Goal: Task Accomplishment & Management: Complete application form

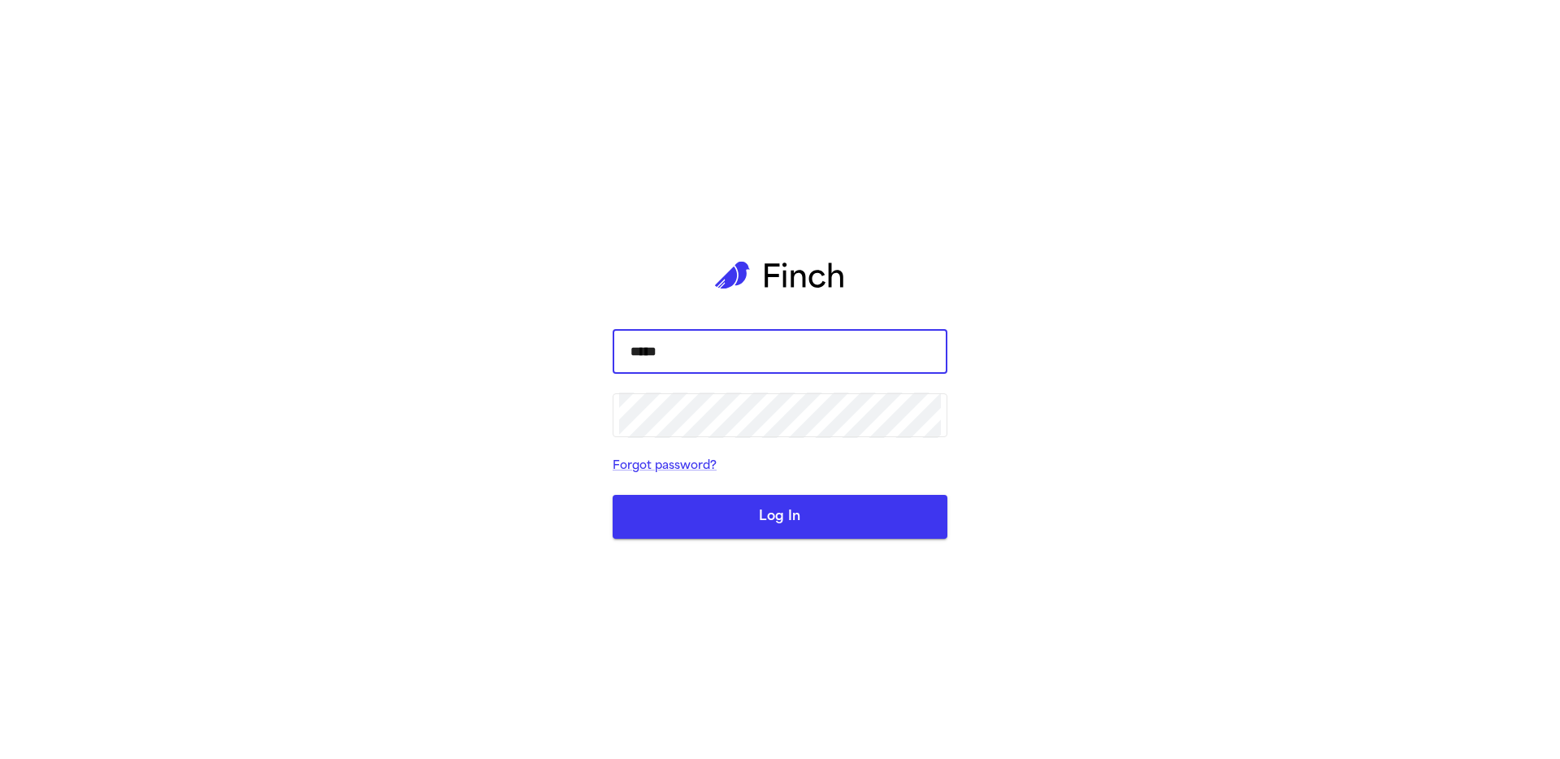
type input "******"
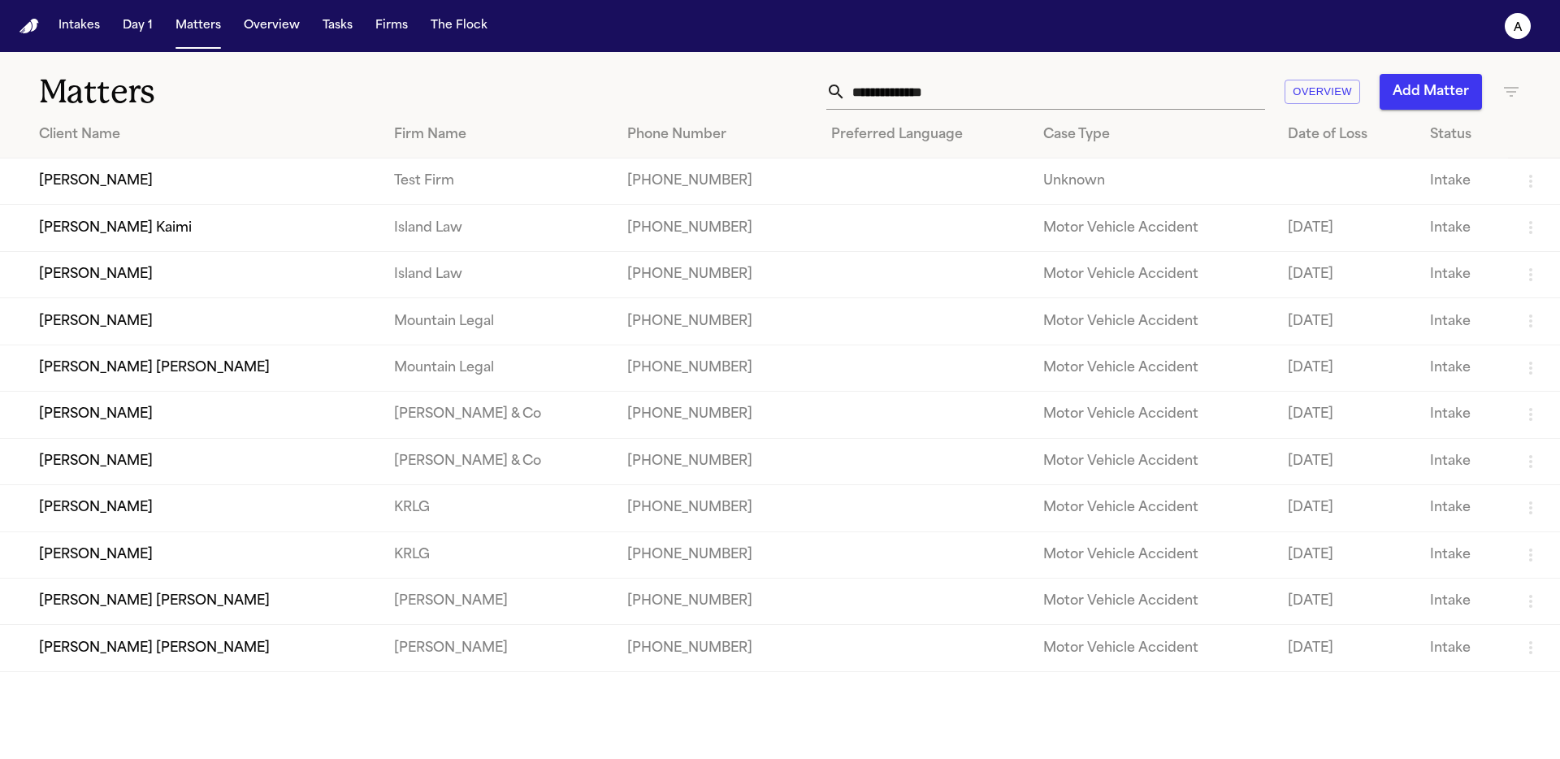
click at [124, 219] on td "Malia Kaʻuhane Kaimi" at bounding box center [190, 228] width 381 height 46
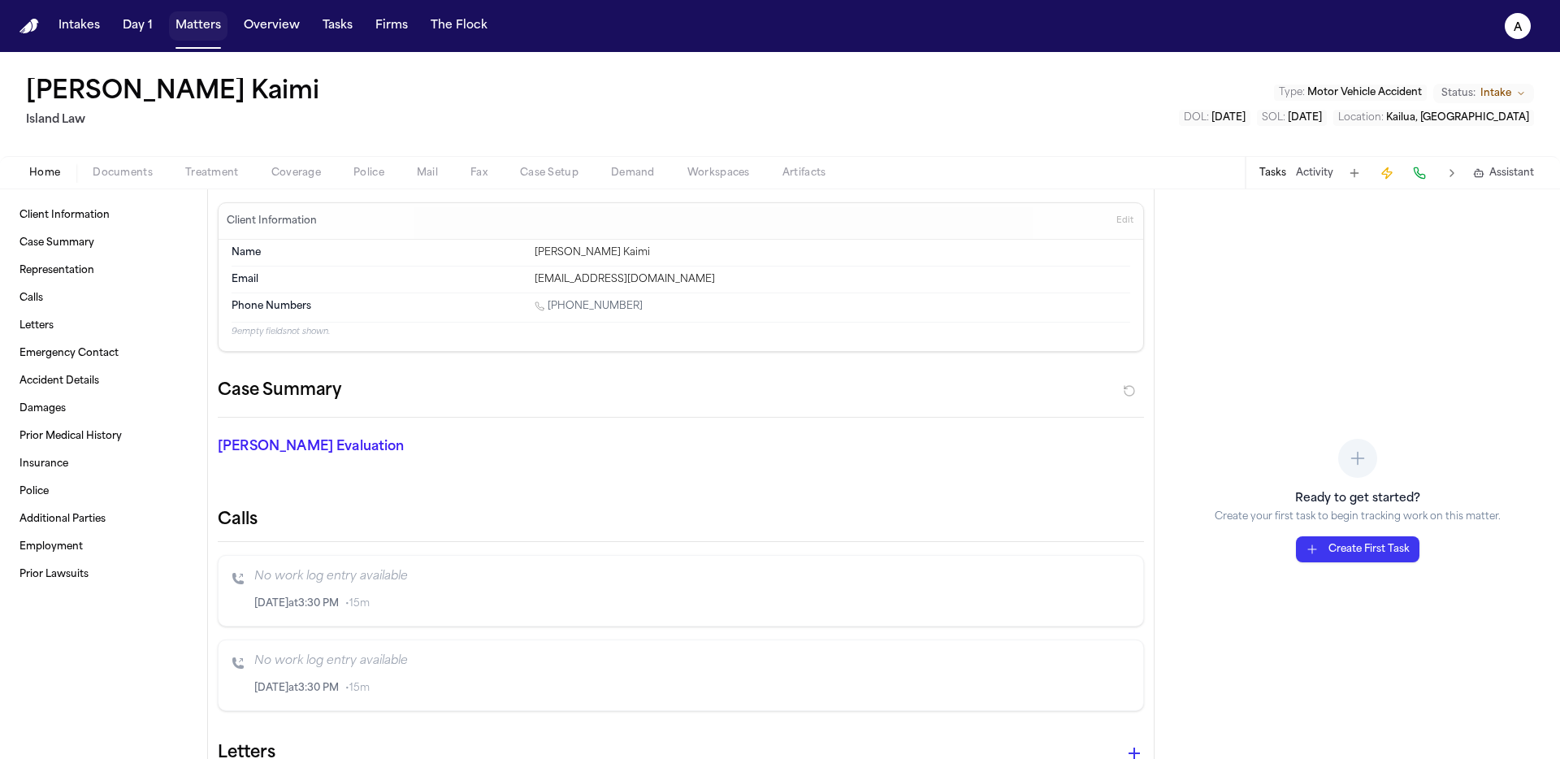
click at [202, 23] on button "Matters" at bounding box center [198, 25] width 58 height 29
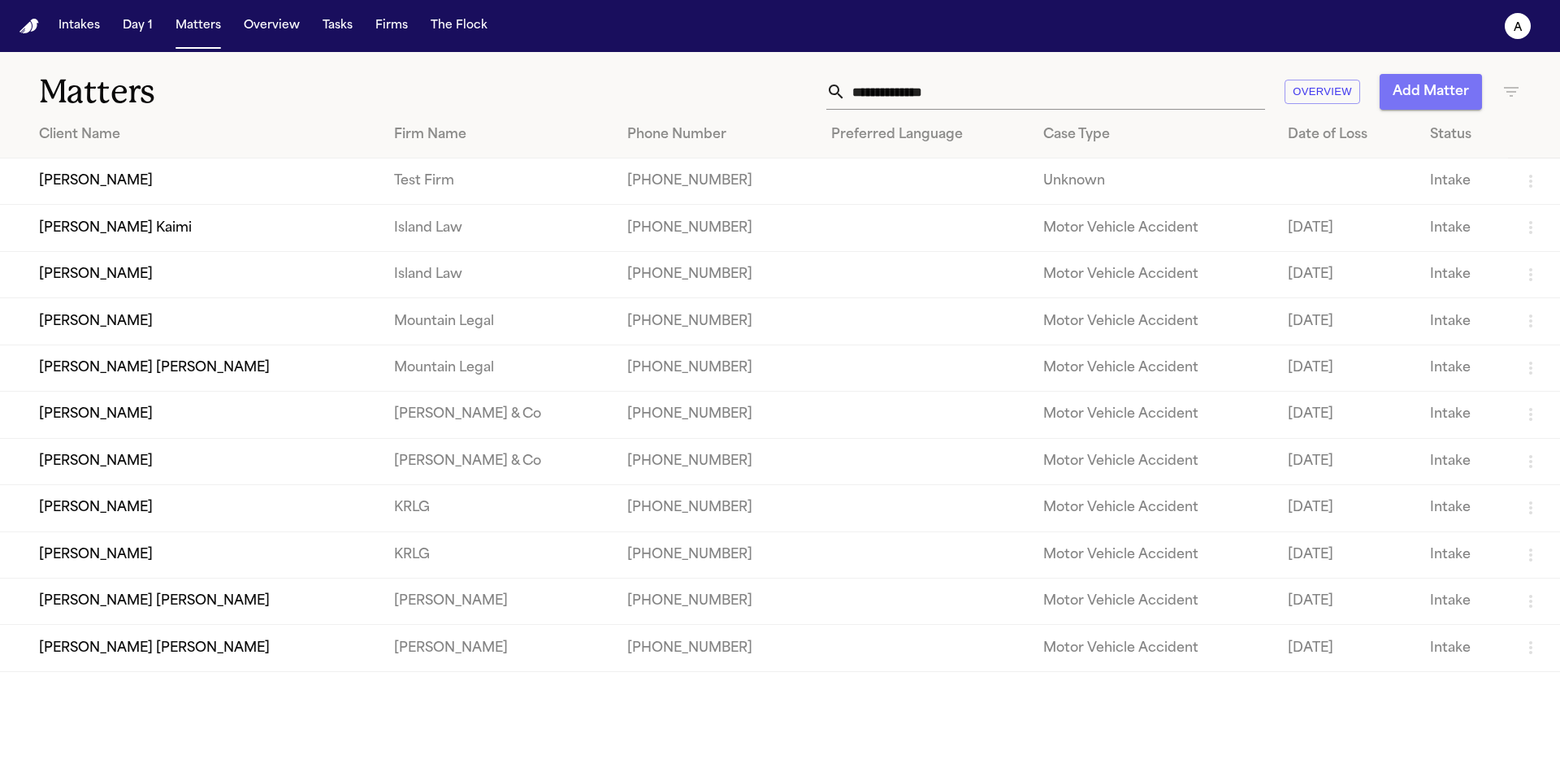
click at [1435, 82] on button "Add Matter" at bounding box center [1431, 92] width 102 height 36
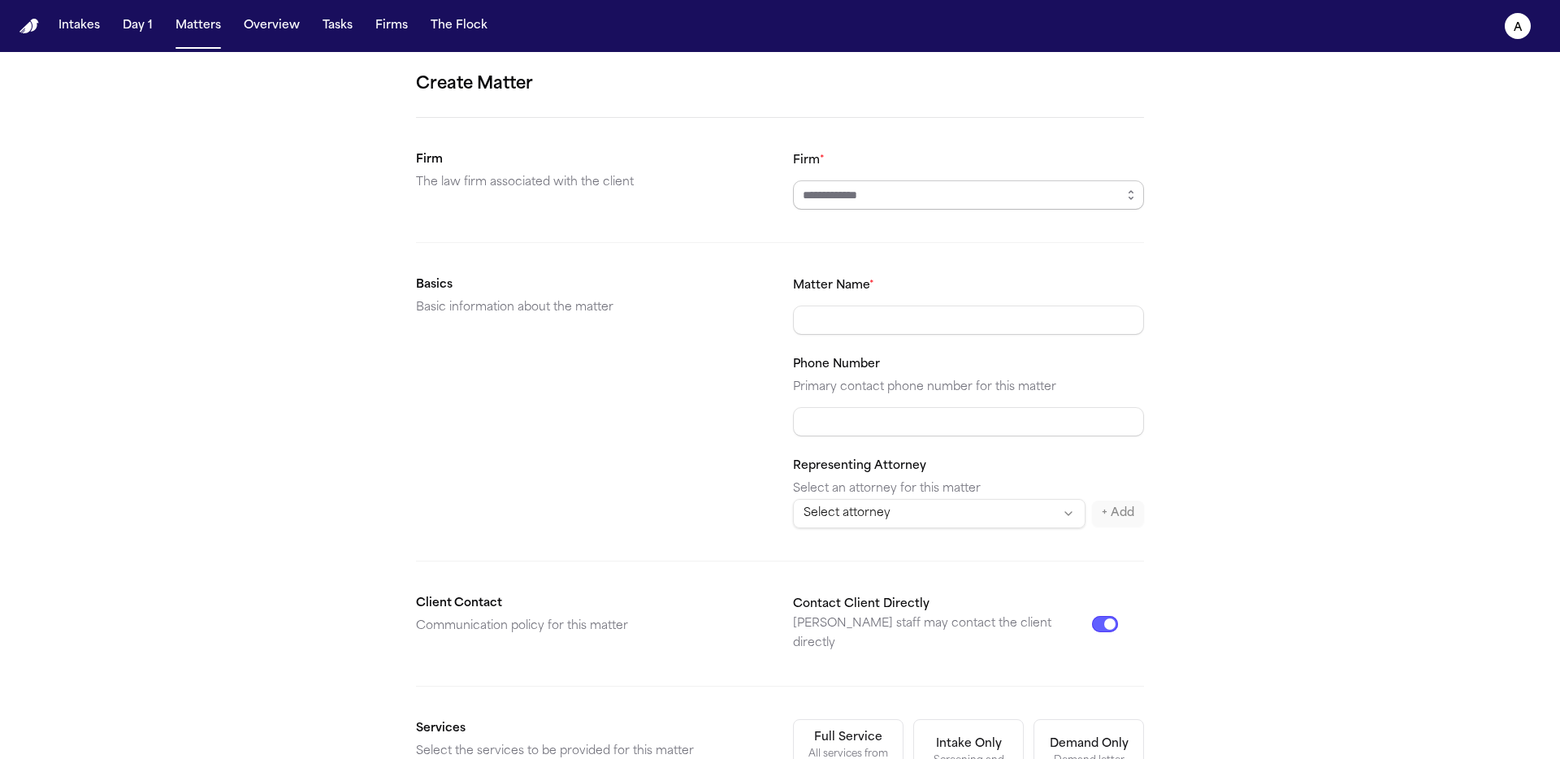
click at [883, 188] on input "Firm *" at bounding box center [968, 194] width 351 height 29
click at [1127, 197] on icon "button" at bounding box center [1130, 194] width 13 height 13
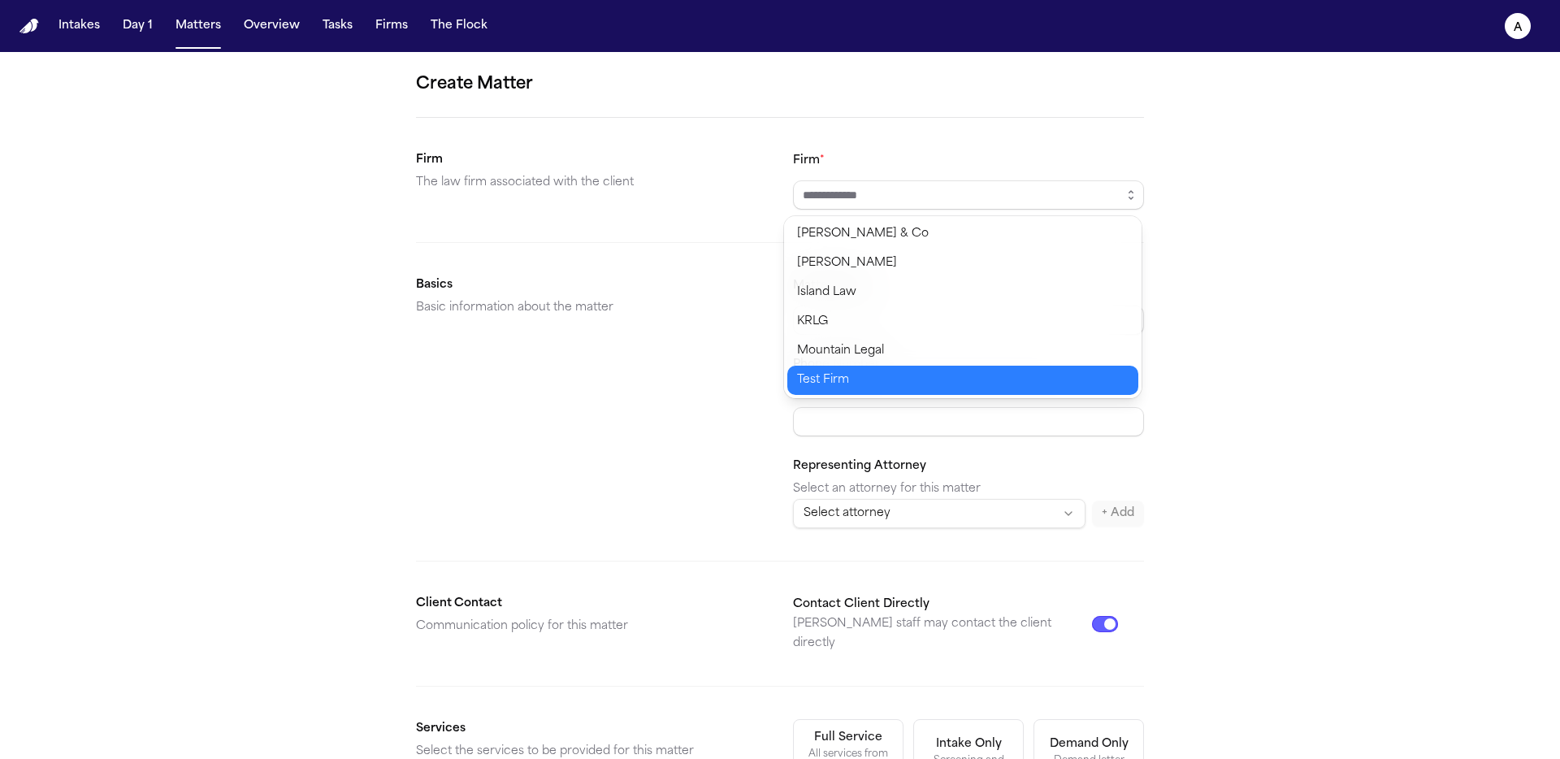
type input "*********"
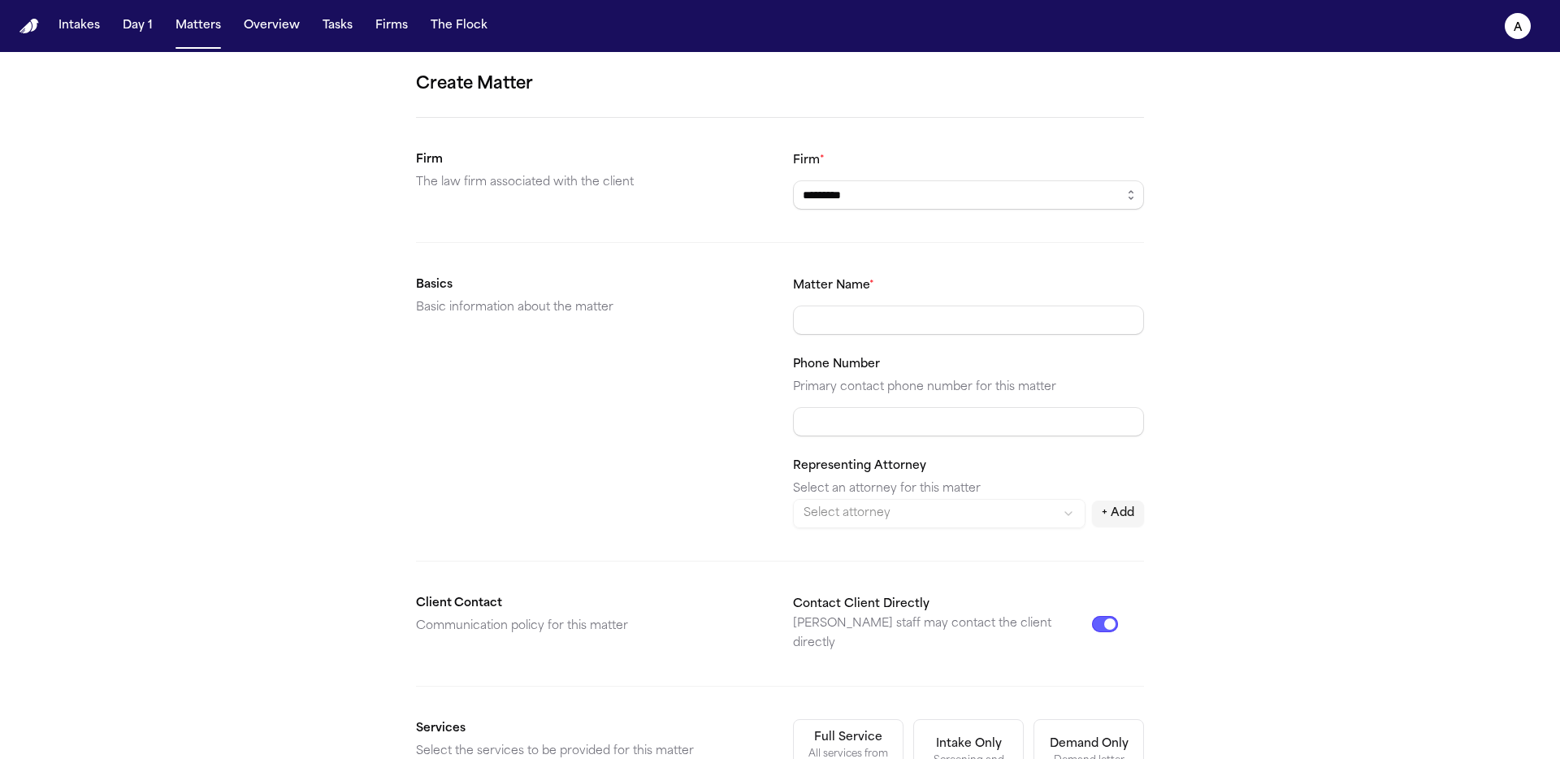
click at [907, 382] on body "Intakes Day 1 Matters Overview Tasks Firms The Flock a Create Matter Firm The l…" at bounding box center [780, 379] width 1560 height 759
click at [935, 301] on div "Matter Name *" at bounding box center [968, 304] width 351 height 59
click at [933, 314] on input "Matter Name *" at bounding box center [968, 319] width 351 height 29
type input "********"
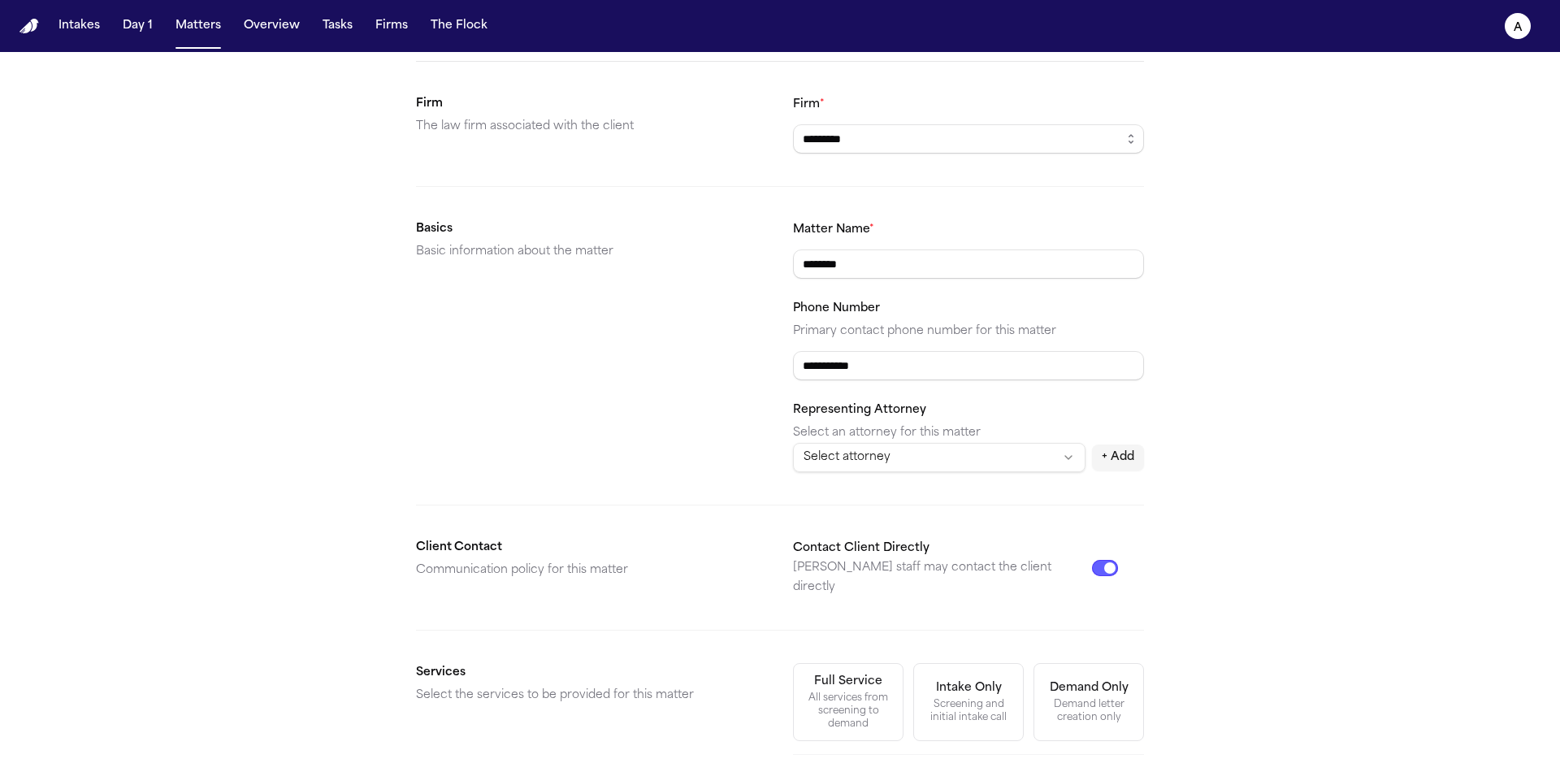
scroll to position [317, 0]
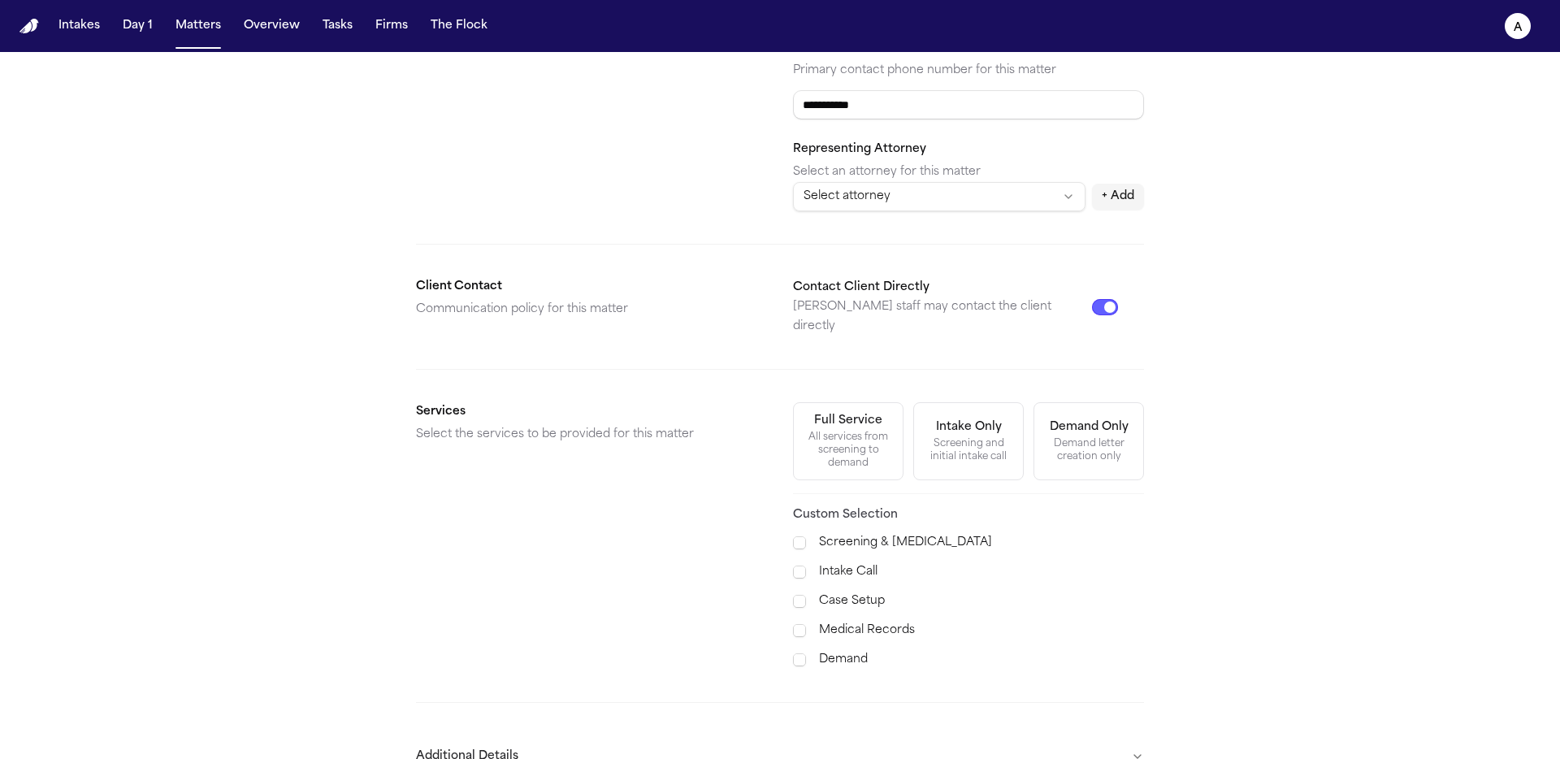
type input "**********"
click at [848, 431] on div "All services from screening to demand" at bounding box center [847, 450] width 89 height 39
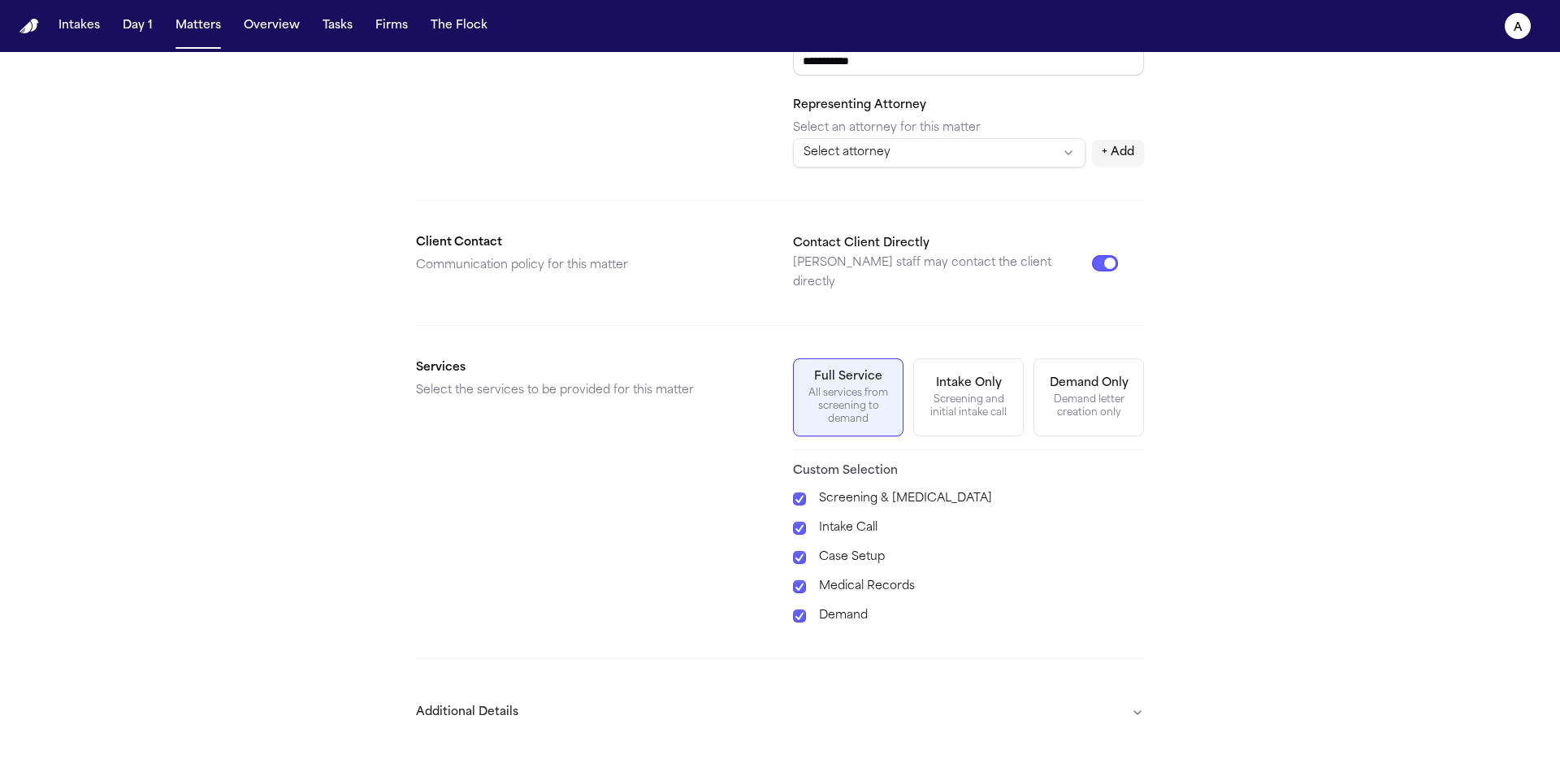
scroll to position [400, 0]
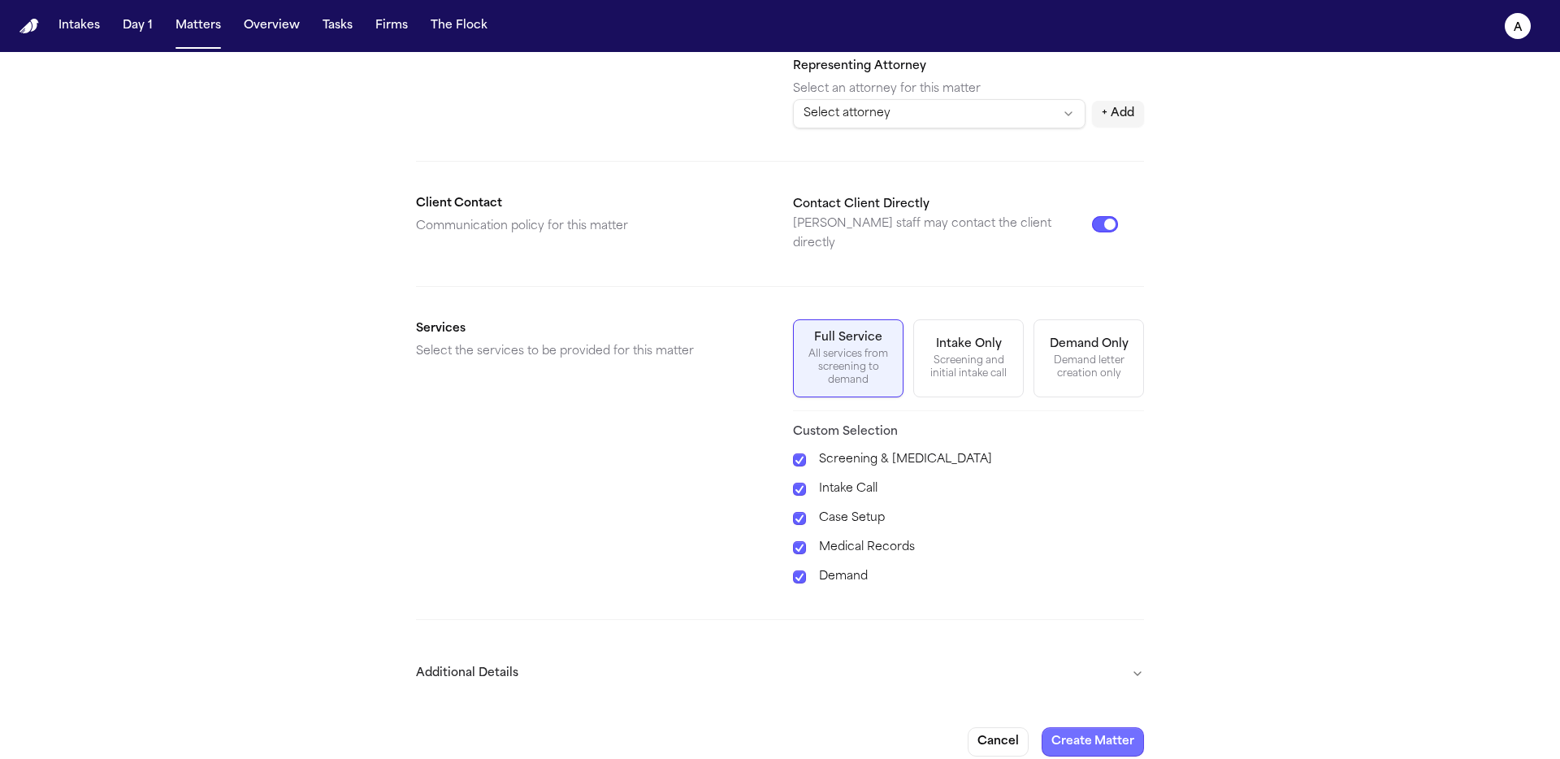
click at [1074, 736] on button "Create Matter" at bounding box center [1093, 741] width 102 height 29
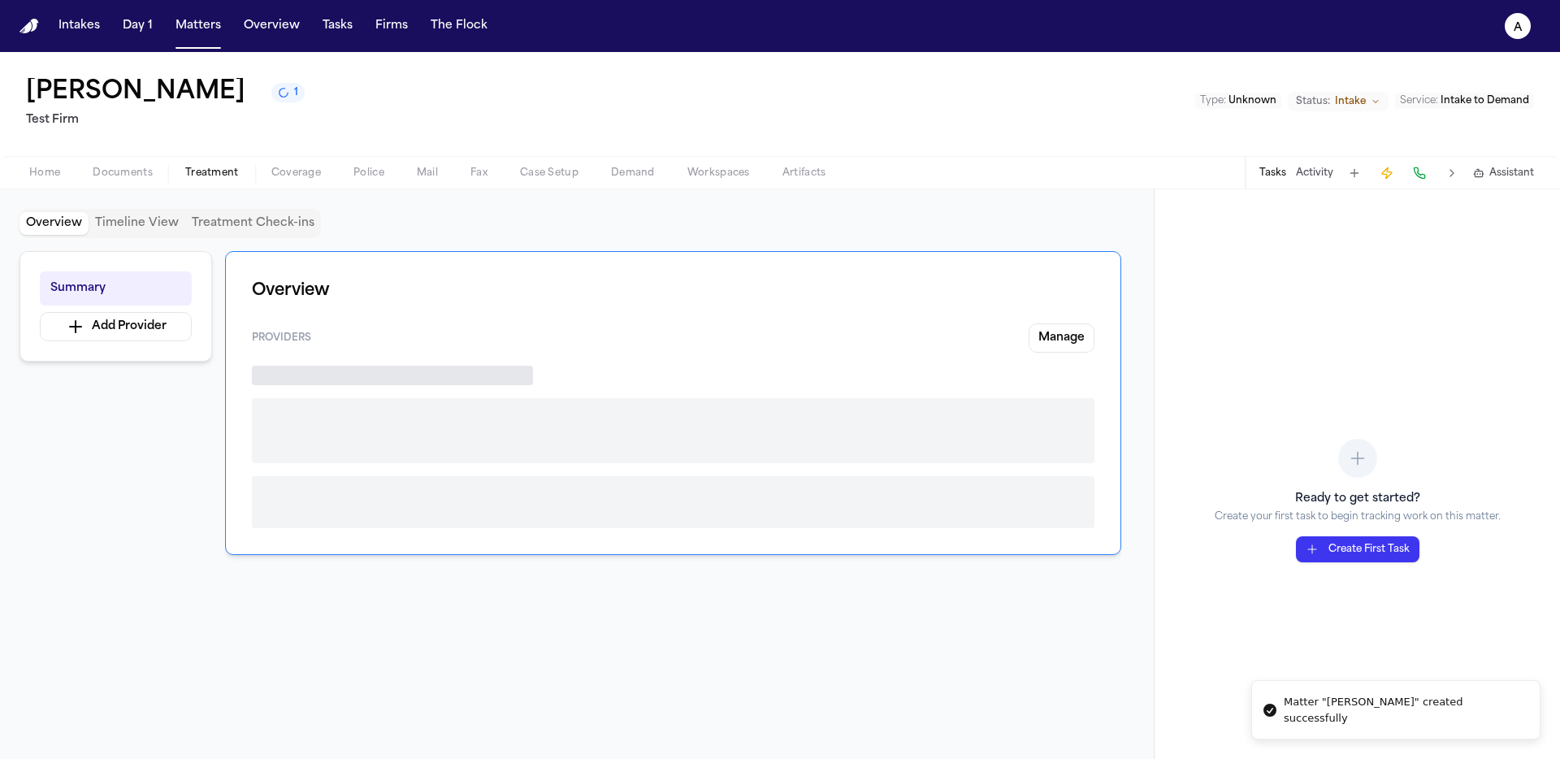
click at [213, 182] on span "button" at bounding box center [211, 182] width 73 height 2
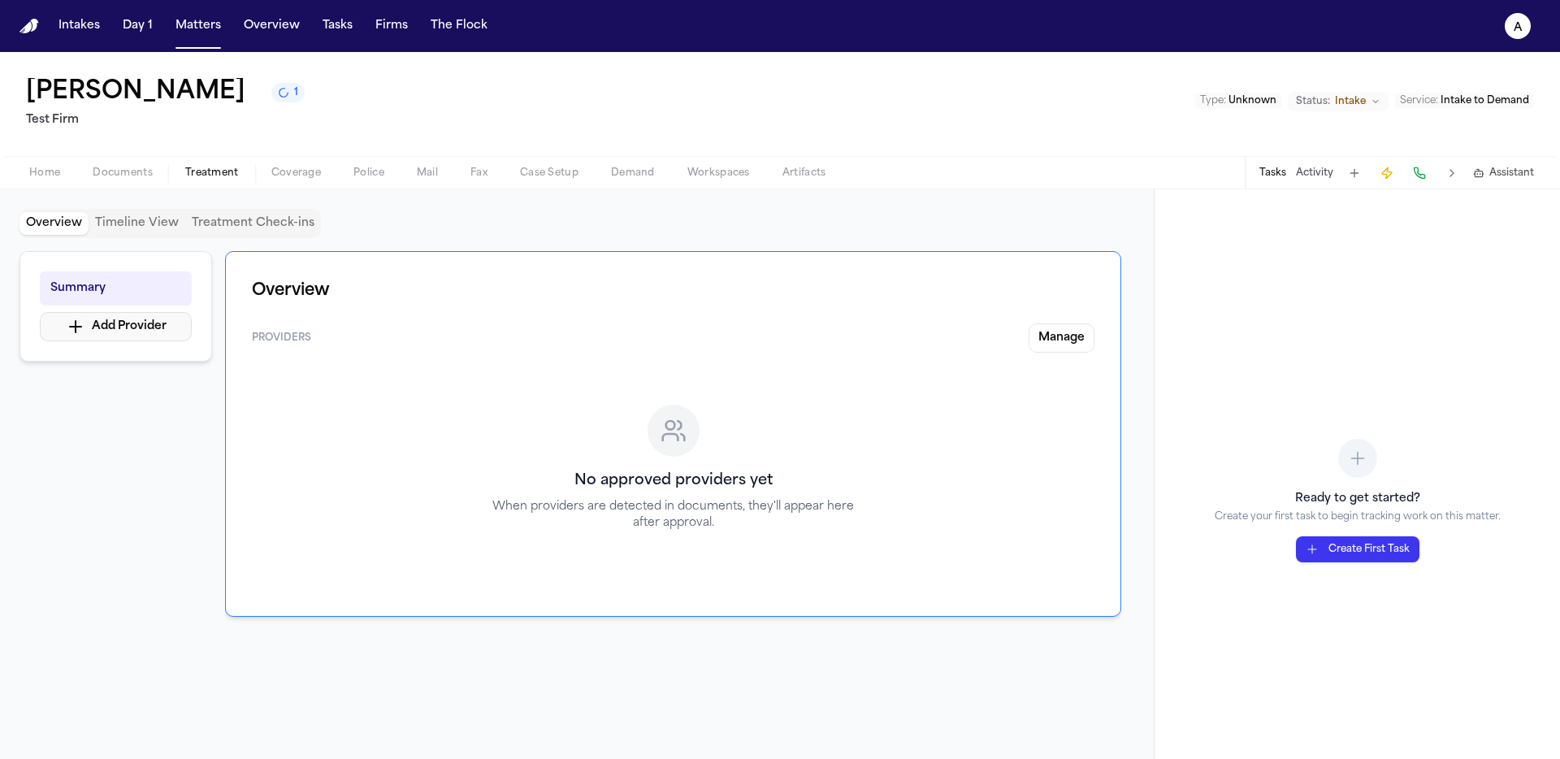
click at [154, 330] on button "Add Provider" at bounding box center [116, 326] width 152 height 29
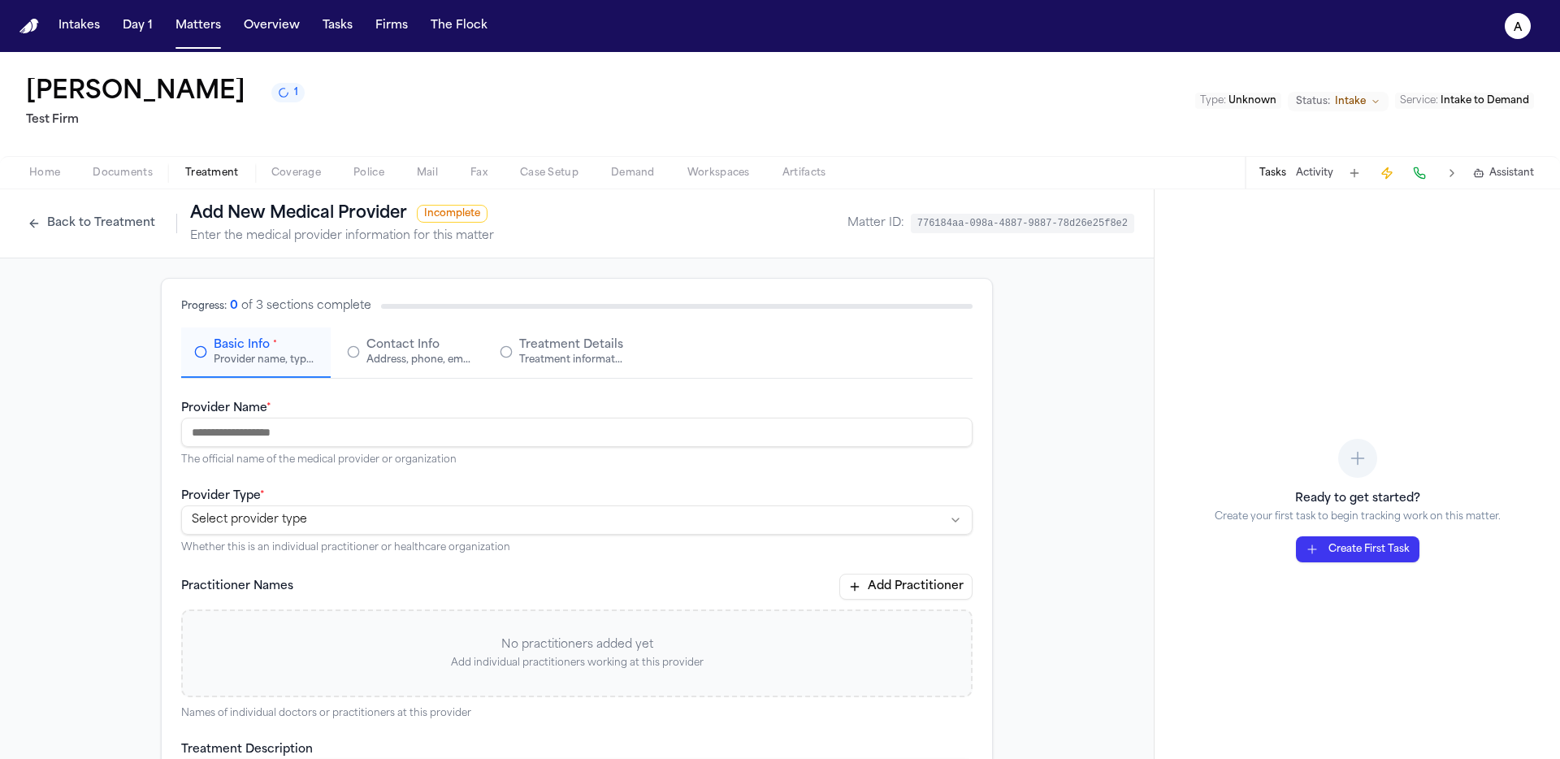
click at [760, 436] on input "Provider Name *" at bounding box center [576, 432] width 791 height 29
type input "**********"
click at [538, 519] on html "**********" at bounding box center [780, 379] width 1560 height 759
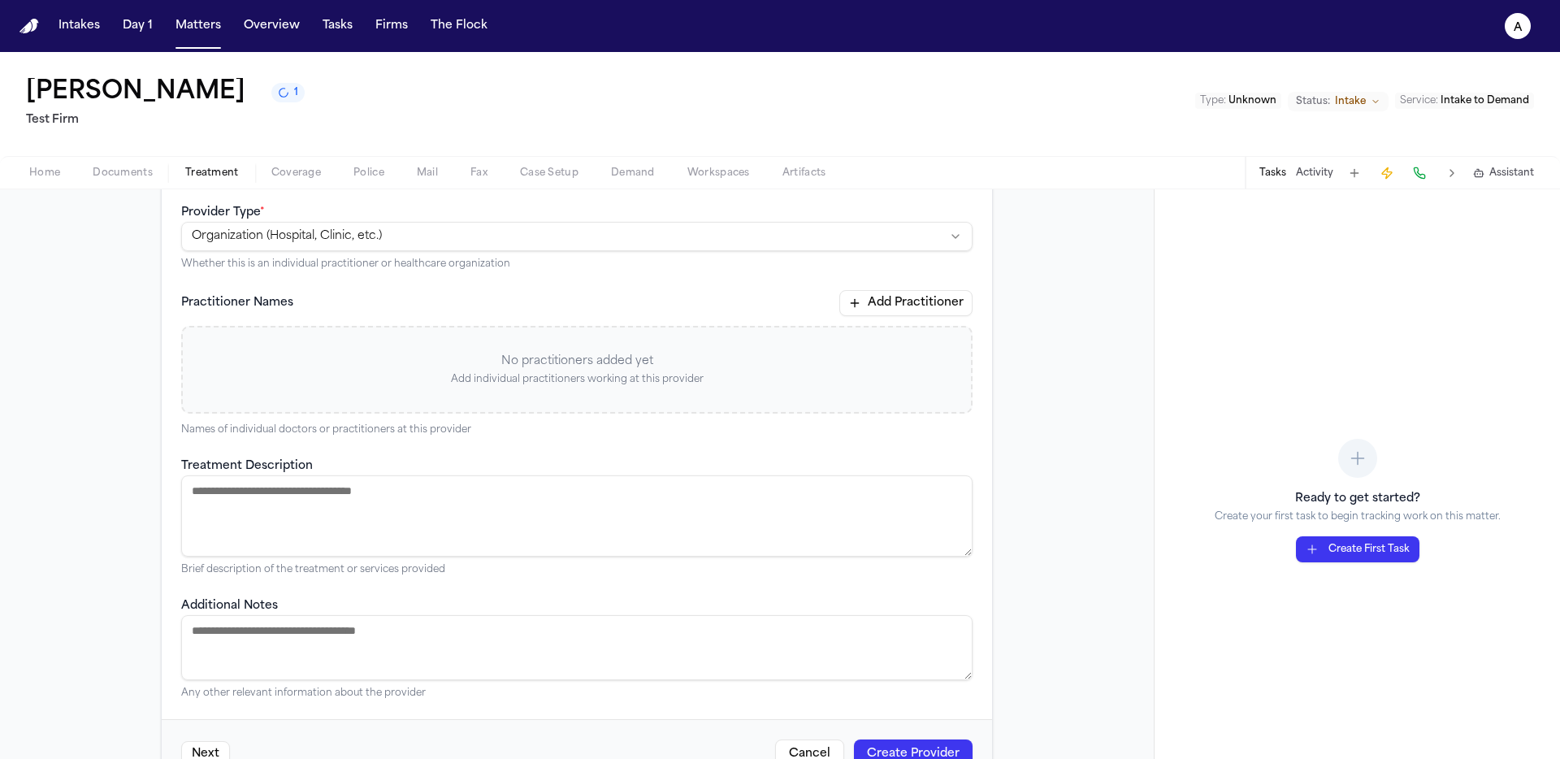
scroll to position [334, 0]
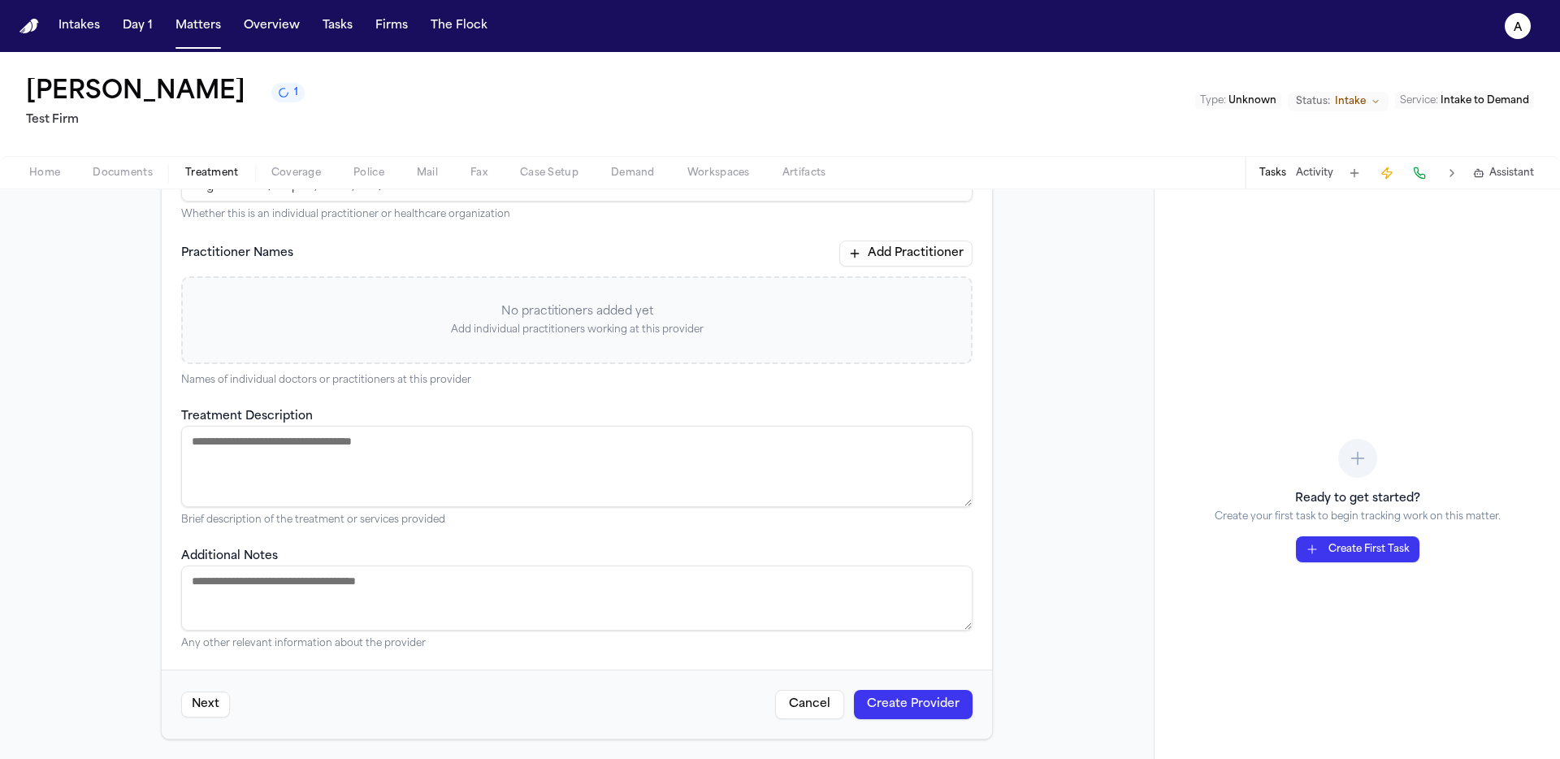
drag, startPoint x: 719, startPoint y: 474, endPoint x: 729, endPoint y: 473, distance: 9.8
click at [719, 474] on textarea "Treatment Description" at bounding box center [576, 466] width 791 height 81
type textarea "**********"
click at [925, 708] on button "Create Provider" at bounding box center [913, 704] width 119 height 29
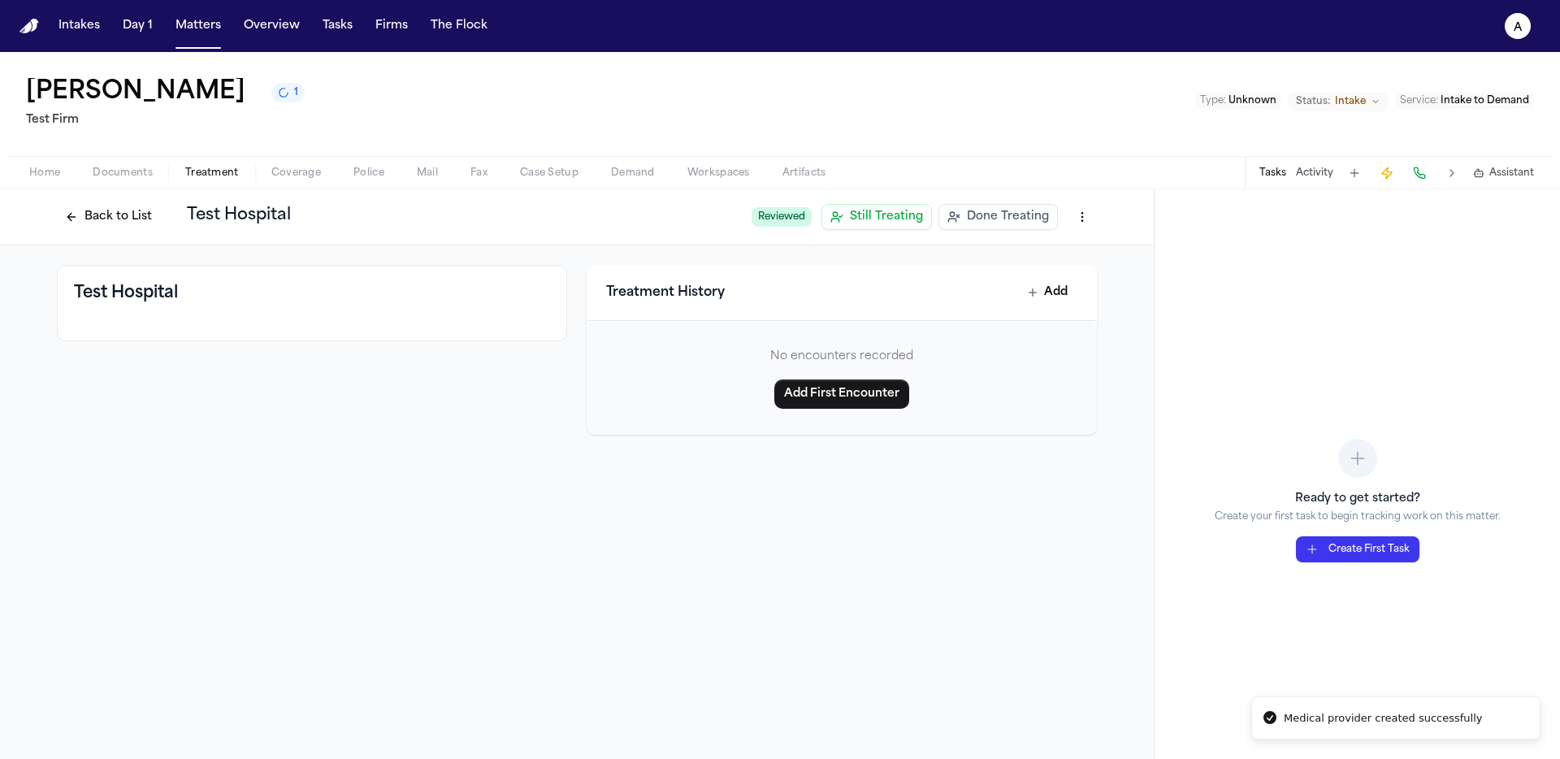
click at [1010, 223] on span "Done Treating" at bounding box center [1008, 217] width 82 height 16
click at [103, 221] on button "Back to List" at bounding box center [108, 217] width 103 height 26
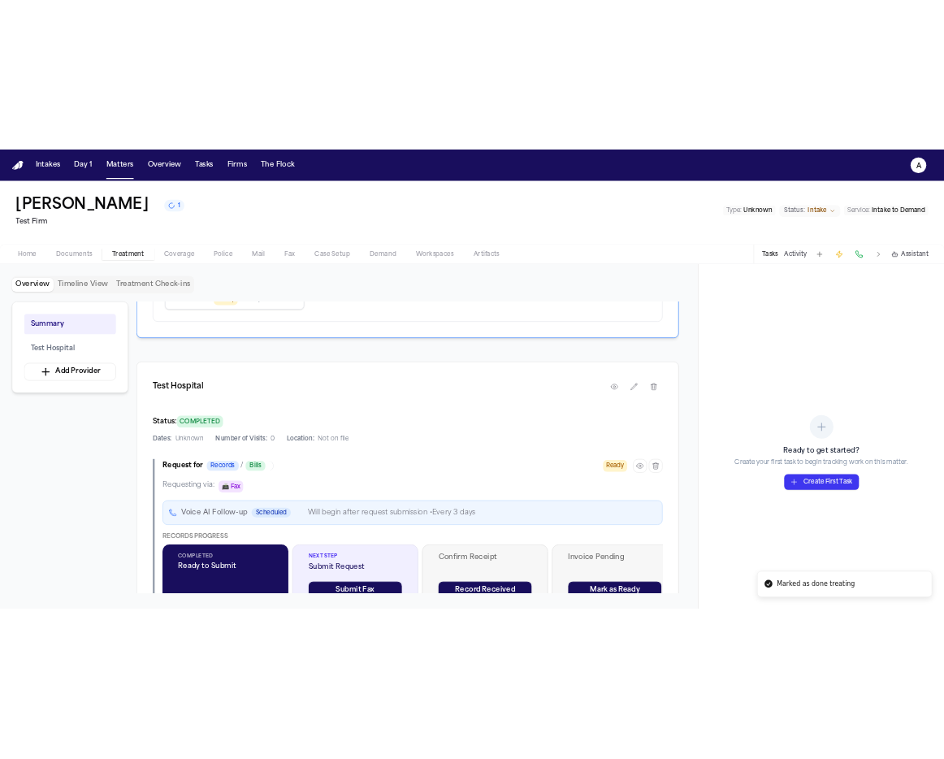
scroll to position [314, 0]
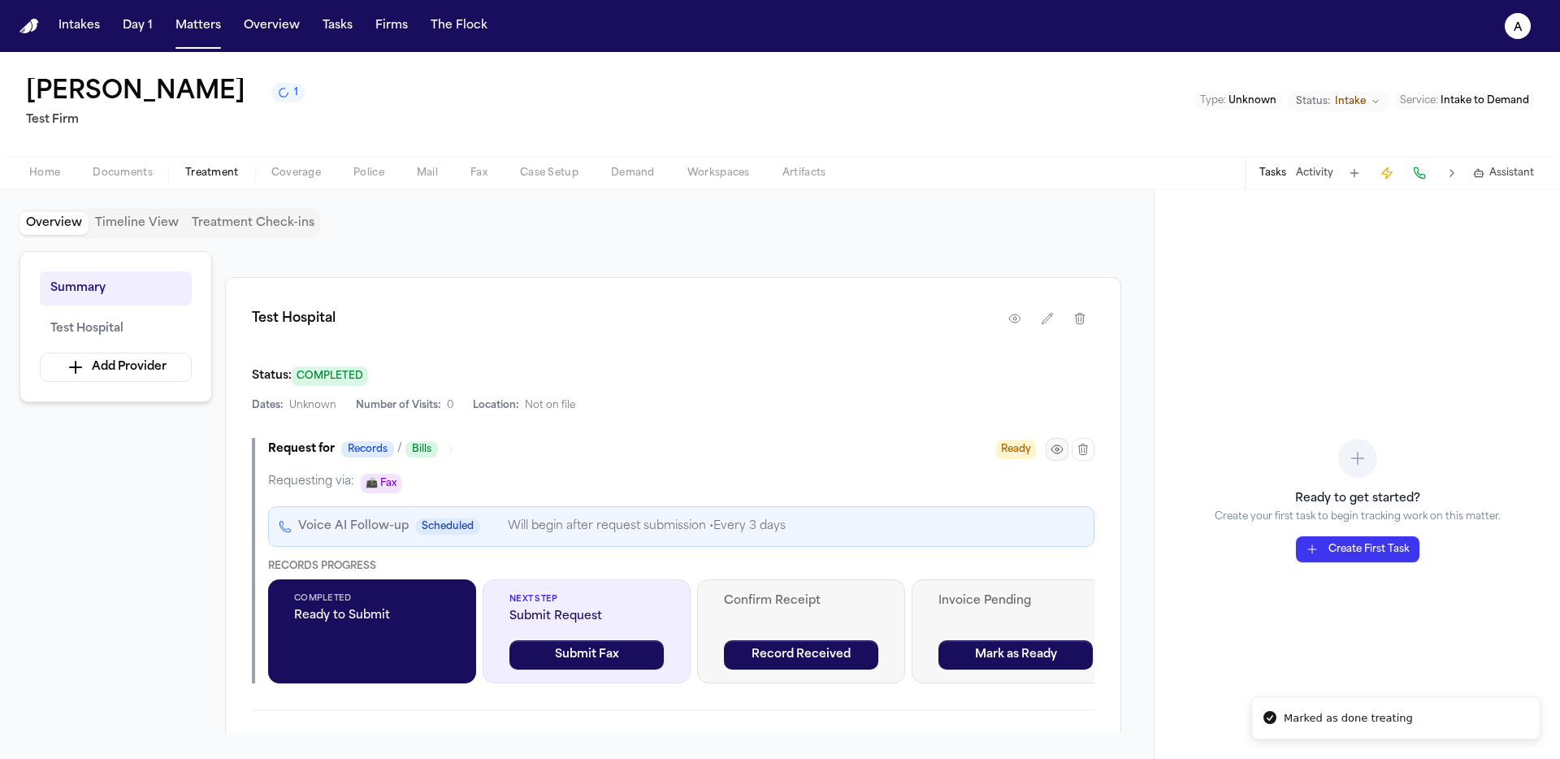
click at [1060, 448] on icon "button" at bounding box center [1056, 449] width 13 height 13
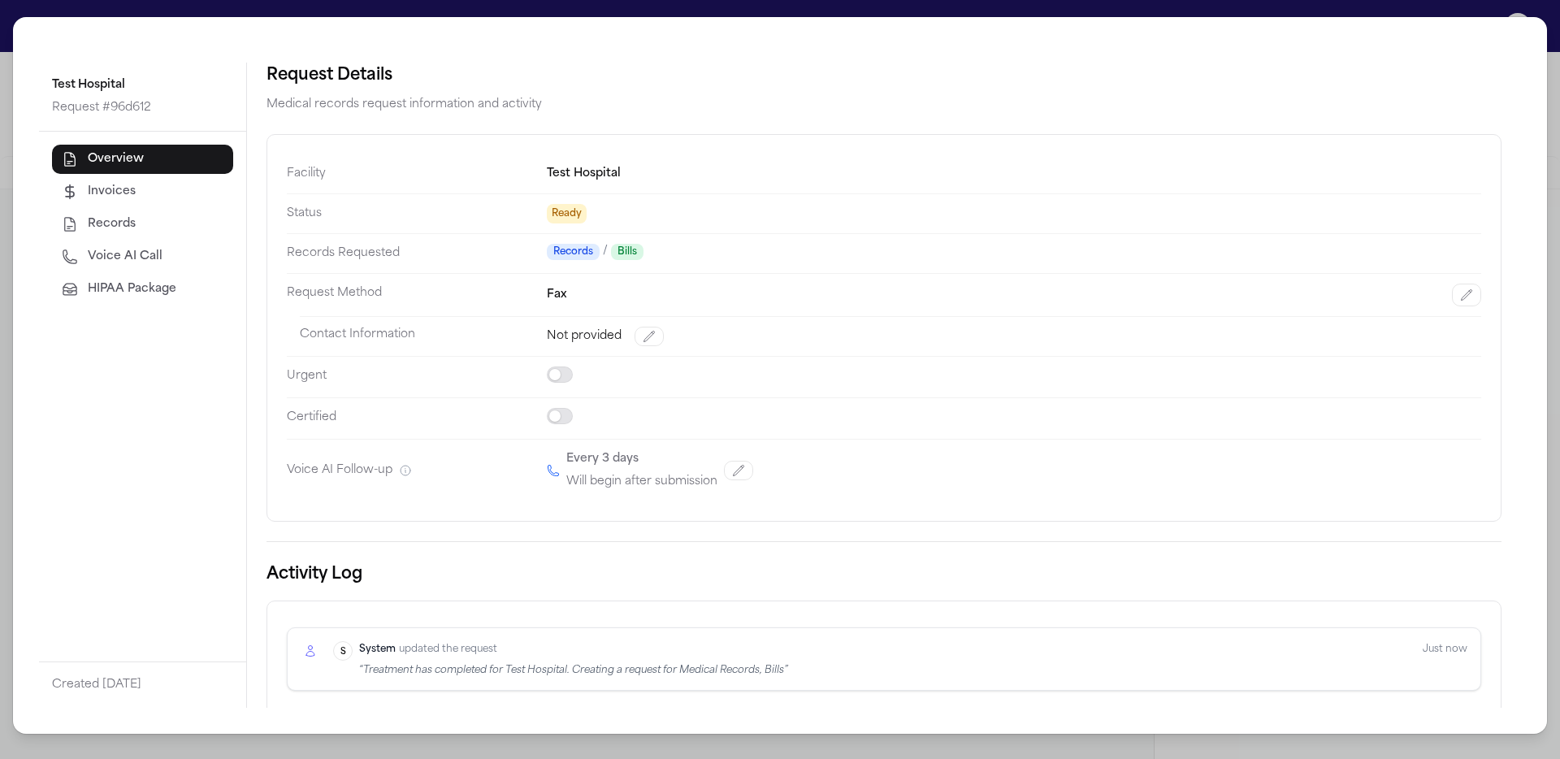
click at [147, 292] on span "HIPAA Package" at bounding box center [132, 289] width 89 height 16
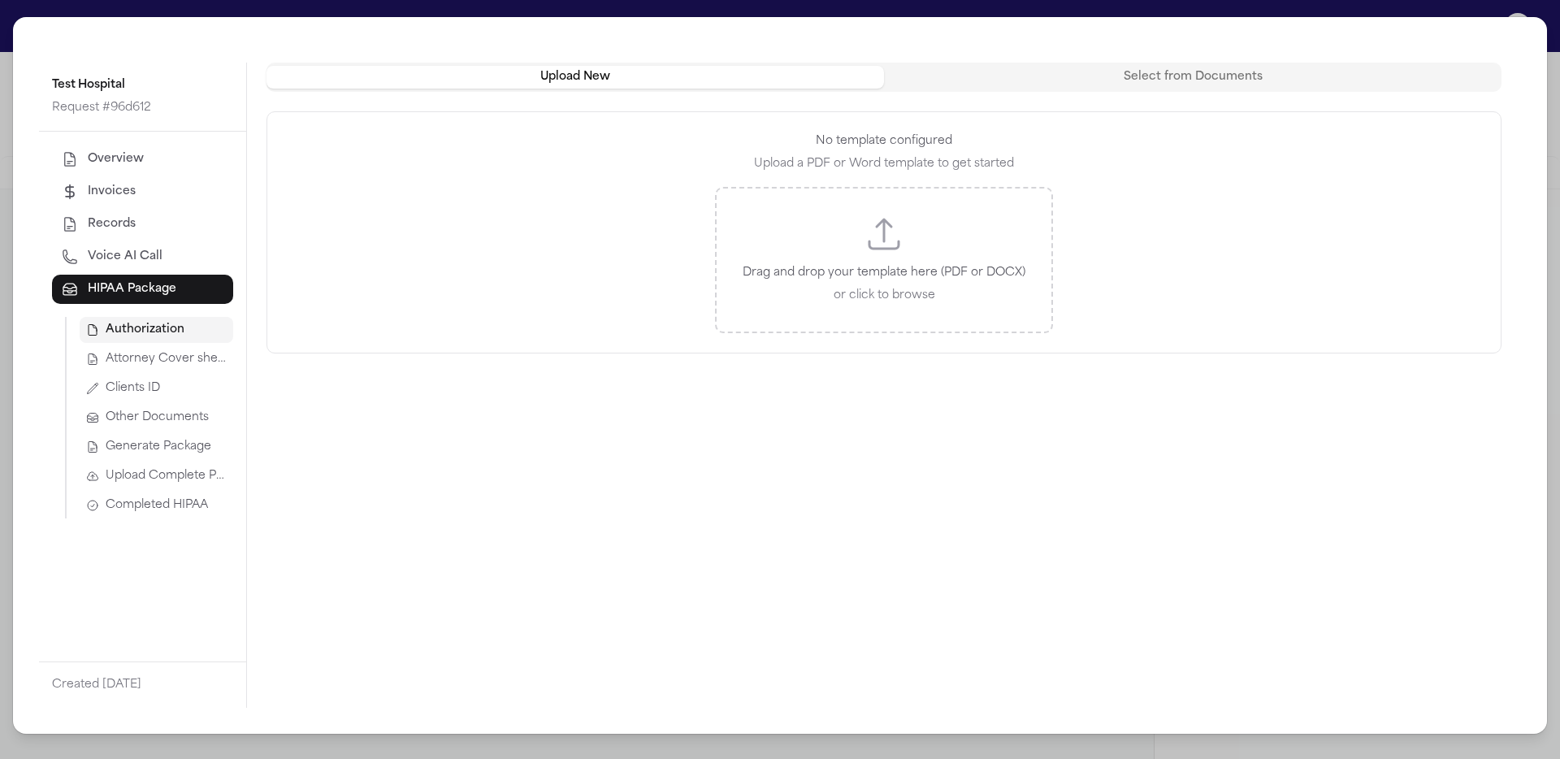
click at [1137, 92] on div "Upload New Select from Documents No template configured Upload a PDF or Word te…" at bounding box center [883, 208] width 1235 height 291
click at [933, 219] on div "Drag and drop your template here (PDF or DOCX) or click to browse" at bounding box center [884, 260] width 338 height 146
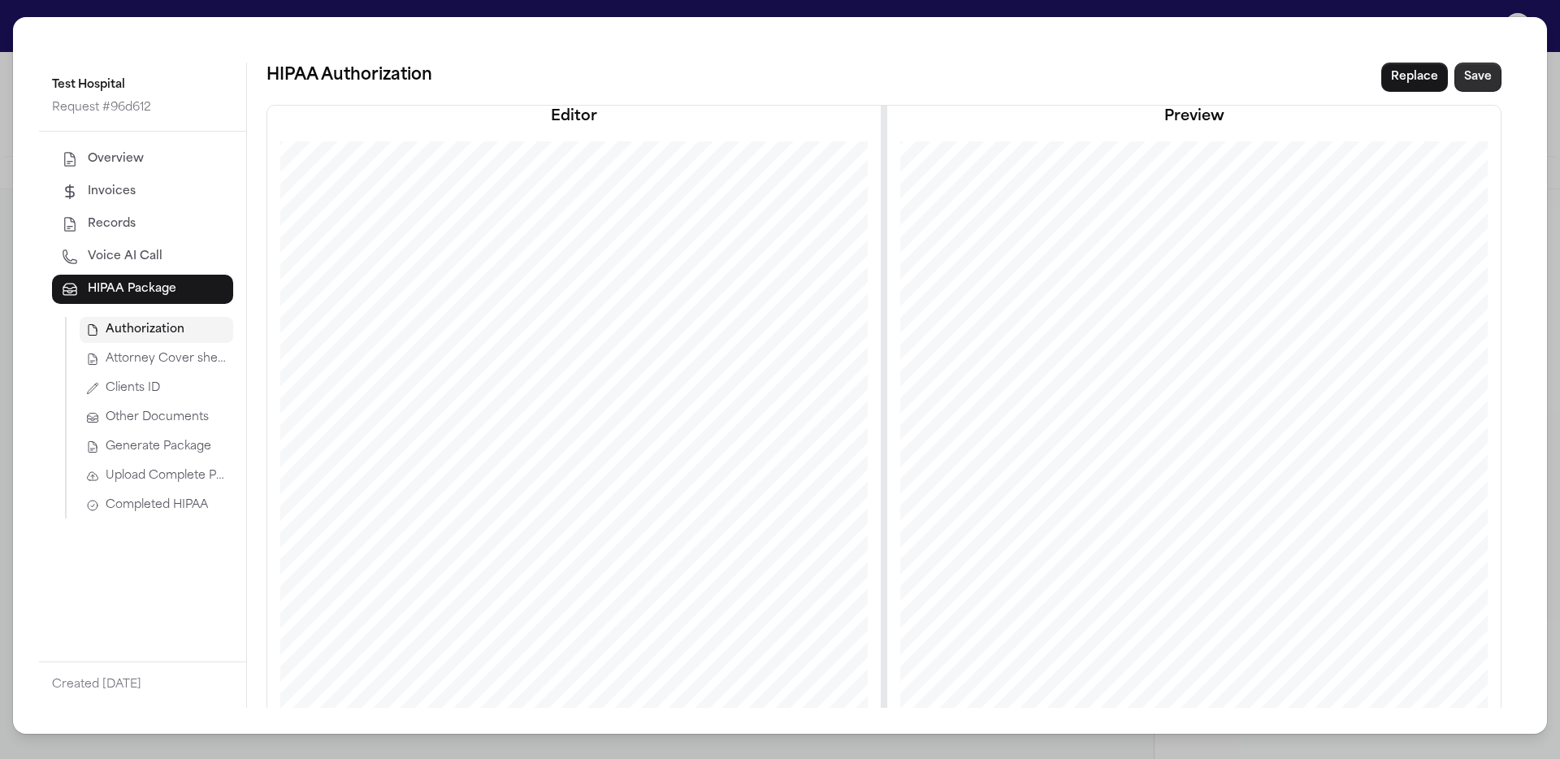
click at [1474, 87] on button "Save" at bounding box center [1477, 77] width 47 height 29
click at [226, 365] on button "Attorney Cover sheet" at bounding box center [157, 359] width 154 height 26
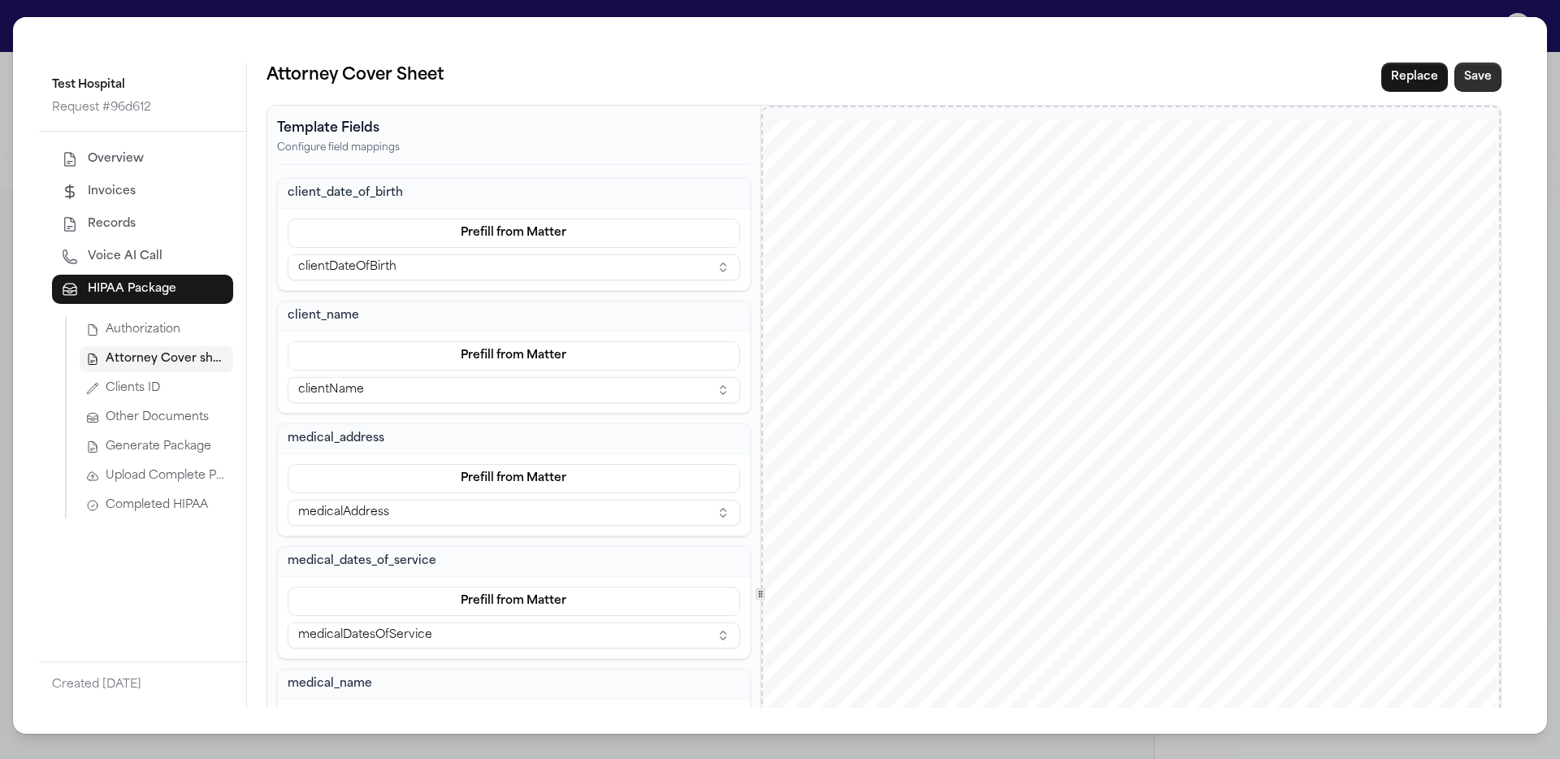
click at [1457, 84] on button "Save" at bounding box center [1477, 77] width 47 height 29
click at [170, 394] on button "Clients ID" at bounding box center [157, 388] width 154 height 26
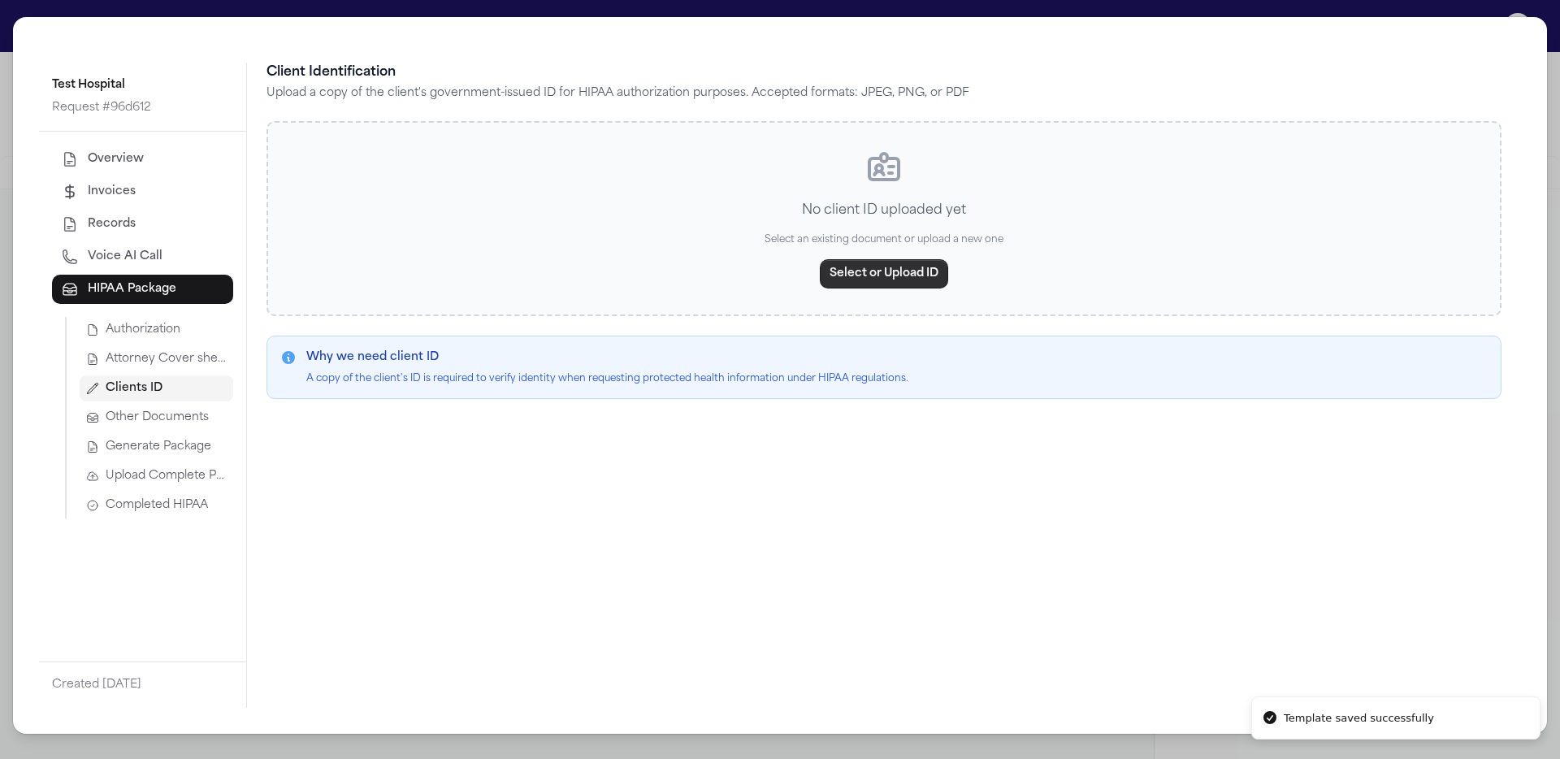
click at [942, 275] on button "Select or Upload ID" at bounding box center [884, 273] width 128 height 29
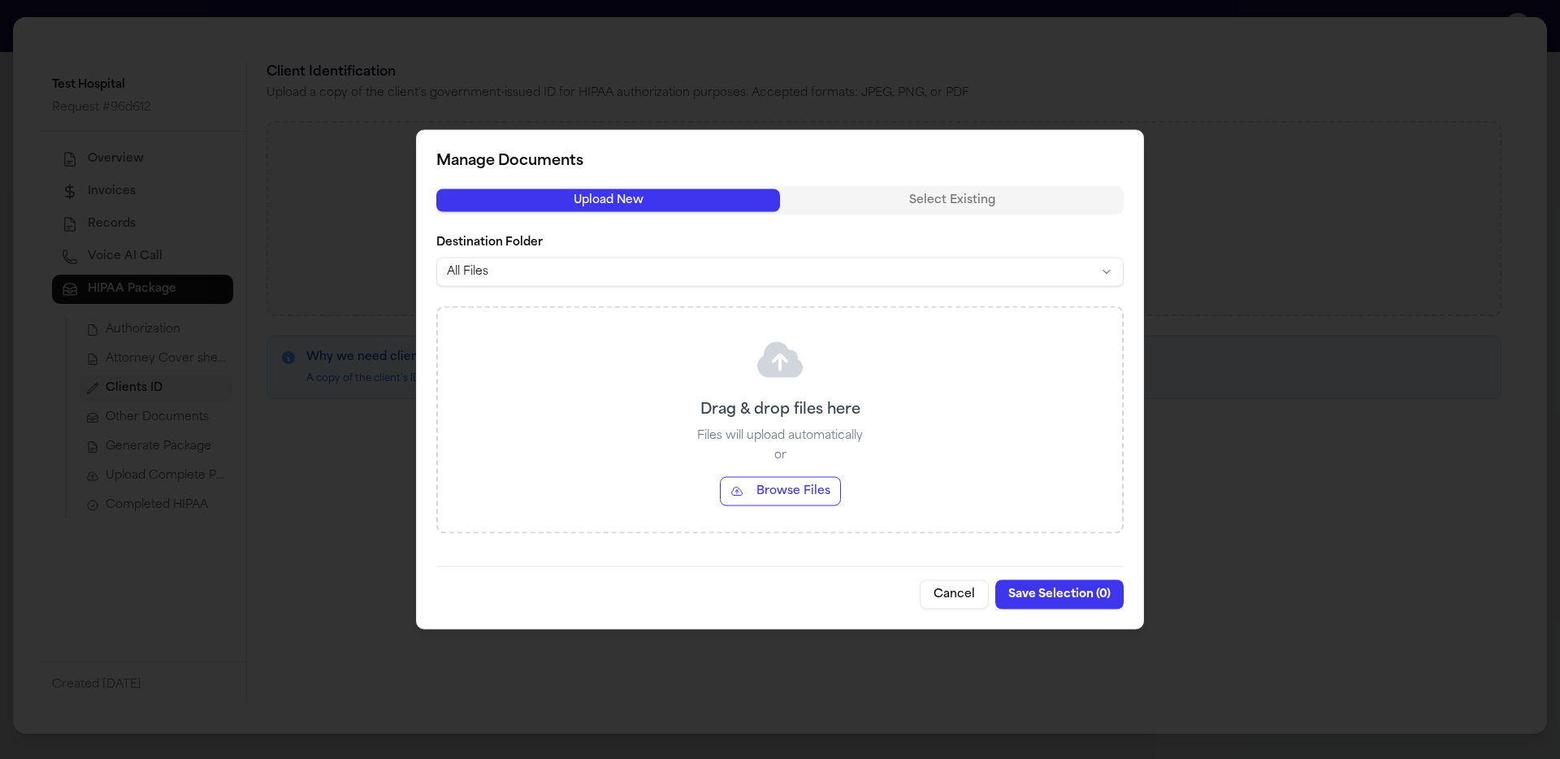
click at [800, 479] on button "Browse Files" at bounding box center [780, 491] width 121 height 29
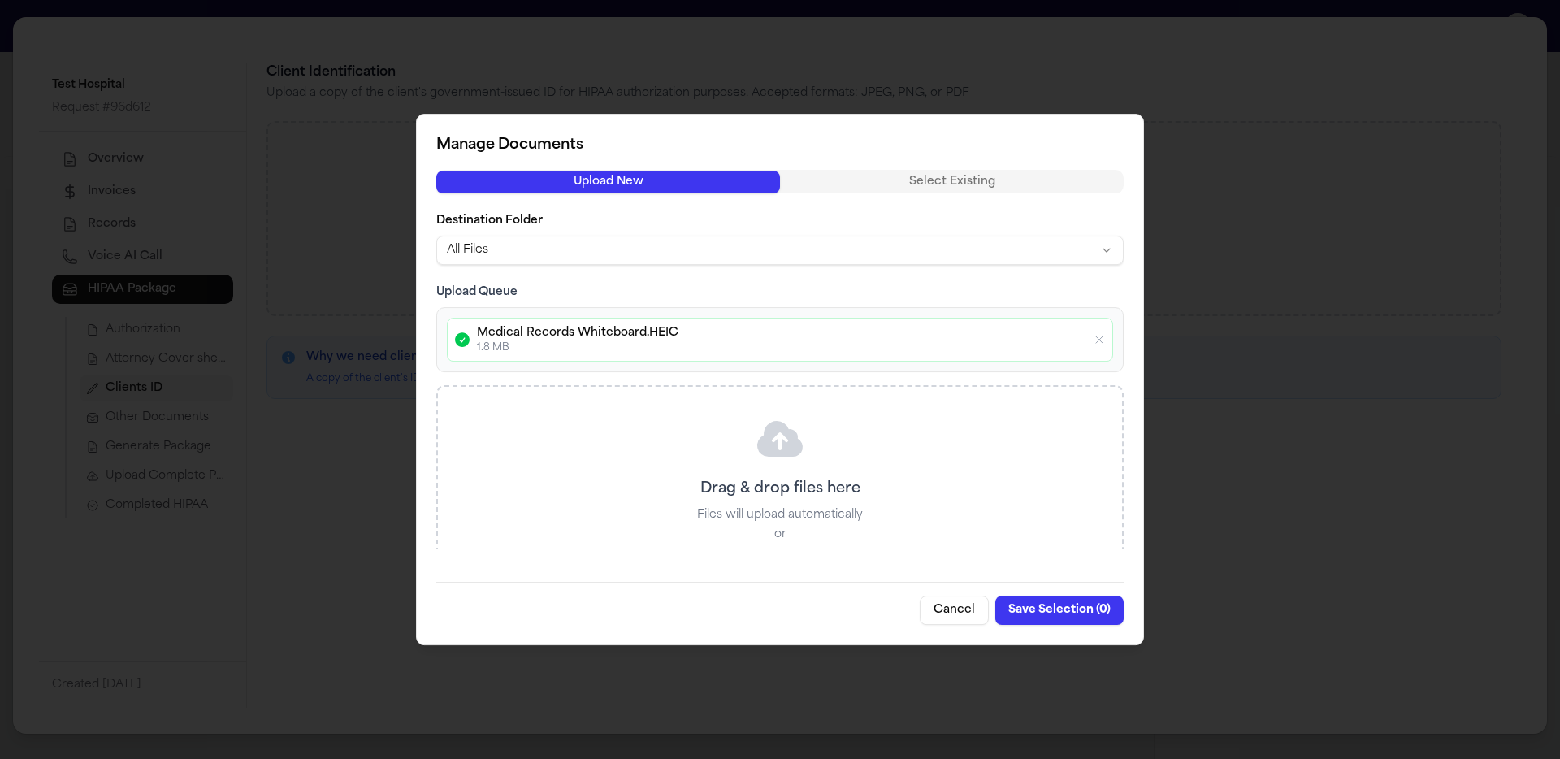
click at [1079, 609] on button "Save Selection ( 0 )" at bounding box center [1059, 610] width 128 height 29
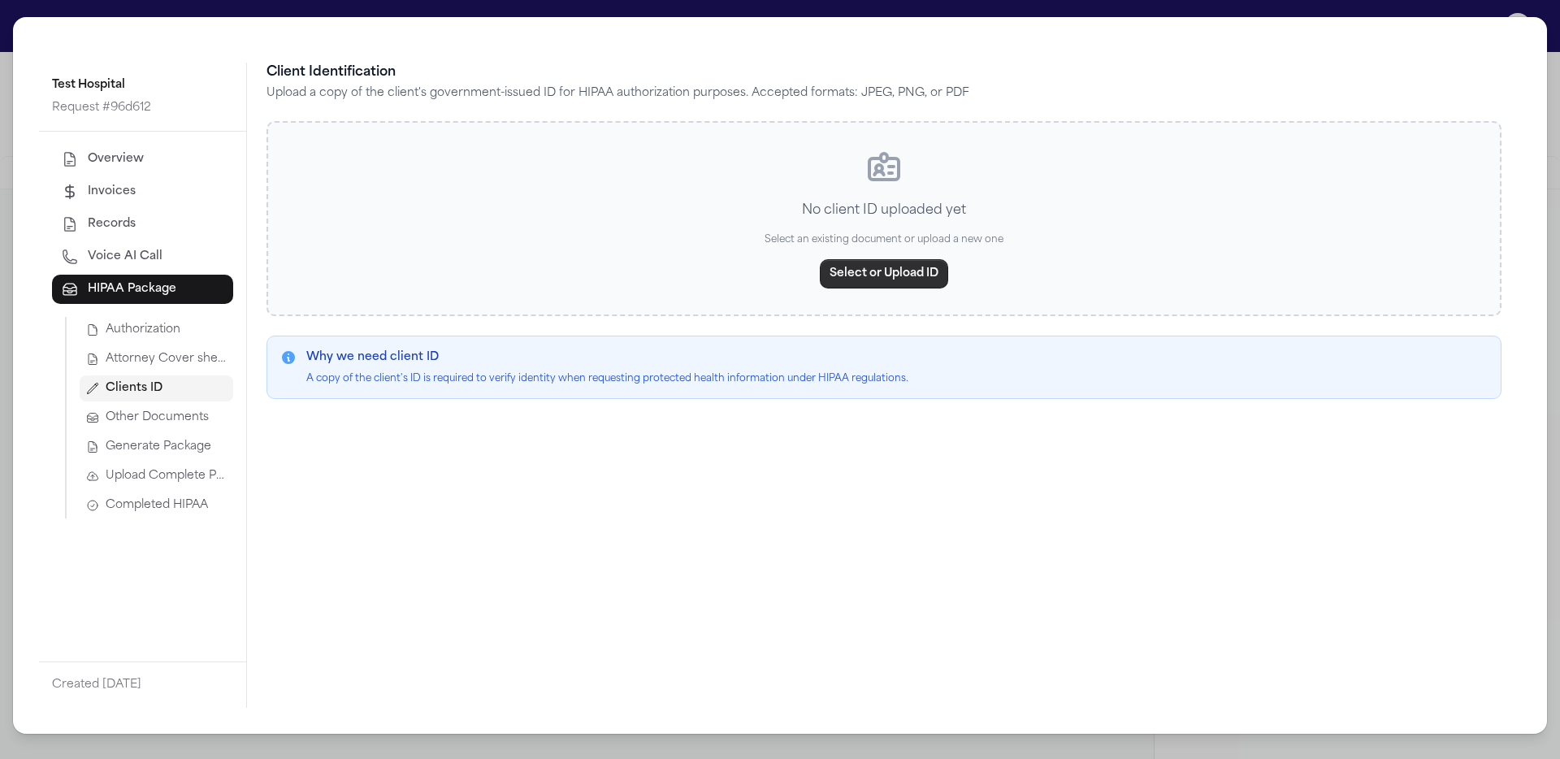
click at [916, 270] on button "Select or Upload ID" at bounding box center [884, 273] width 128 height 29
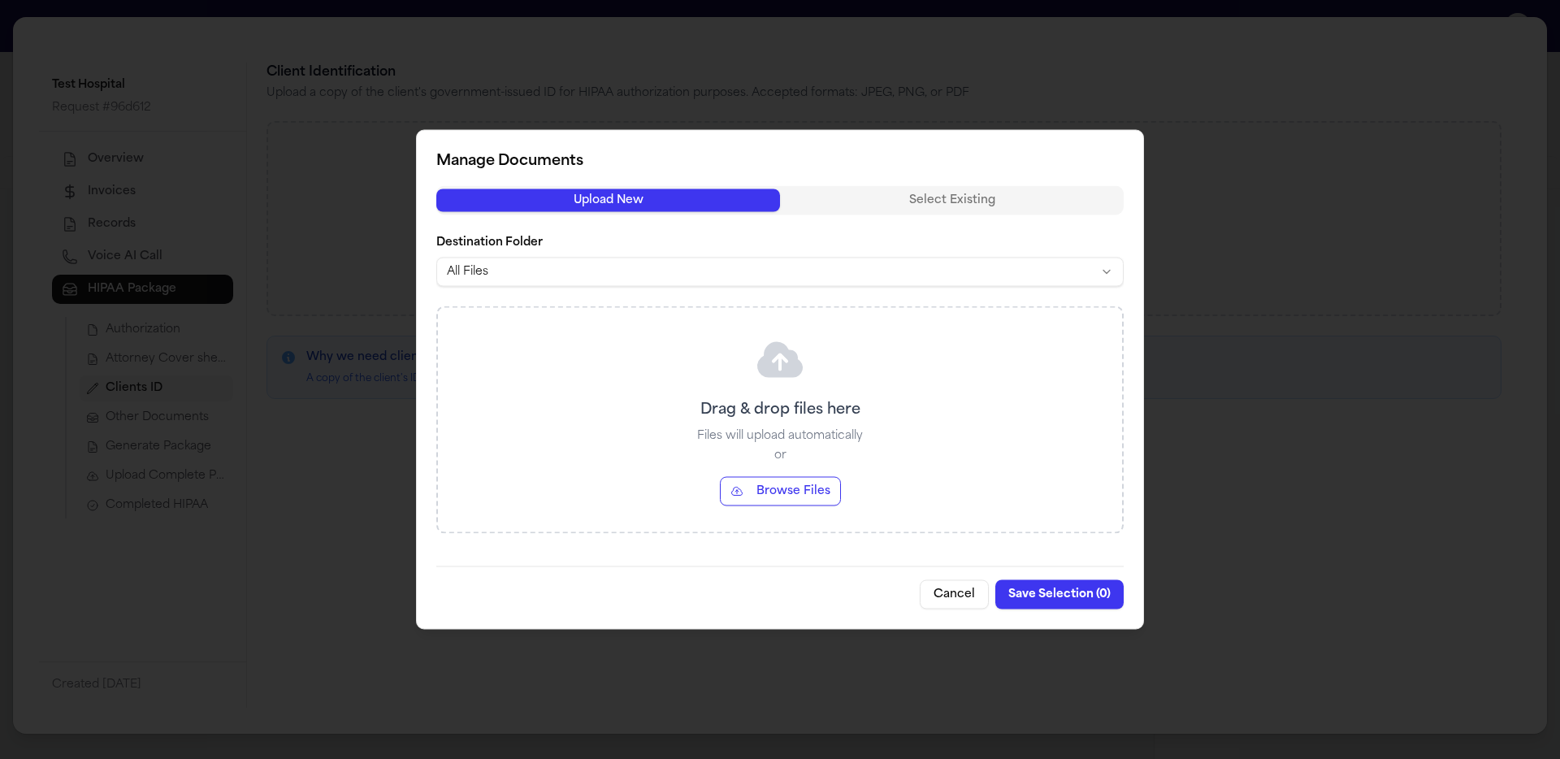
click at [822, 487] on button "Browse Files" at bounding box center [780, 491] width 121 height 29
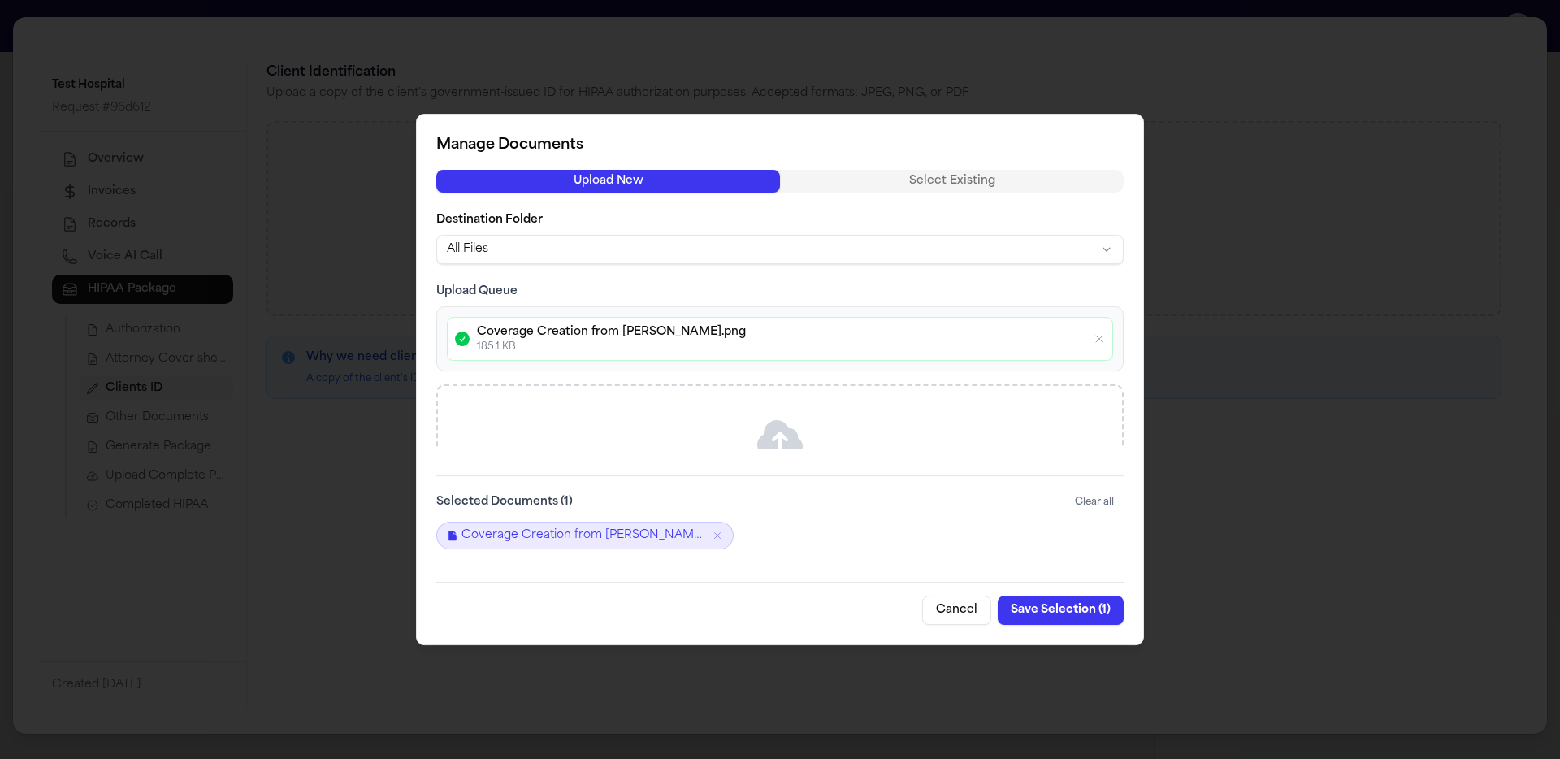
click at [1053, 604] on button "Save Selection ( 1 )" at bounding box center [1061, 610] width 126 height 29
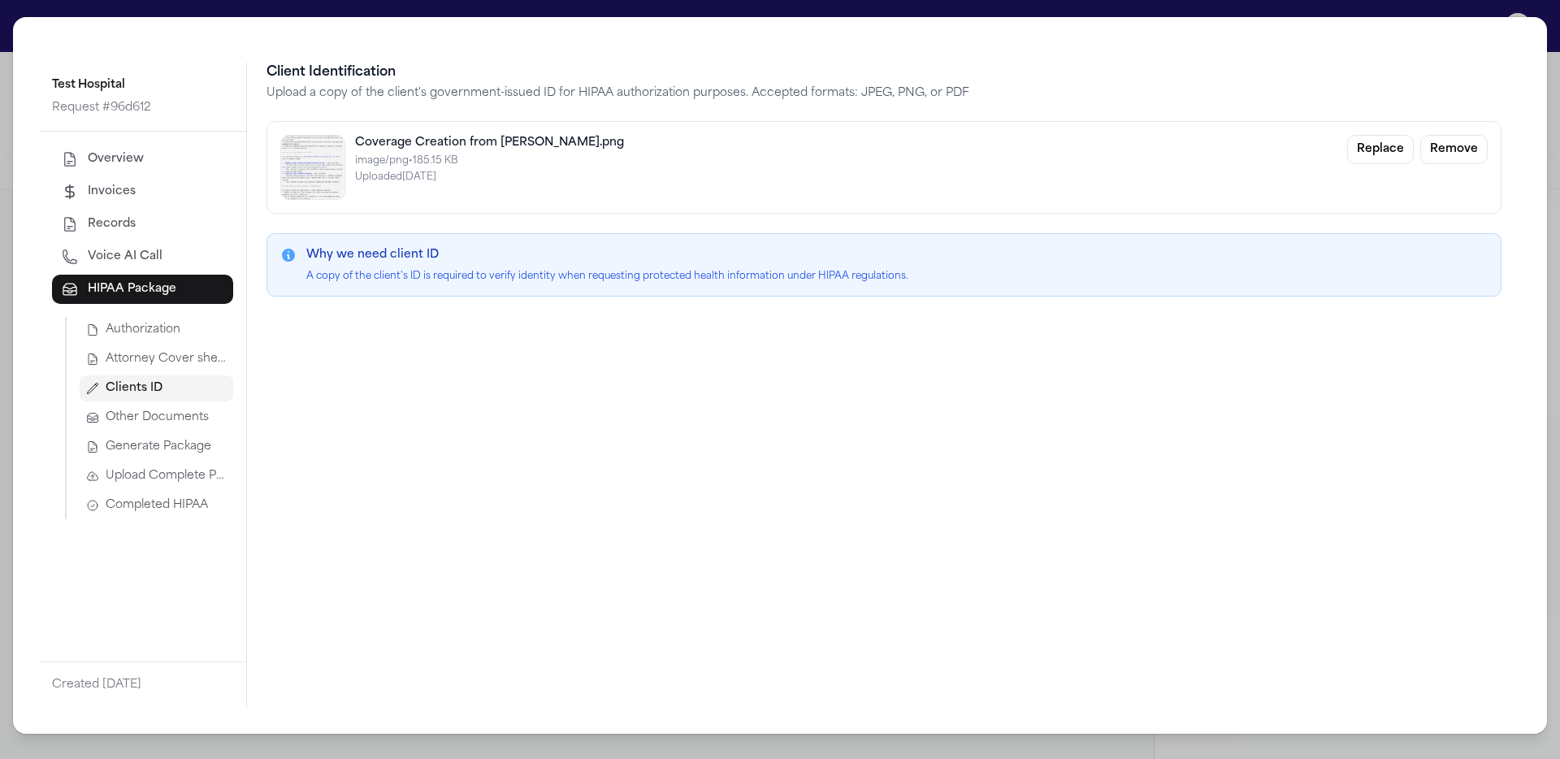
click at [174, 446] on span "Generate Package" at bounding box center [159, 447] width 106 height 16
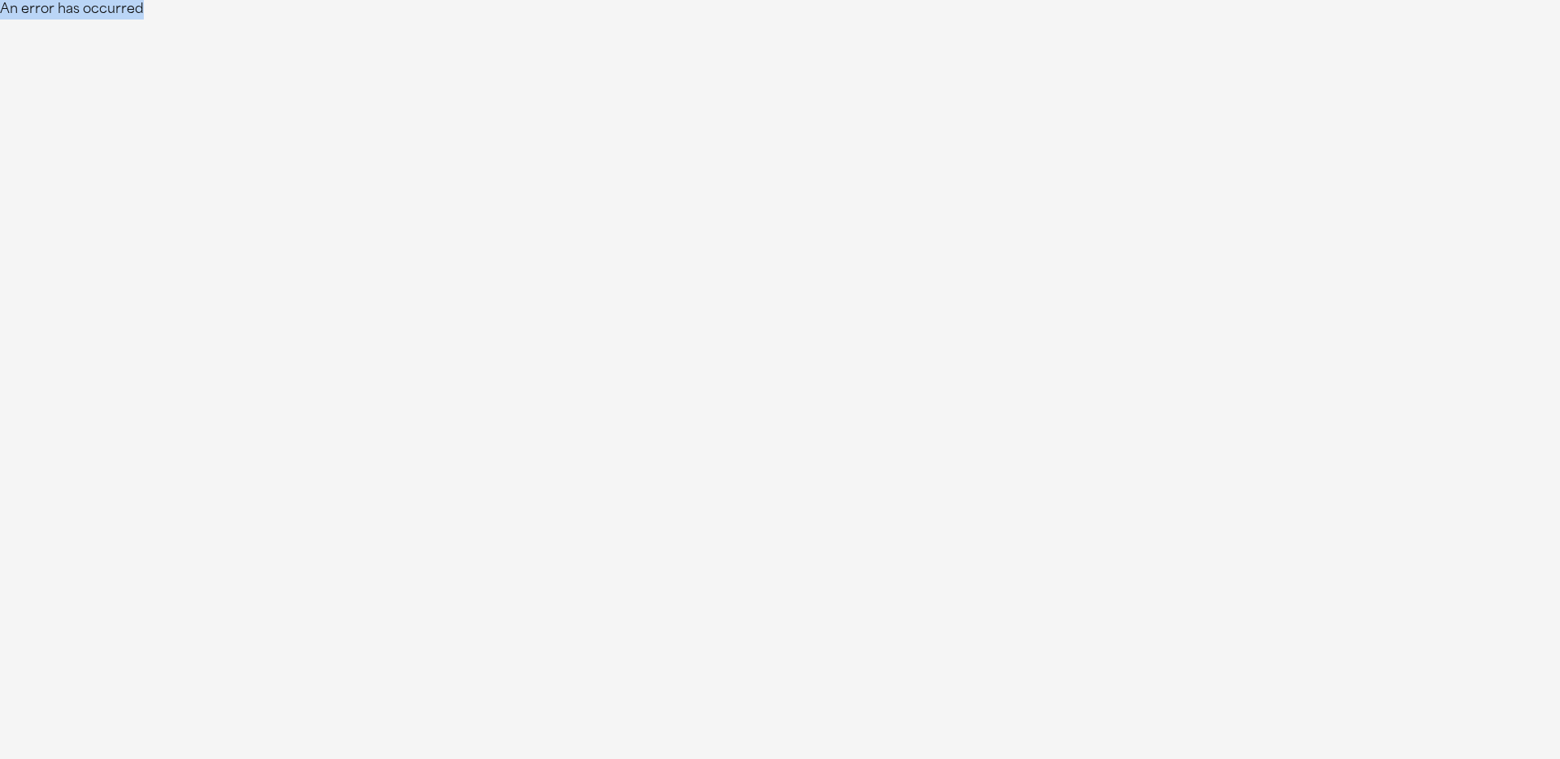
drag, startPoint x: 141, startPoint y: 13, endPoint x: 4, endPoint y: 13, distance: 137.3
click at [4, 13] on div "An error has occurred" at bounding box center [780, 9] width 1560 height 19
copy div "An error has occurred"
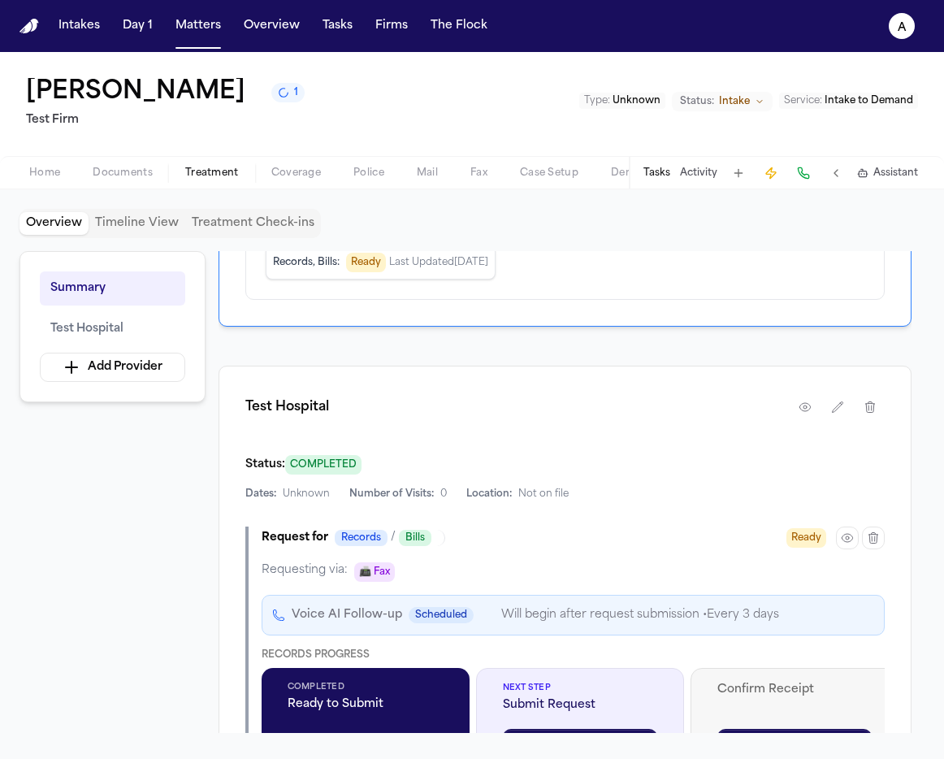
scroll to position [409, 0]
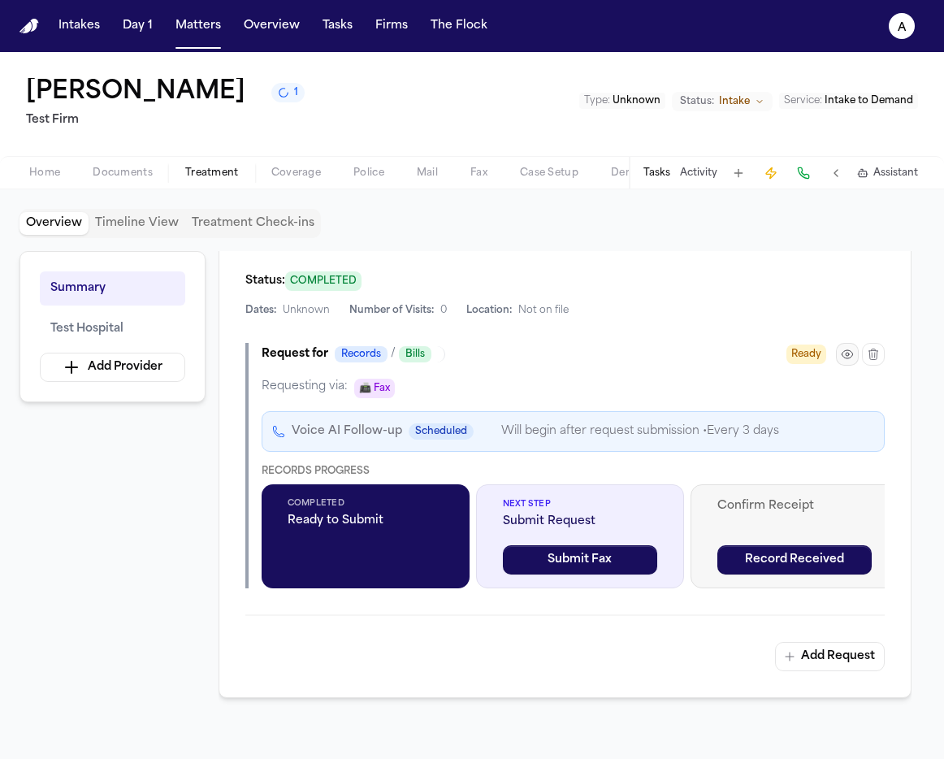
click at [857, 349] on div at bounding box center [860, 354] width 49 height 23
click at [845, 358] on icon "button" at bounding box center [847, 354] width 13 height 13
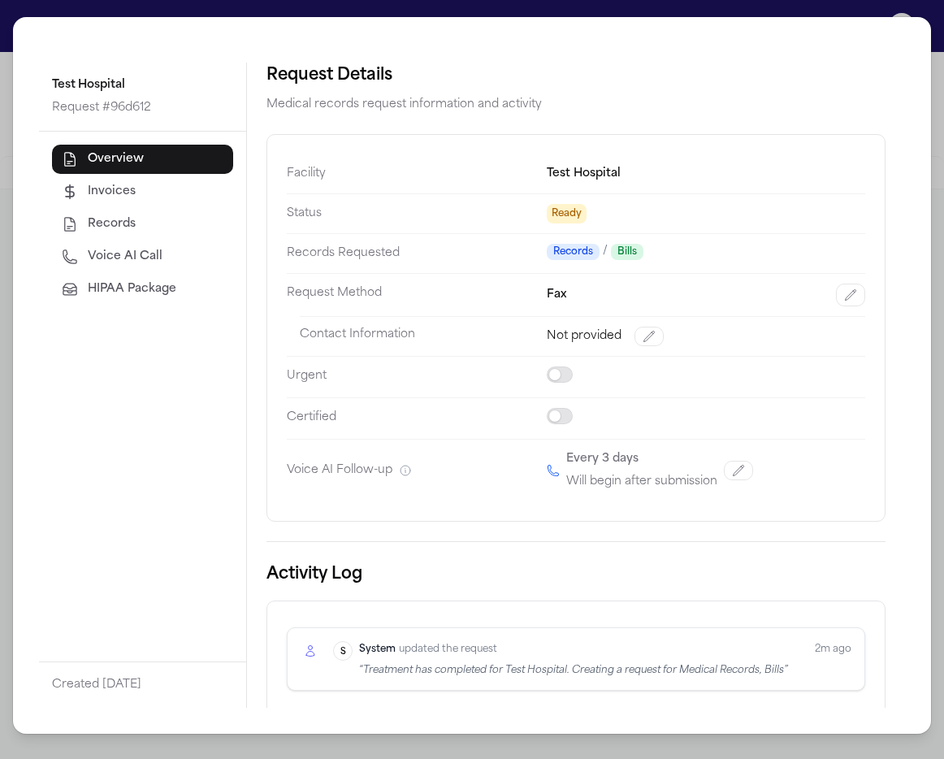
click at [93, 285] on span "HIPAA Package" at bounding box center [132, 289] width 89 height 16
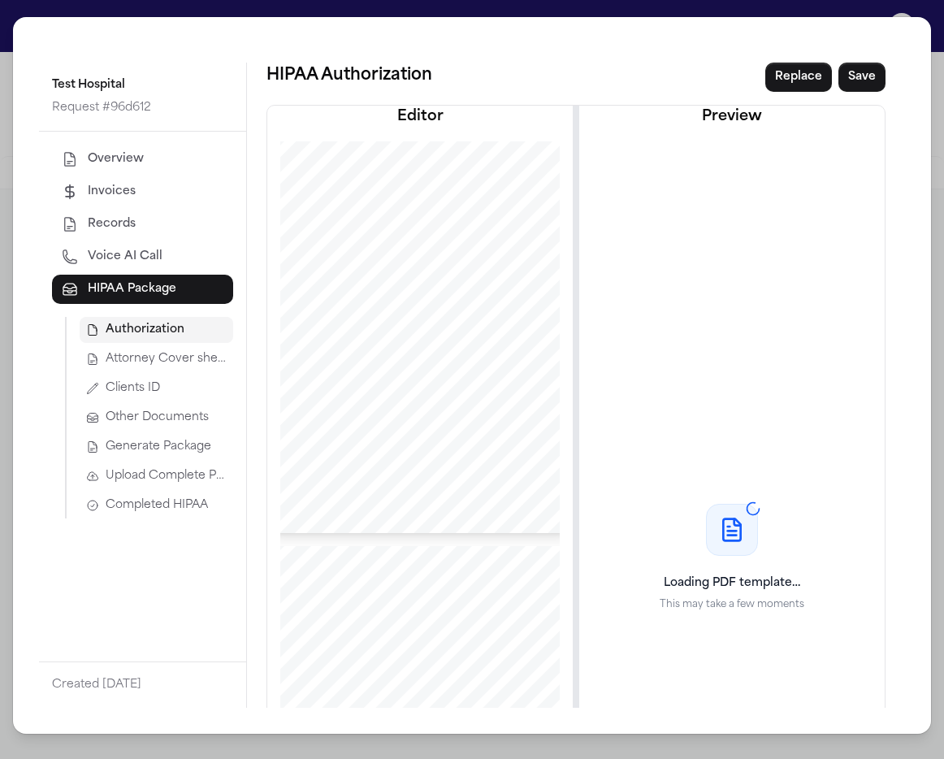
click at [185, 447] on span "Generate Package" at bounding box center [159, 447] width 106 height 16
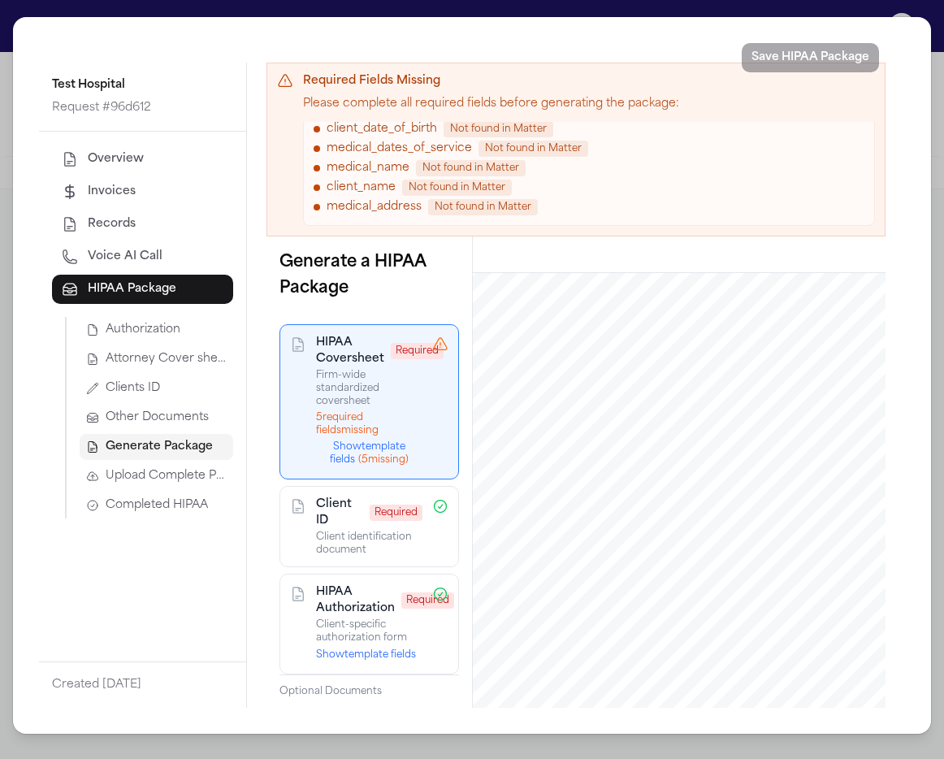
scroll to position [0, 0]
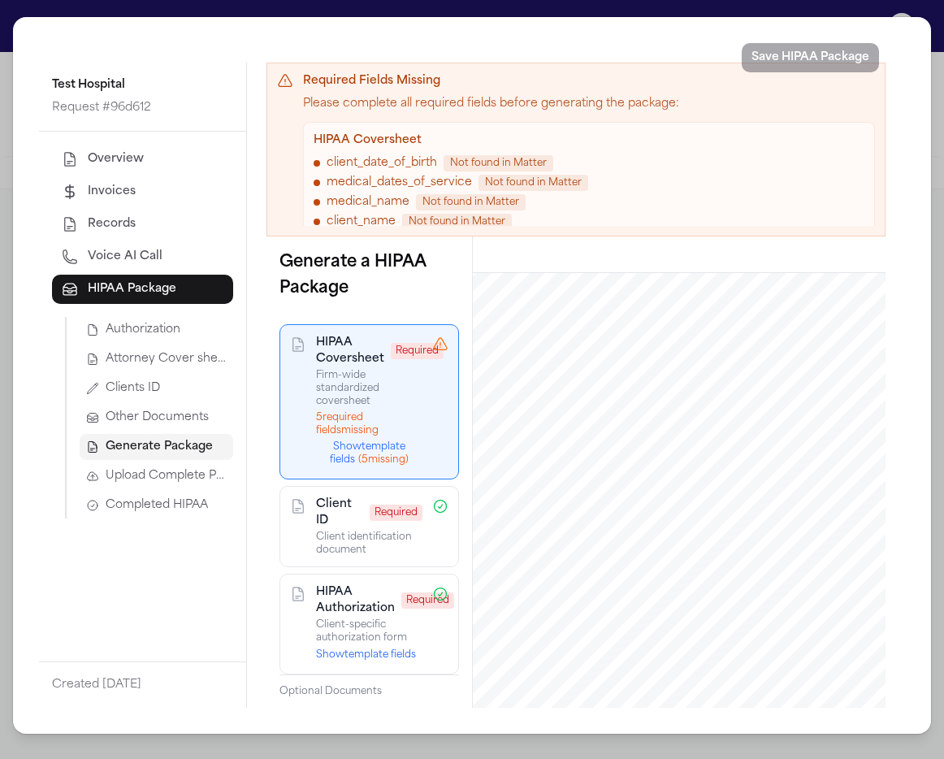
click at [372, 447] on button "Show template fields ( 5 missing)" at bounding box center [369, 453] width 106 height 26
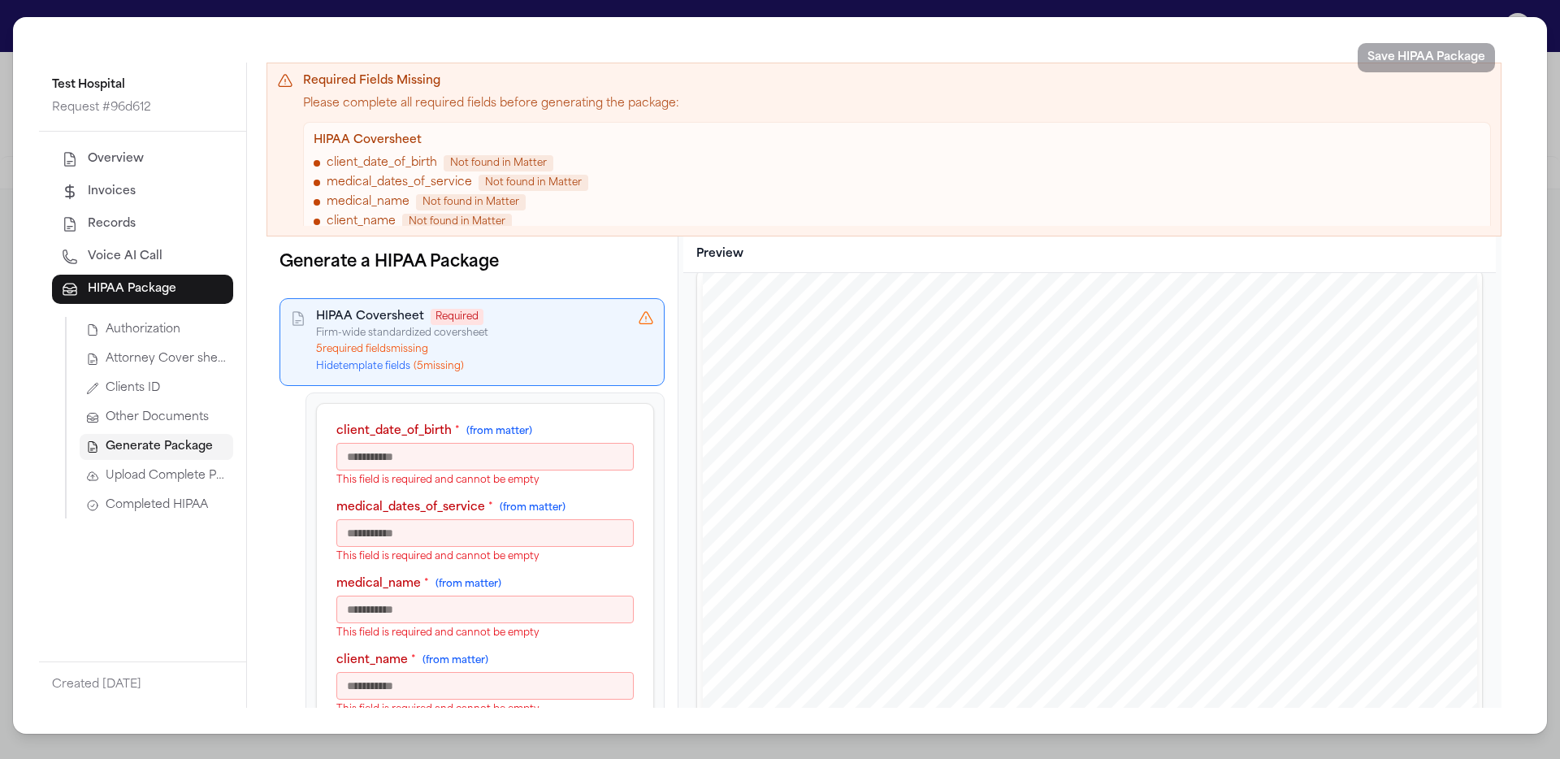
click at [513, 460] on input "client_date_of_birth * (from matter)" at bounding box center [484, 457] width 297 height 28
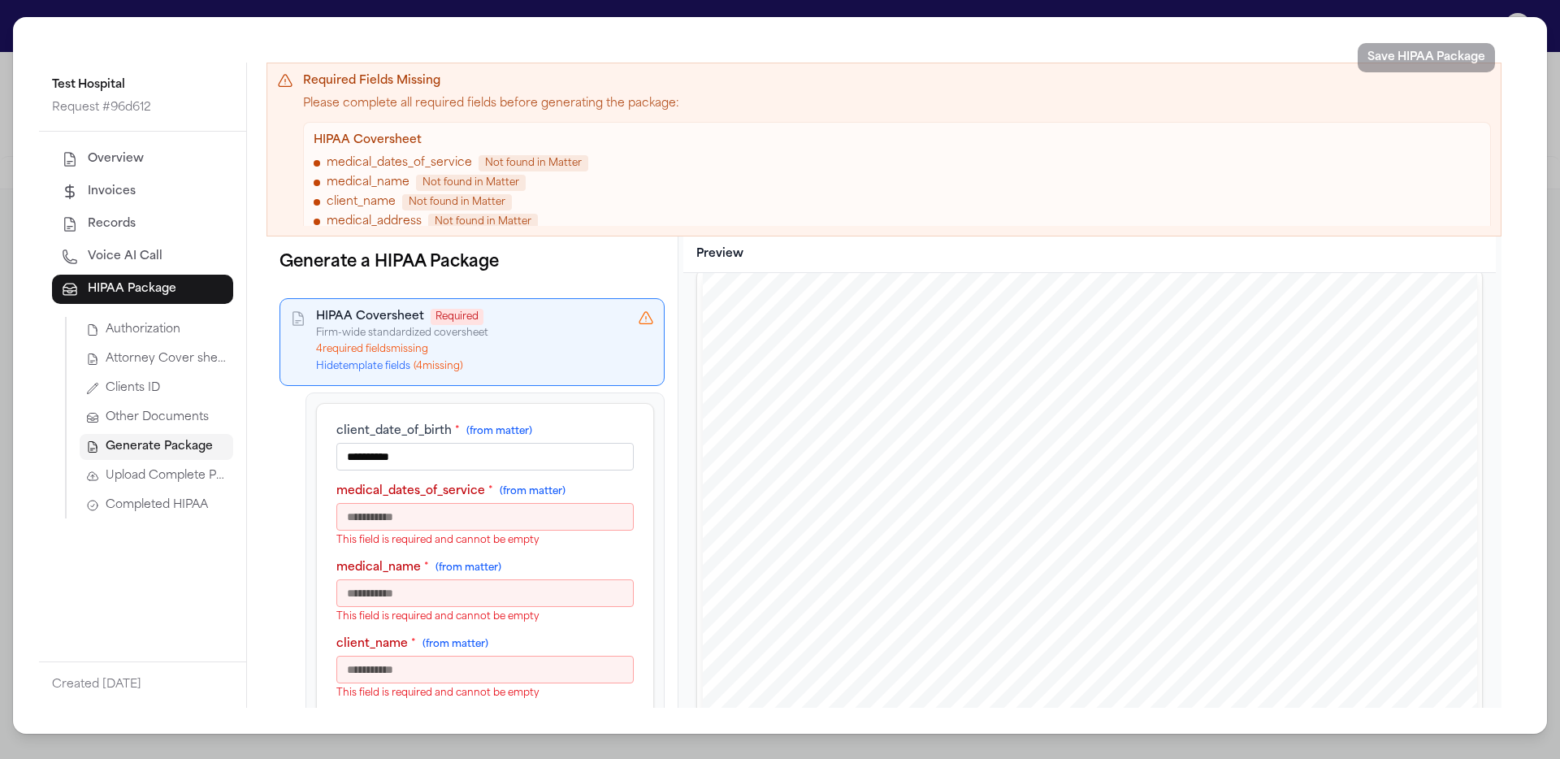
type input "**********"
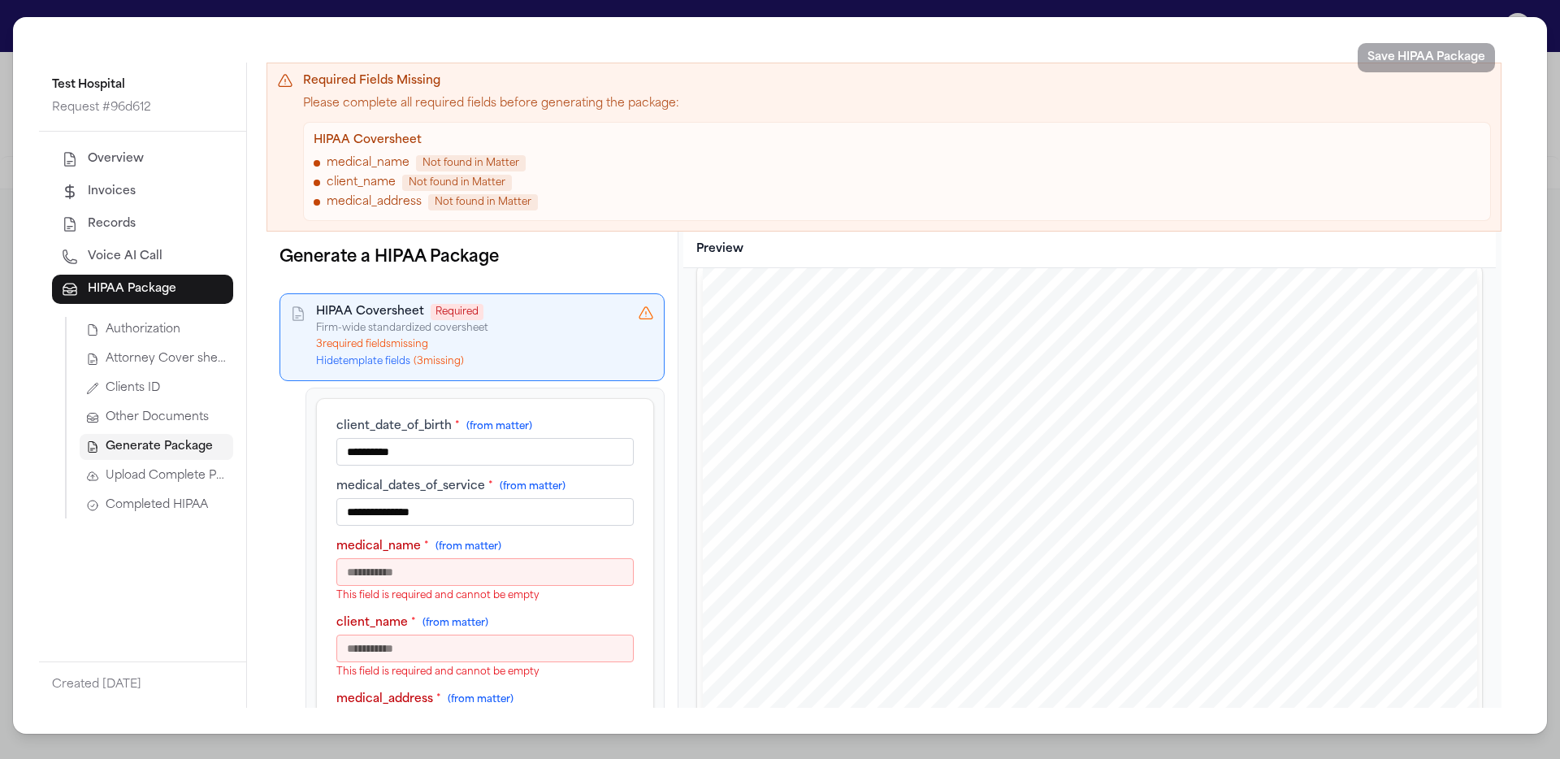
type input "**********"
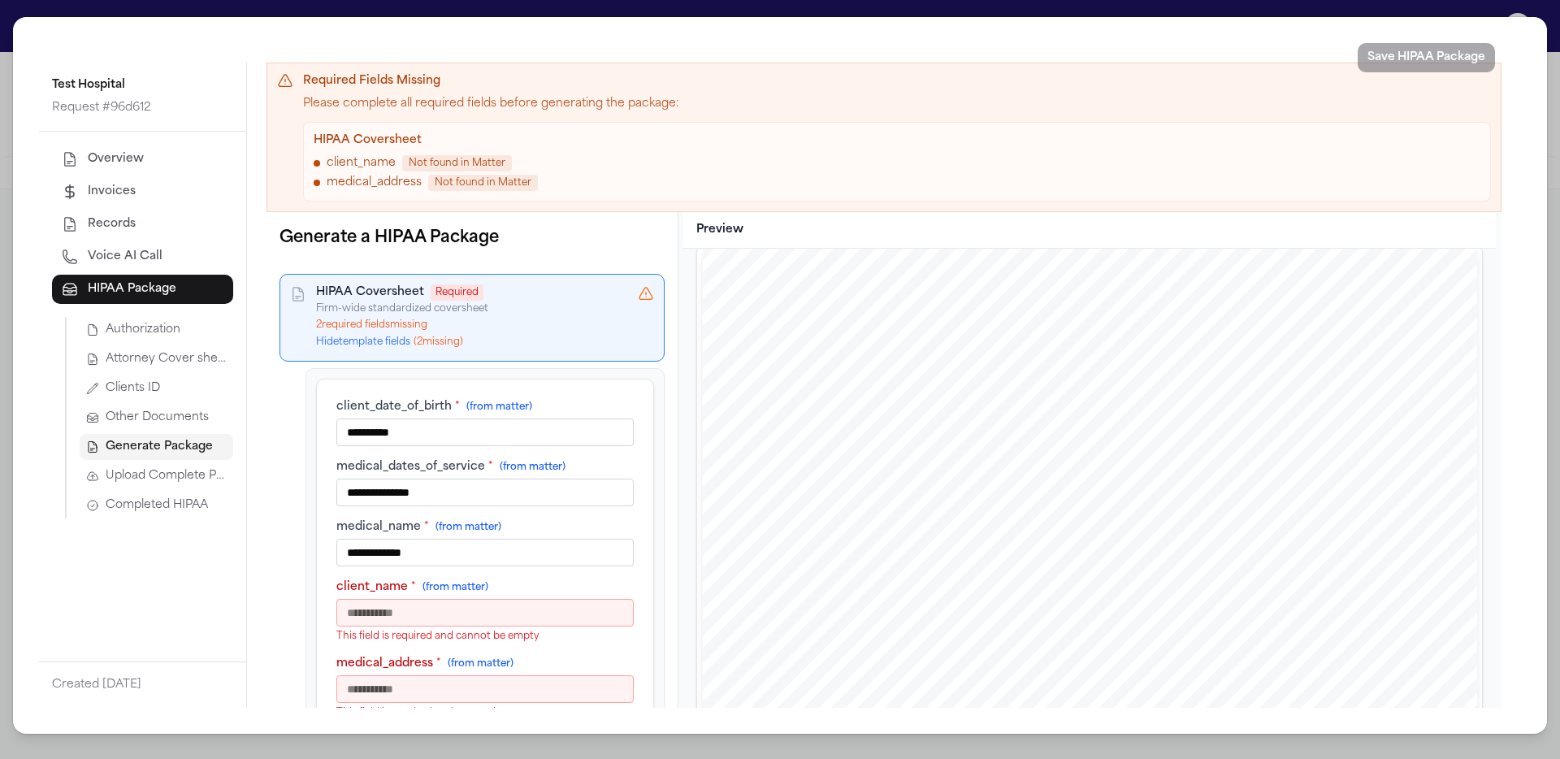
type input "**********"
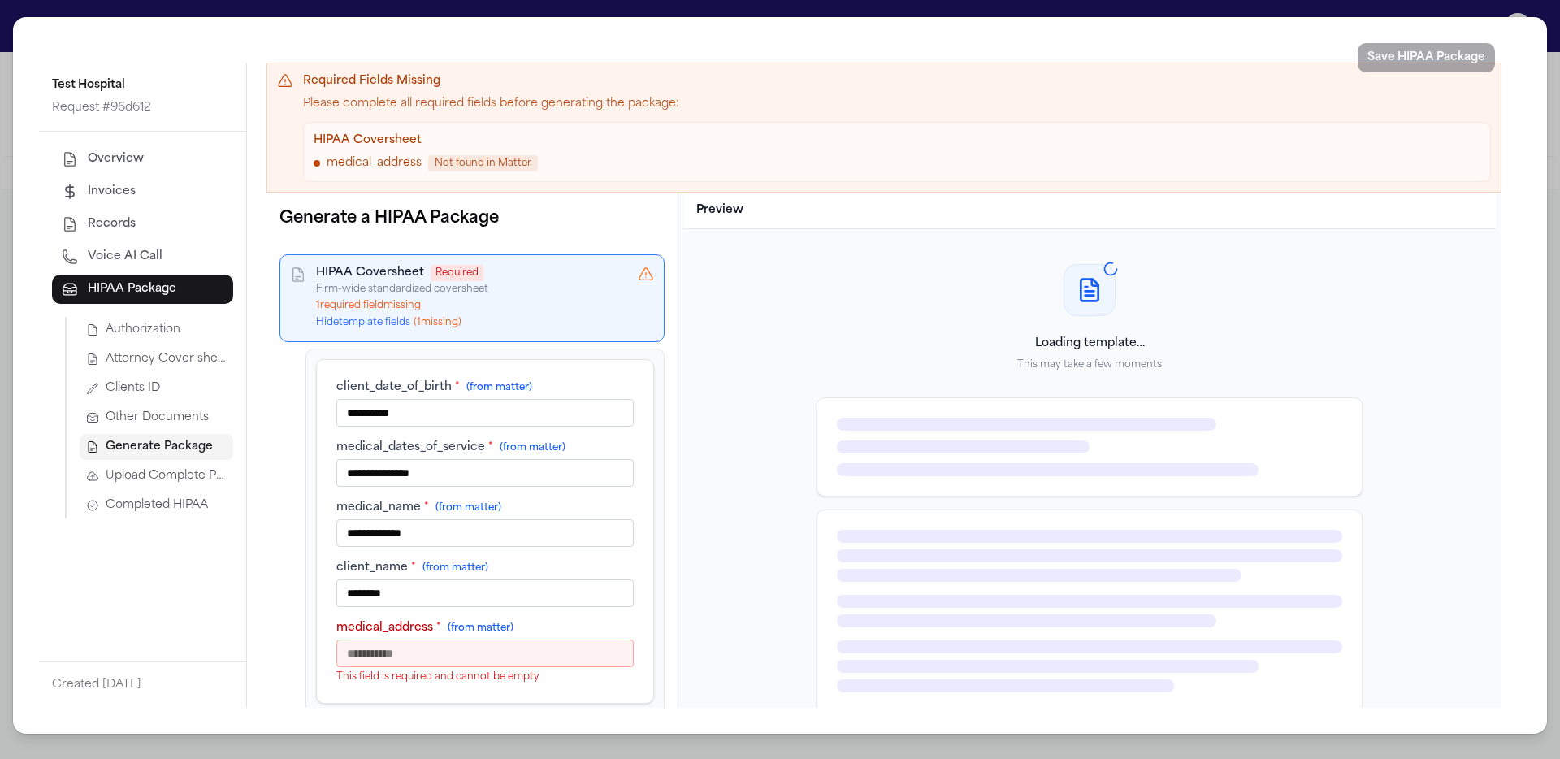
type input "********"
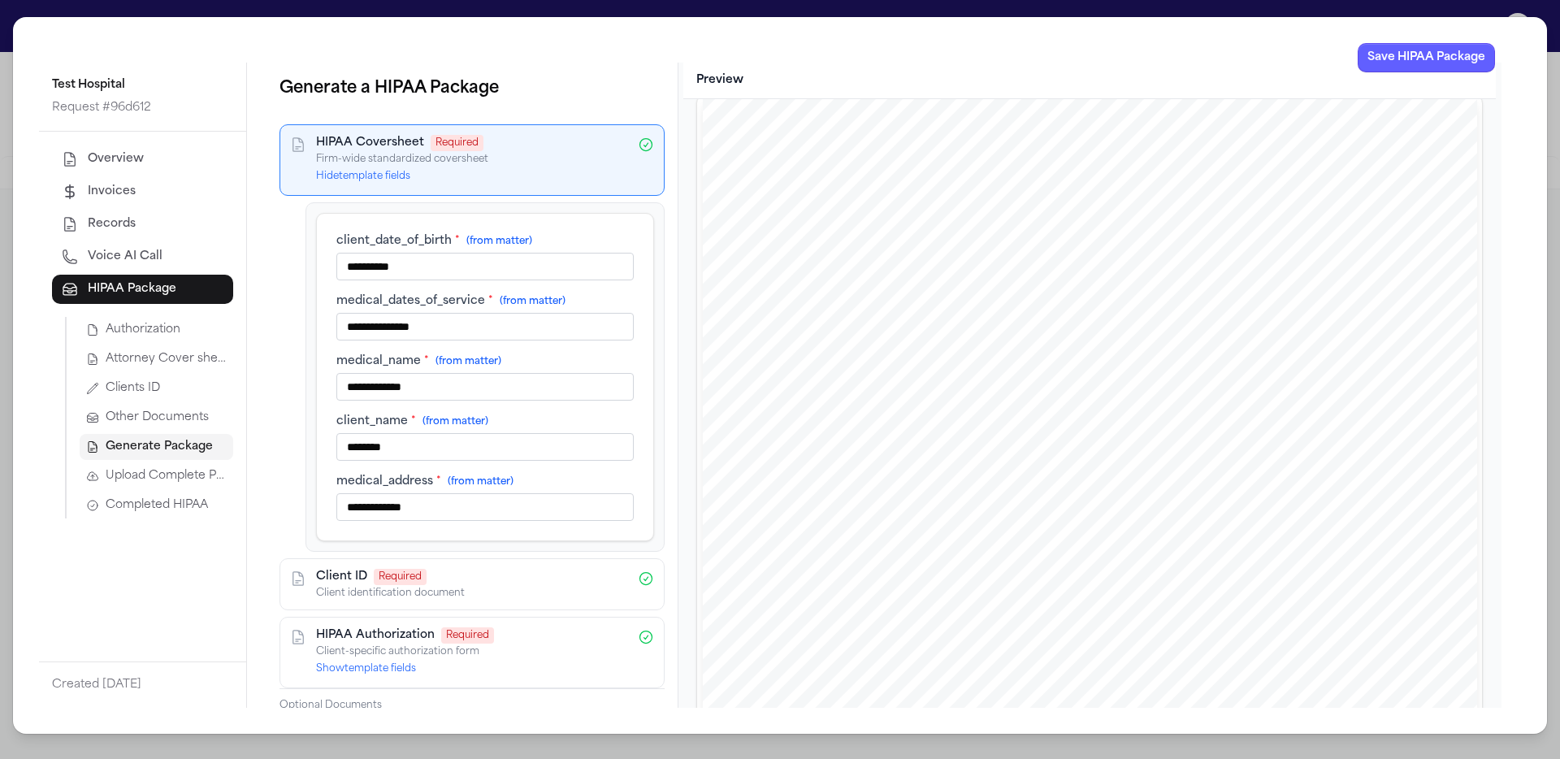
type input "**********"
click at [181, 482] on span "Upload Complete Package" at bounding box center [166, 476] width 121 height 16
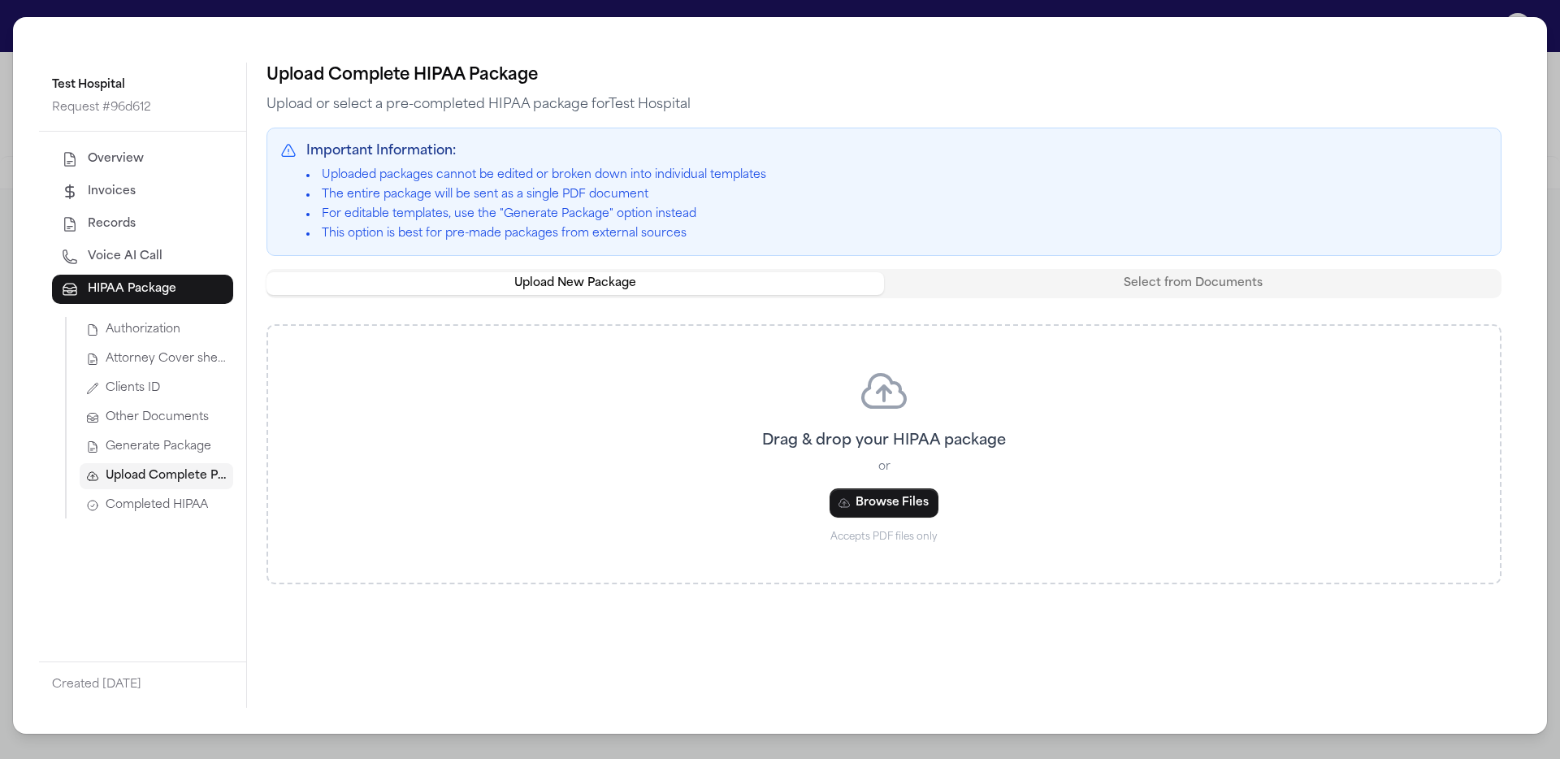
click at [195, 451] on span "Generate Package" at bounding box center [159, 447] width 106 height 16
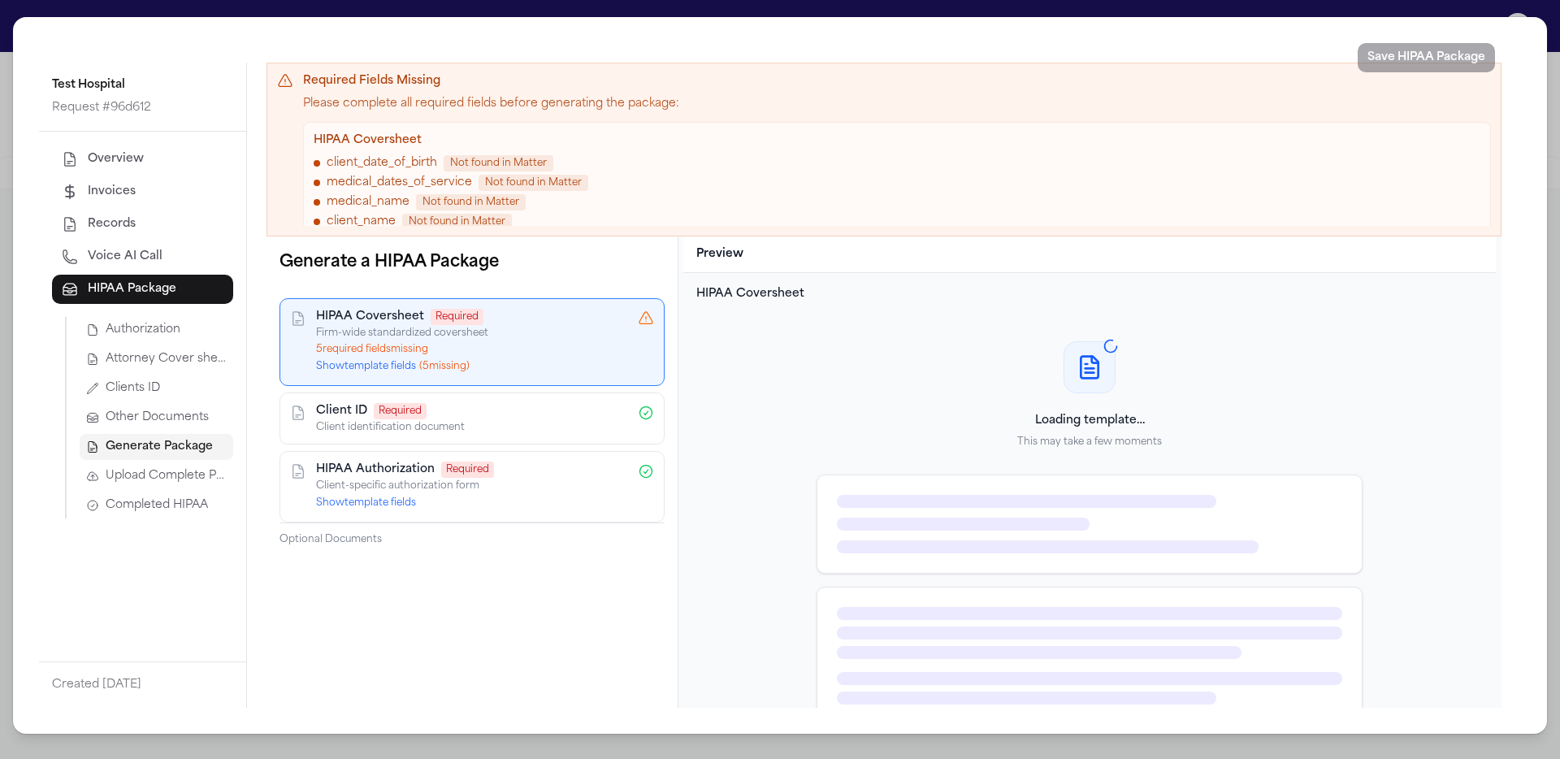
click at [396, 366] on button "Show template fields ( 5 missing)" at bounding box center [393, 366] width 154 height 13
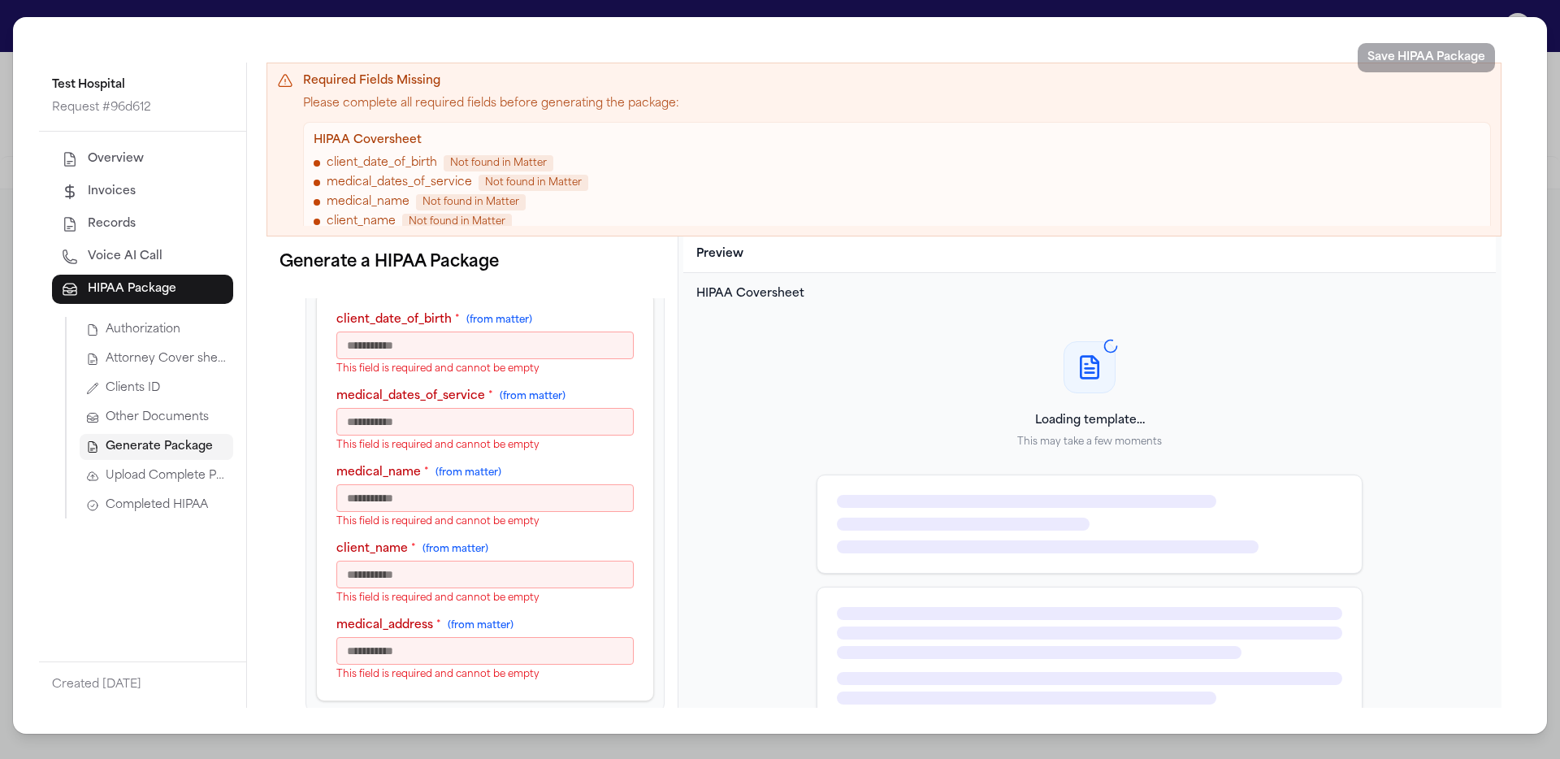
scroll to position [115, 0]
click at [428, 359] on p "This field is required and cannot be empty" at bounding box center [484, 365] width 297 height 13
click at [431, 351] on input "client_date_of_birth * (from matter)" at bounding box center [484, 342] width 297 height 28
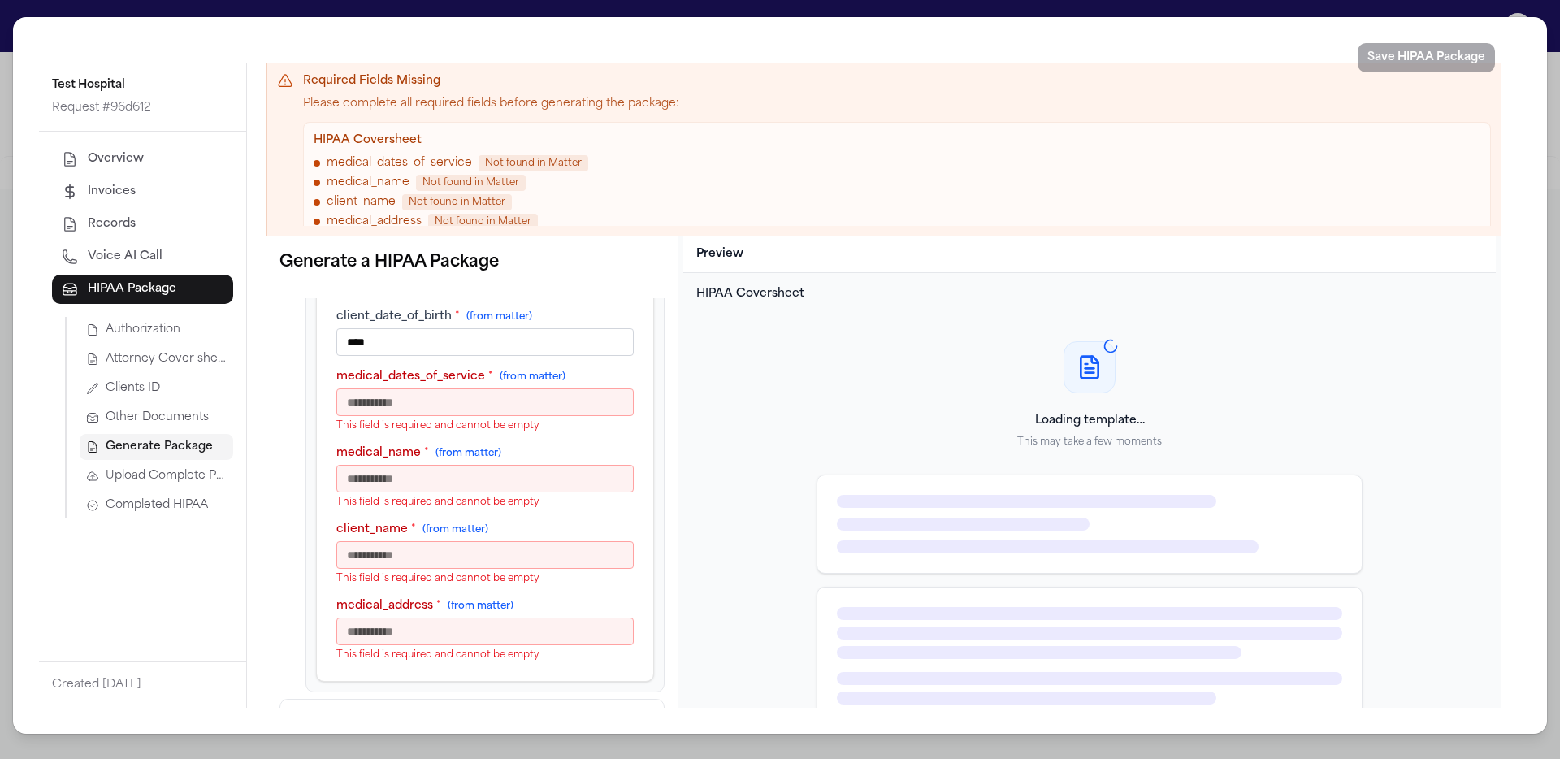
type input "****"
click at [421, 391] on input "medical_dates_of_service * (from matter)" at bounding box center [484, 402] width 297 height 28
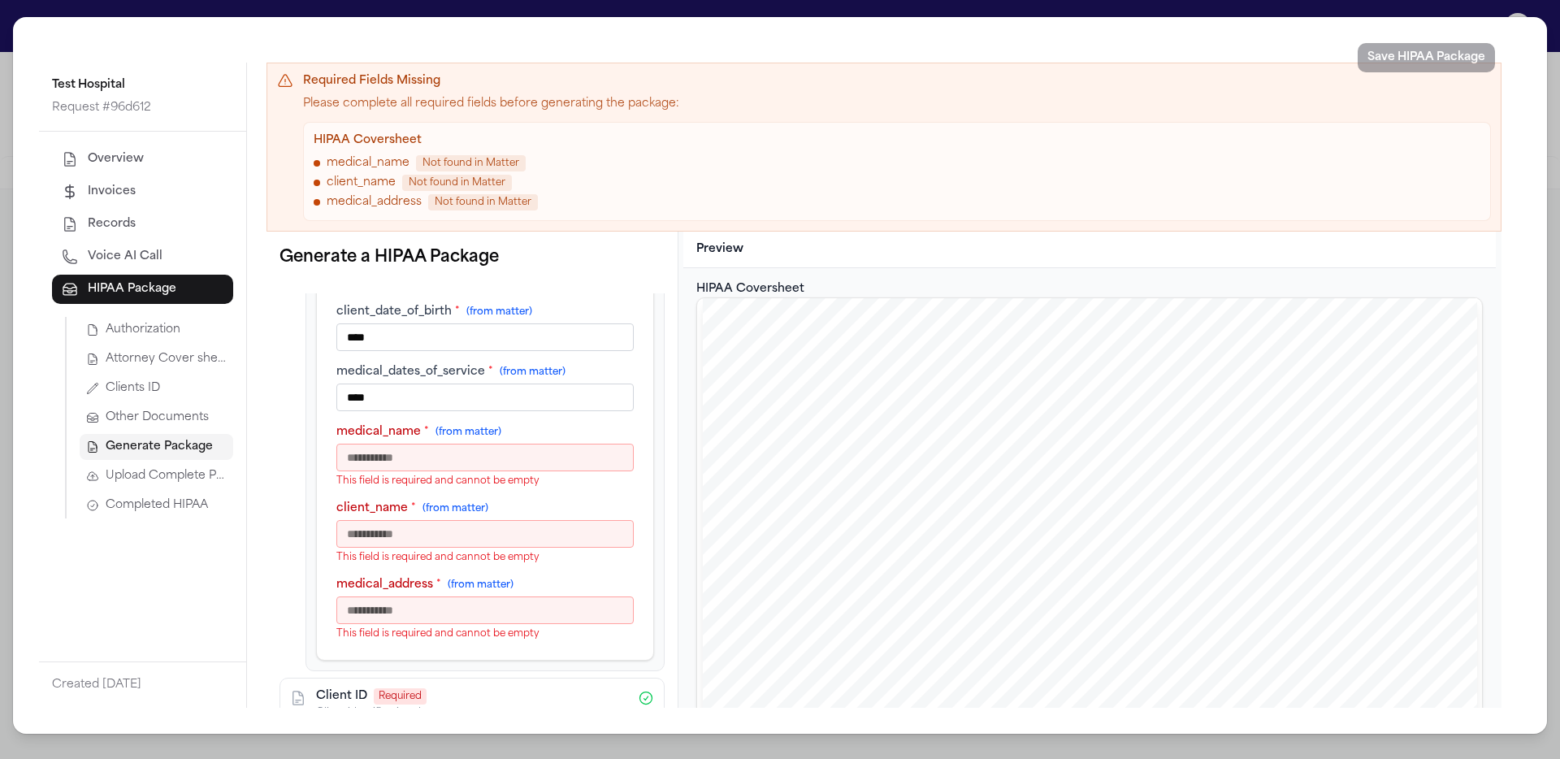
type input "*"
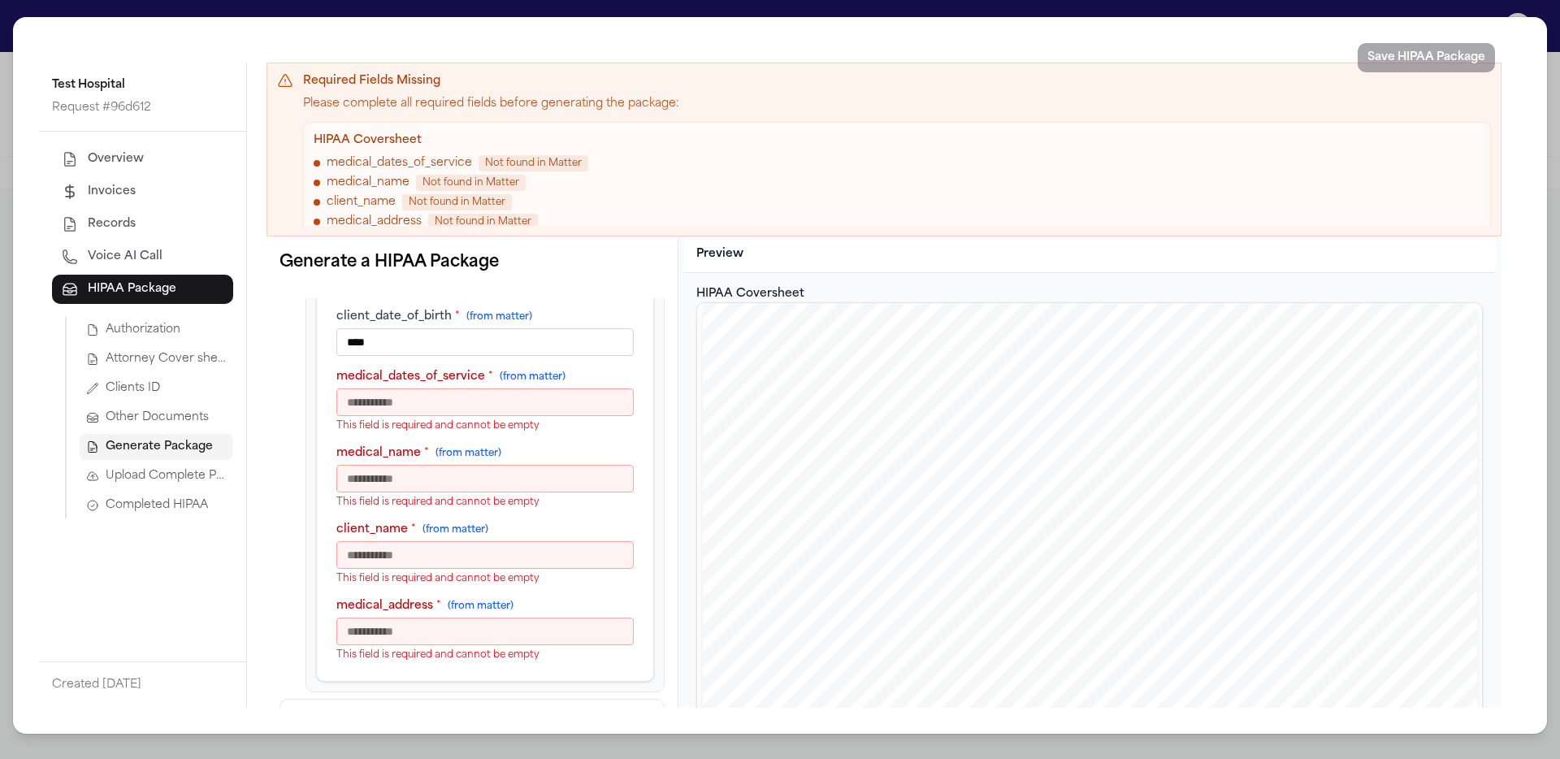
type input "*"
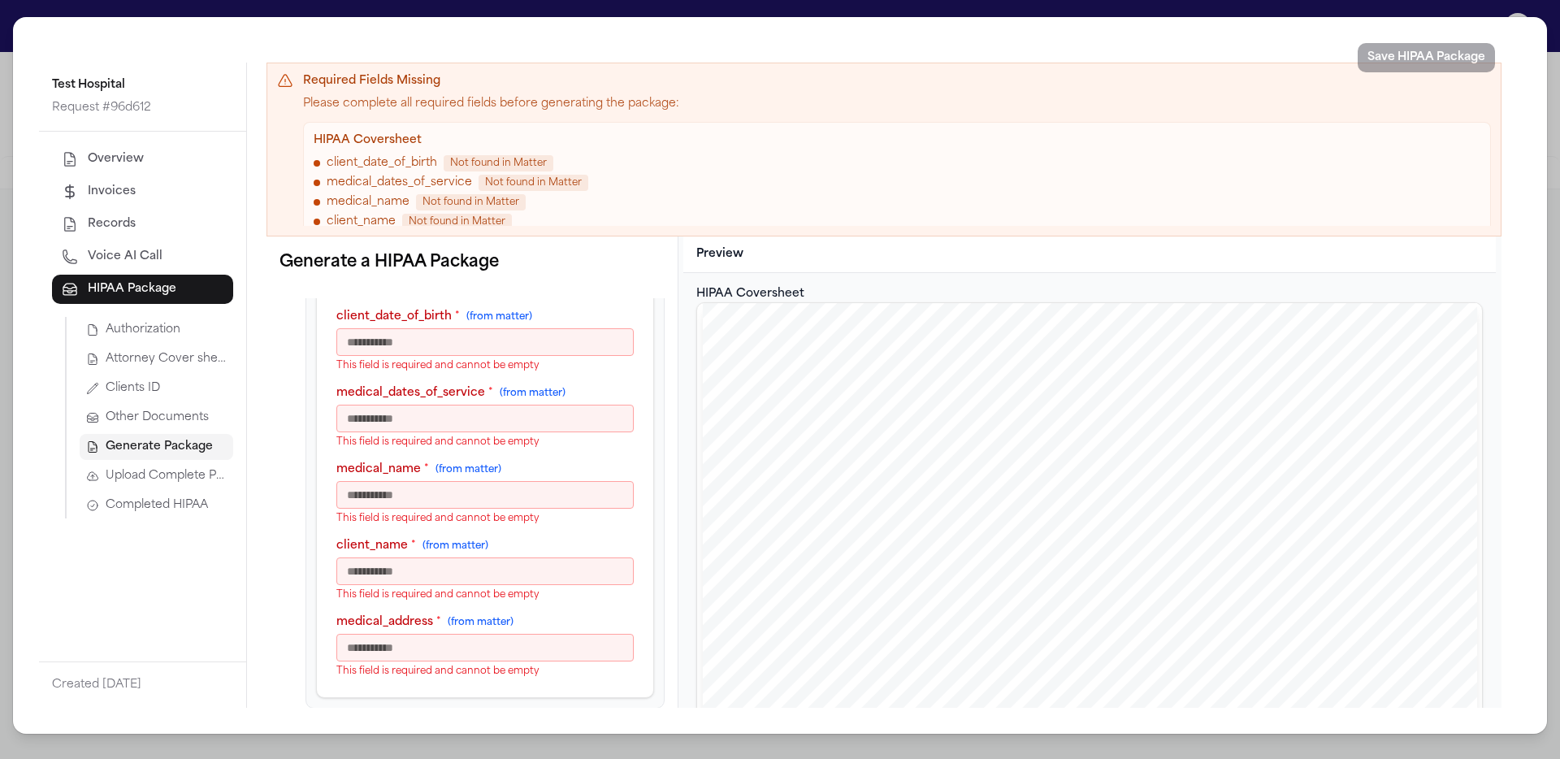
click at [394, 656] on input "medical_address * (from matter)" at bounding box center [484, 648] width 297 height 28
type input "**********"
click at [440, 576] on input "client_name * (from matter)" at bounding box center [484, 571] width 297 height 28
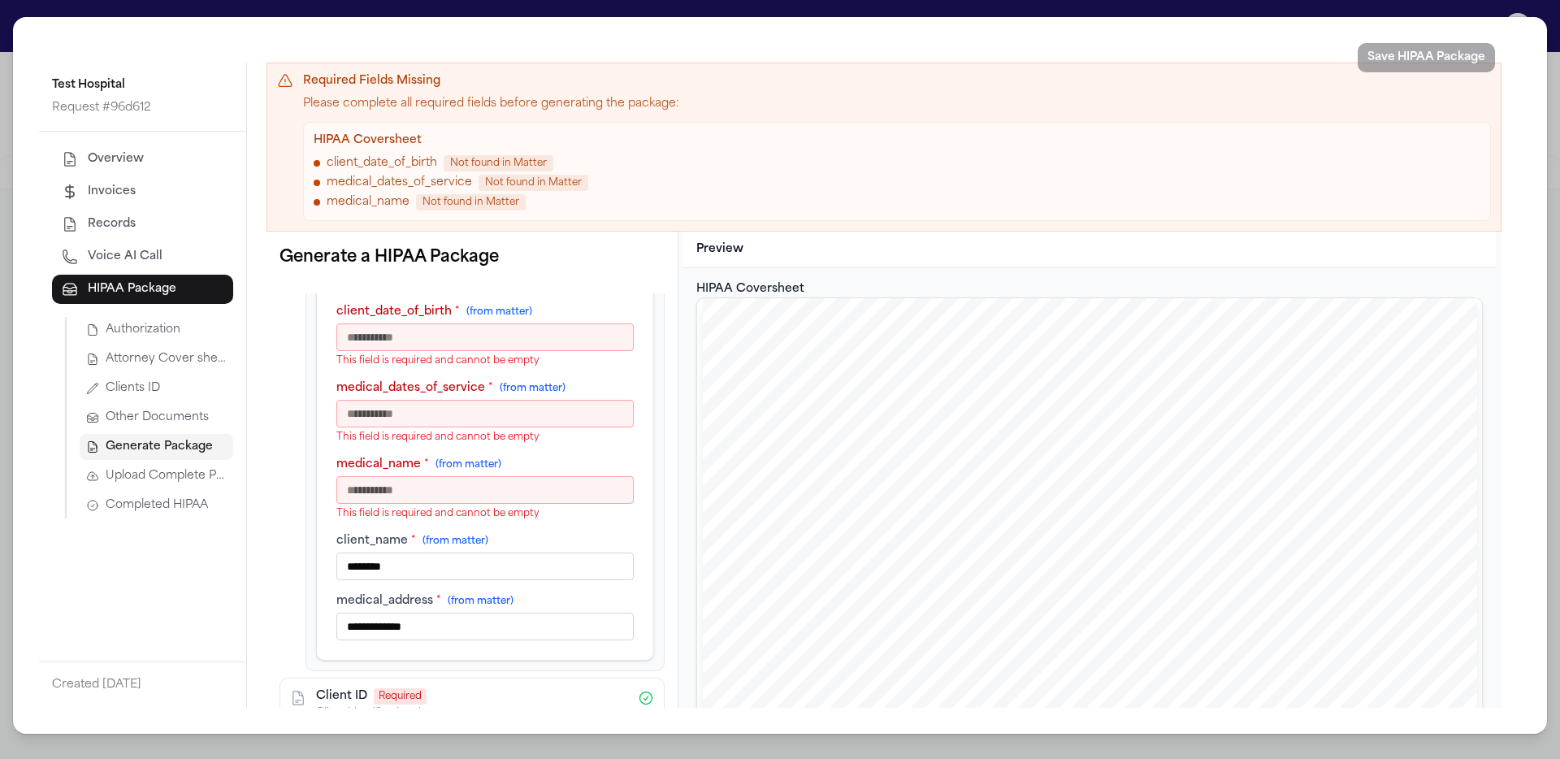
type input "********"
click at [411, 487] on input "medical_name * (from matter)" at bounding box center [484, 490] width 297 height 28
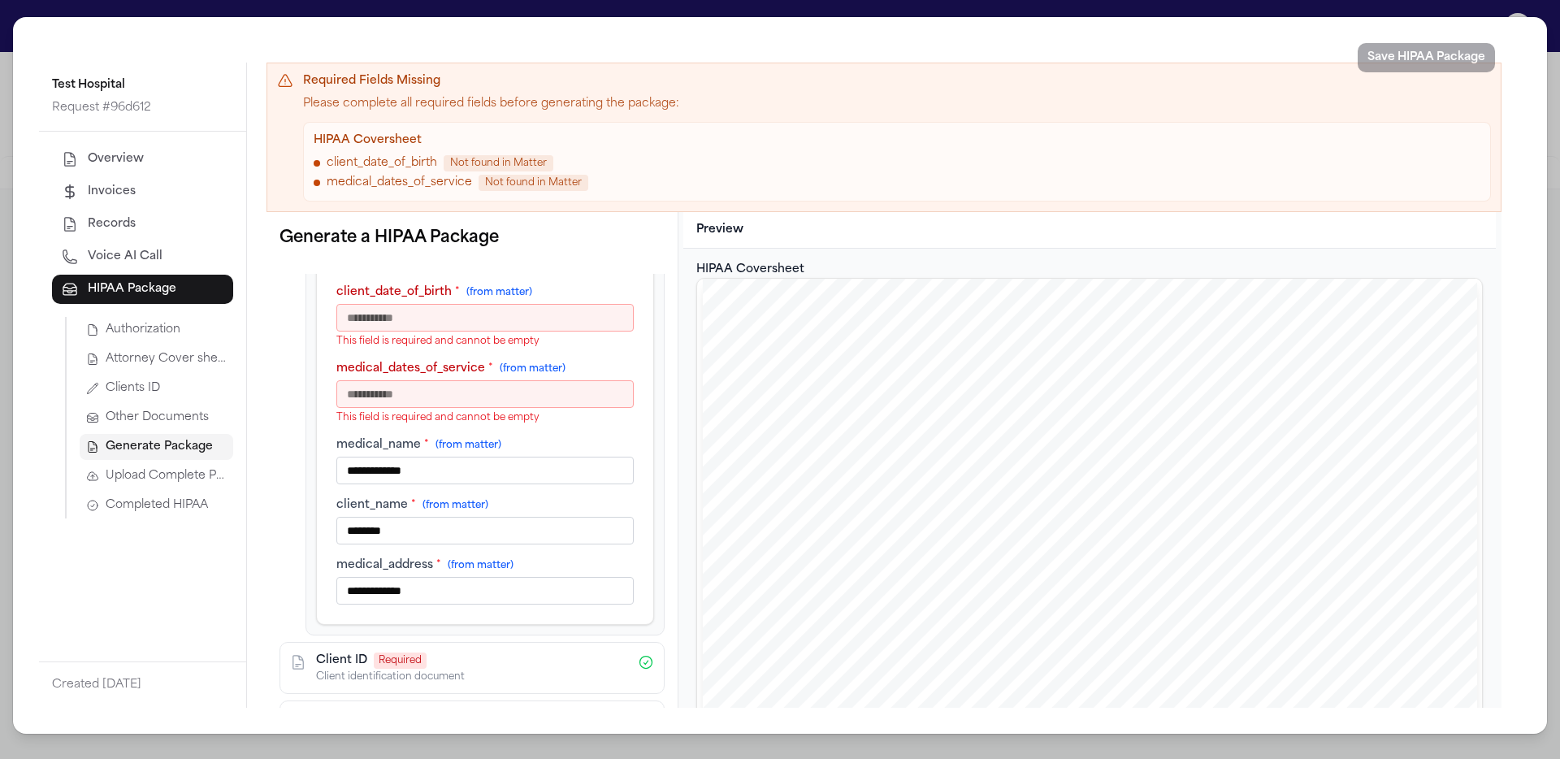
type input "**********"
click at [479, 391] on input "medical_dates_of_service * (from matter)" at bounding box center [484, 394] width 297 height 28
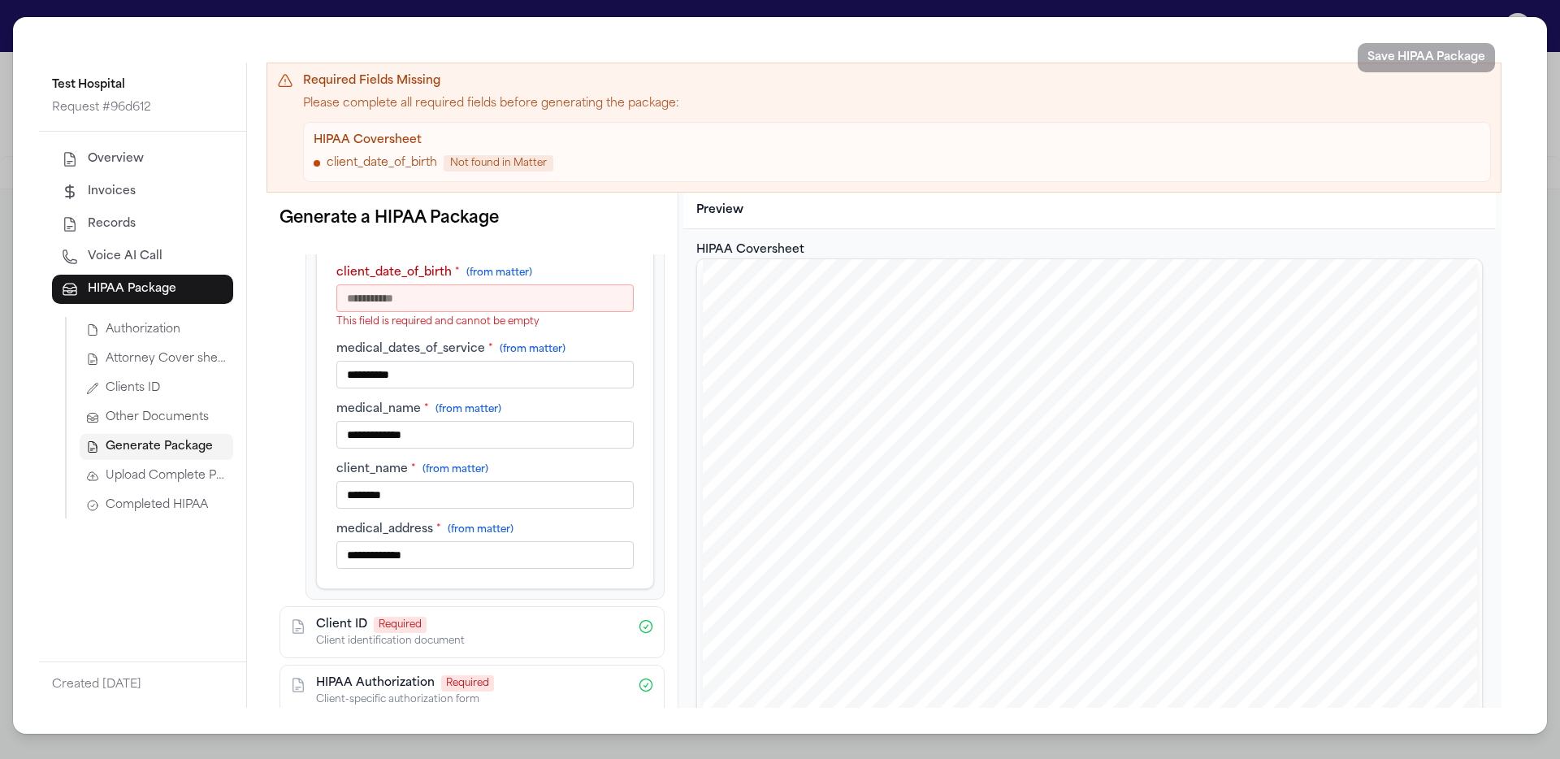
type input "**********"
click at [460, 294] on input "client_date_of_birth * (from matter)" at bounding box center [484, 298] width 297 height 28
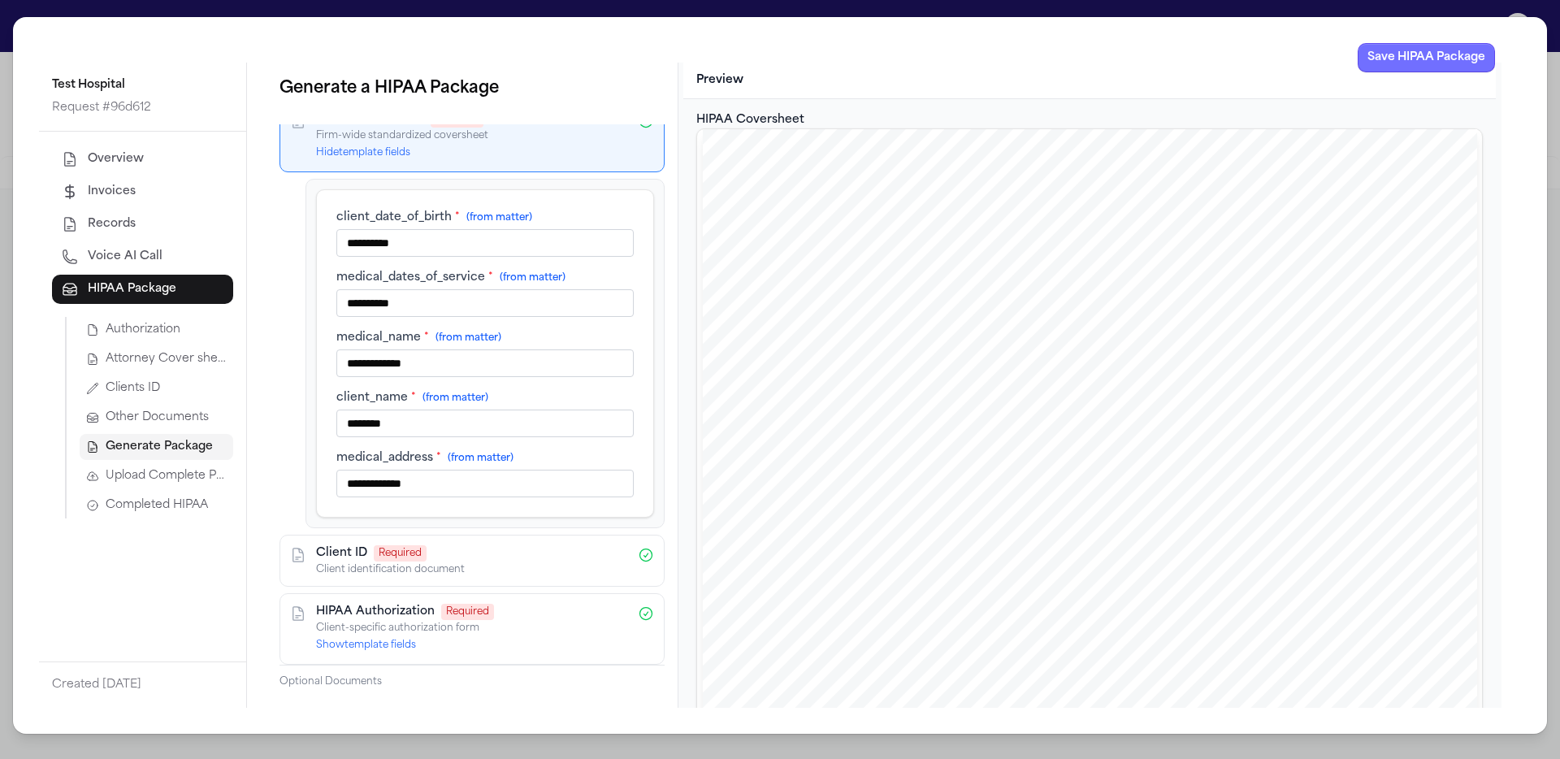
type input "**********"
click at [943, 59] on button "Save HIPAA Package" at bounding box center [1426, 57] width 137 height 29
click at [201, 503] on span "Completed HIPAA" at bounding box center [157, 505] width 102 height 16
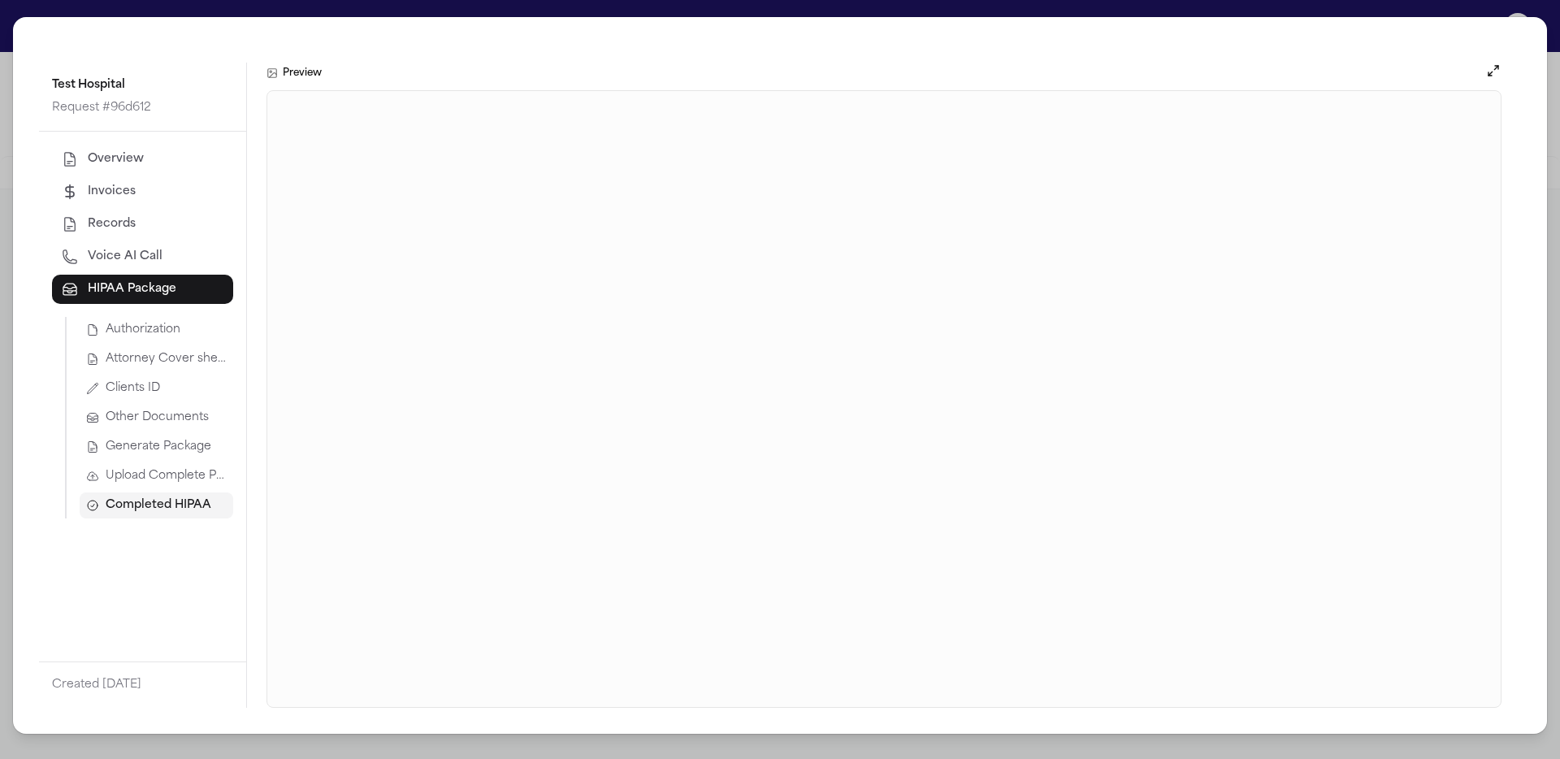
click at [171, 448] on span "Generate Package" at bounding box center [159, 447] width 106 height 16
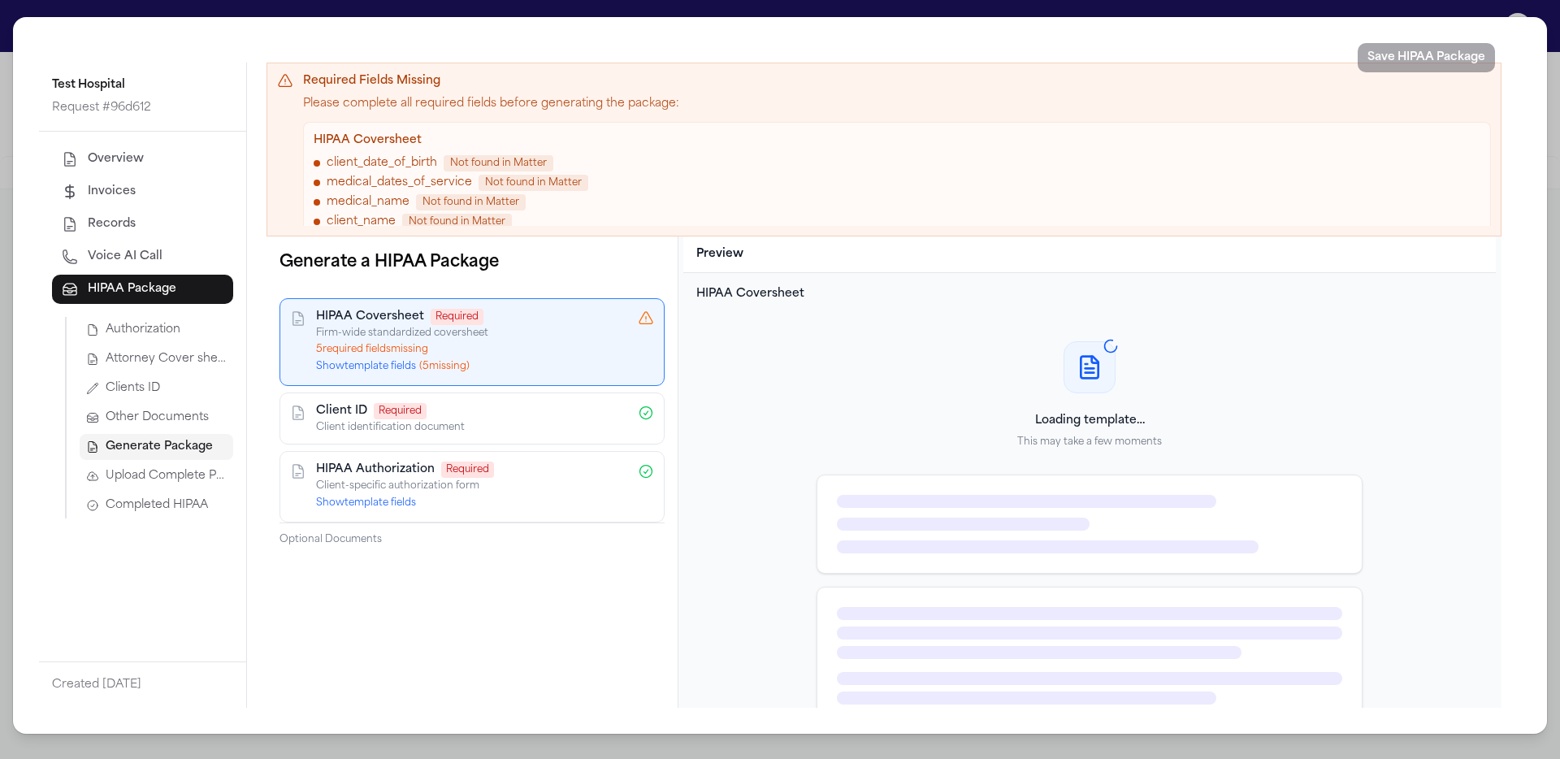
click at [396, 366] on button "Show template fields ( 5 missing)" at bounding box center [393, 366] width 154 height 13
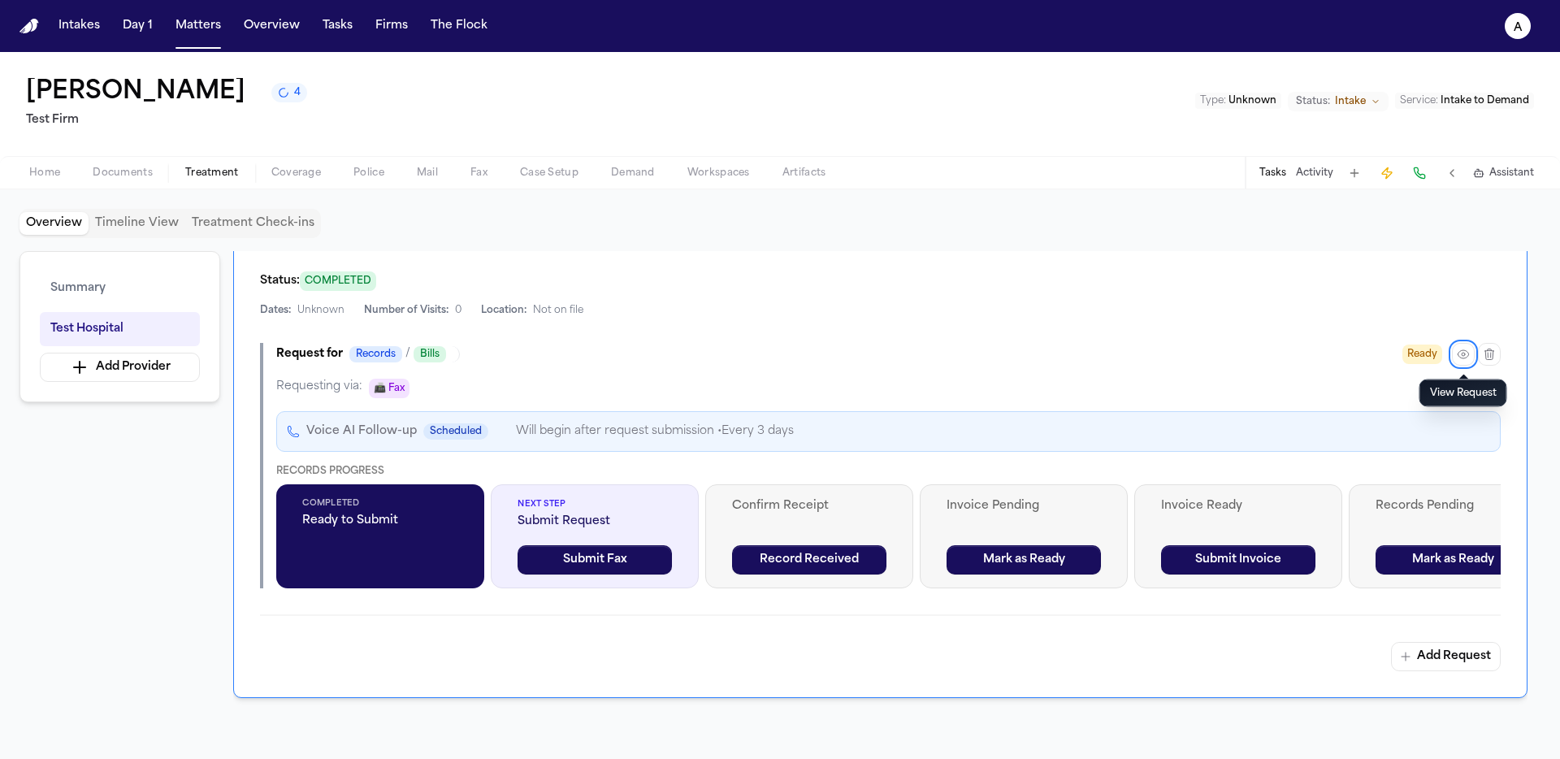
click at [51, 177] on span "Home" at bounding box center [44, 173] width 31 height 13
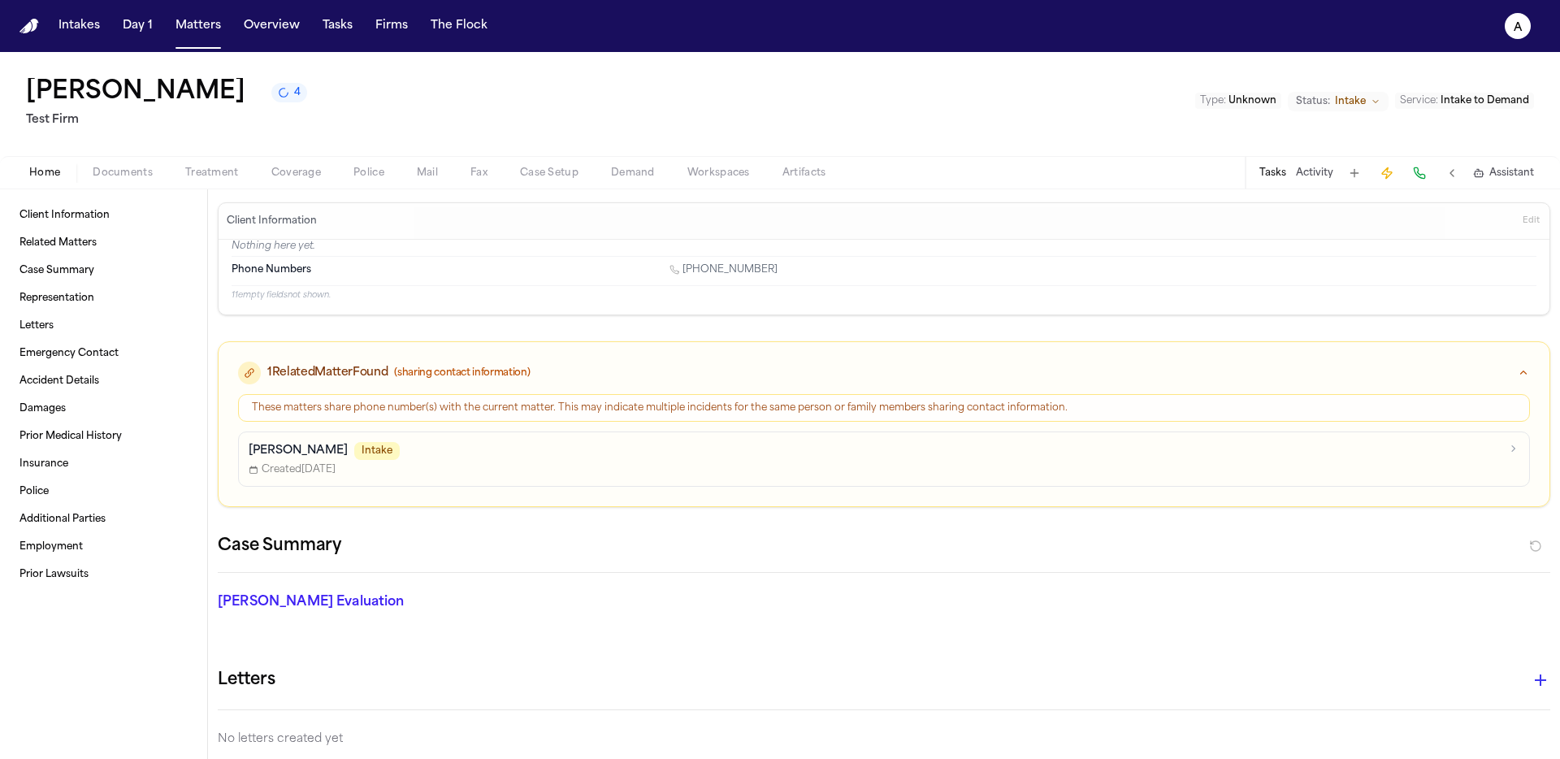
click at [305, 170] on span "Coverage" at bounding box center [296, 173] width 50 height 13
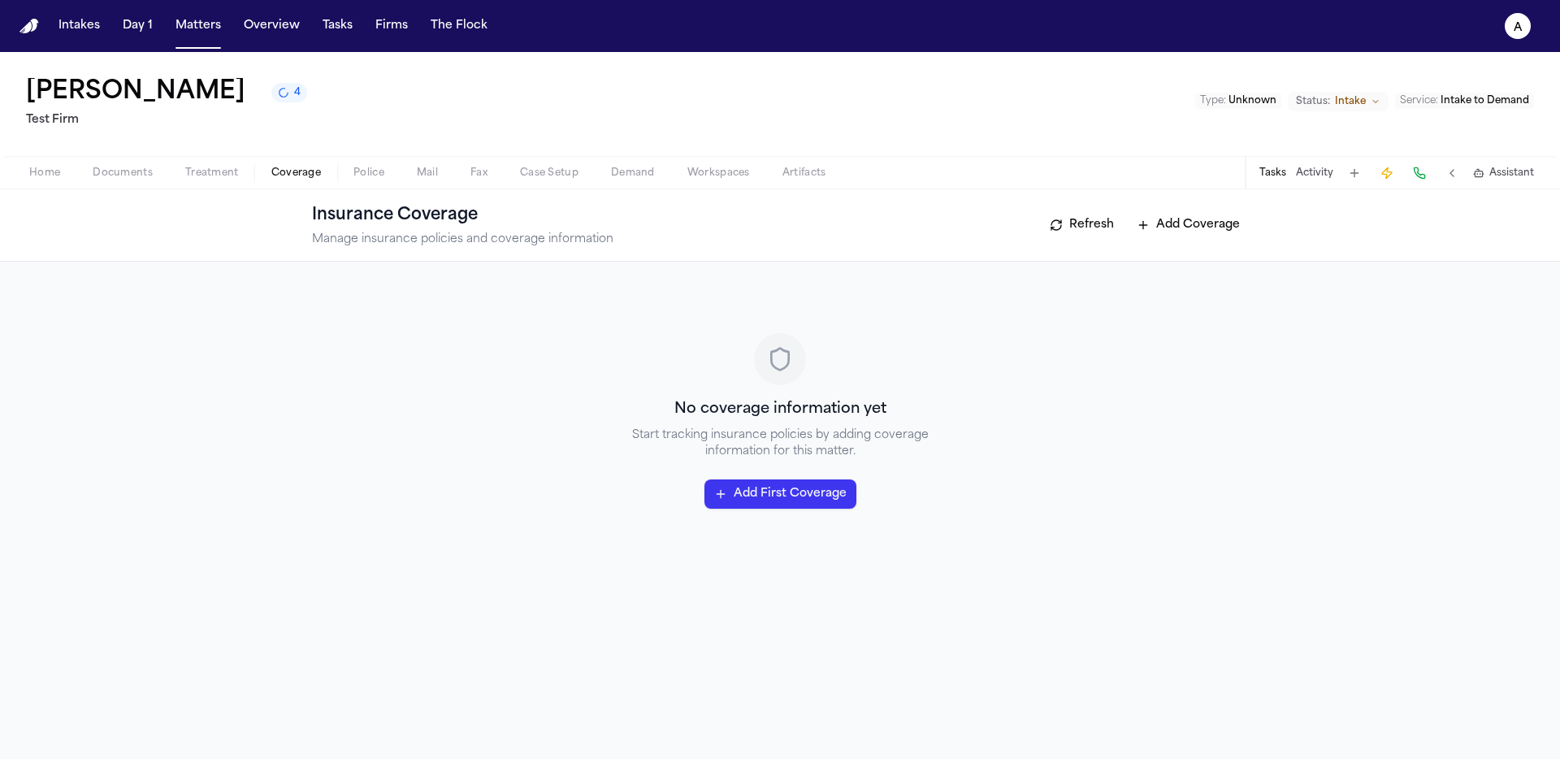
click at [169, 165] on button "Treatment" at bounding box center [212, 172] width 86 height 19
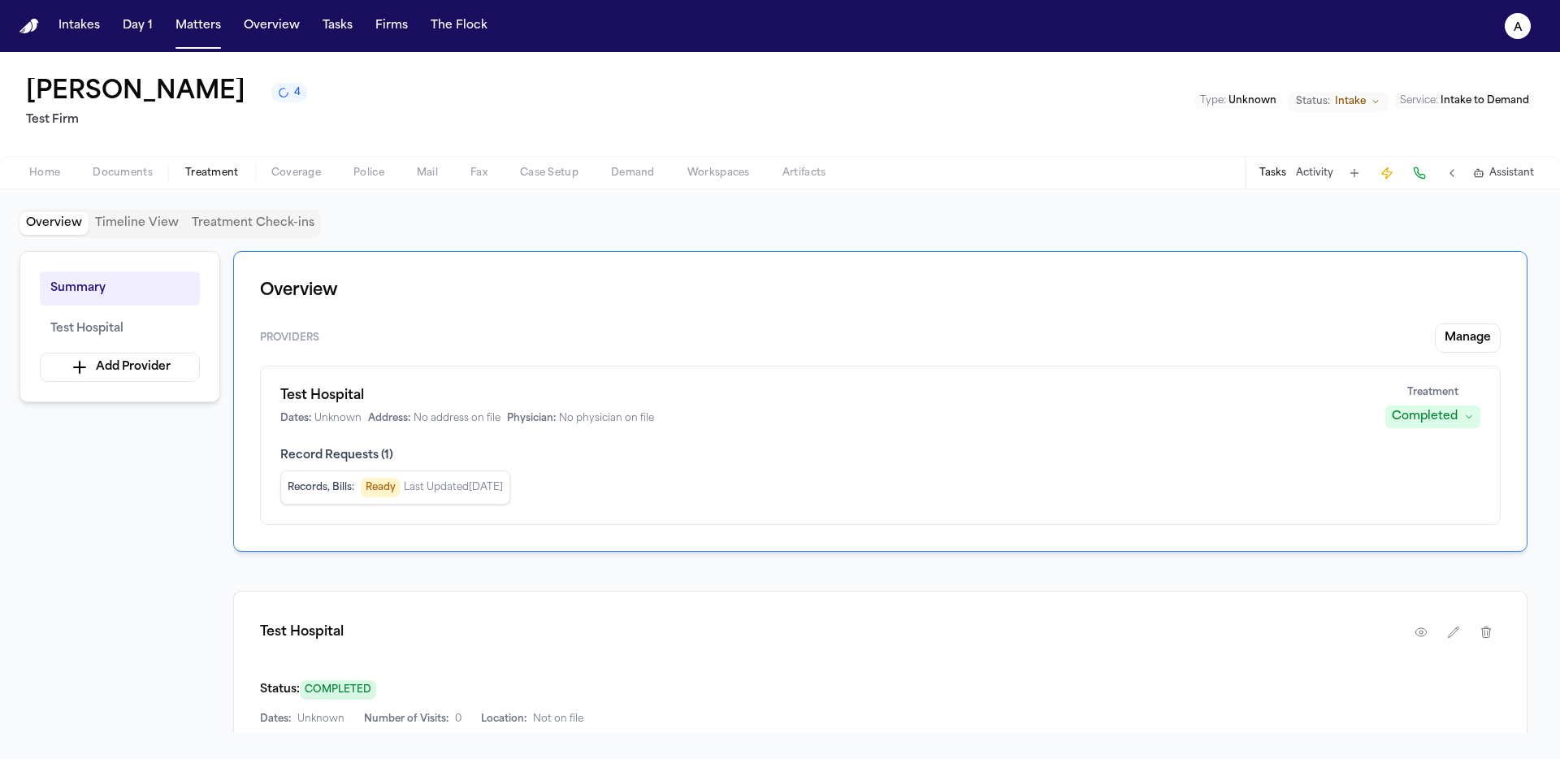
click at [145, 173] on span "Documents" at bounding box center [123, 173] width 60 height 13
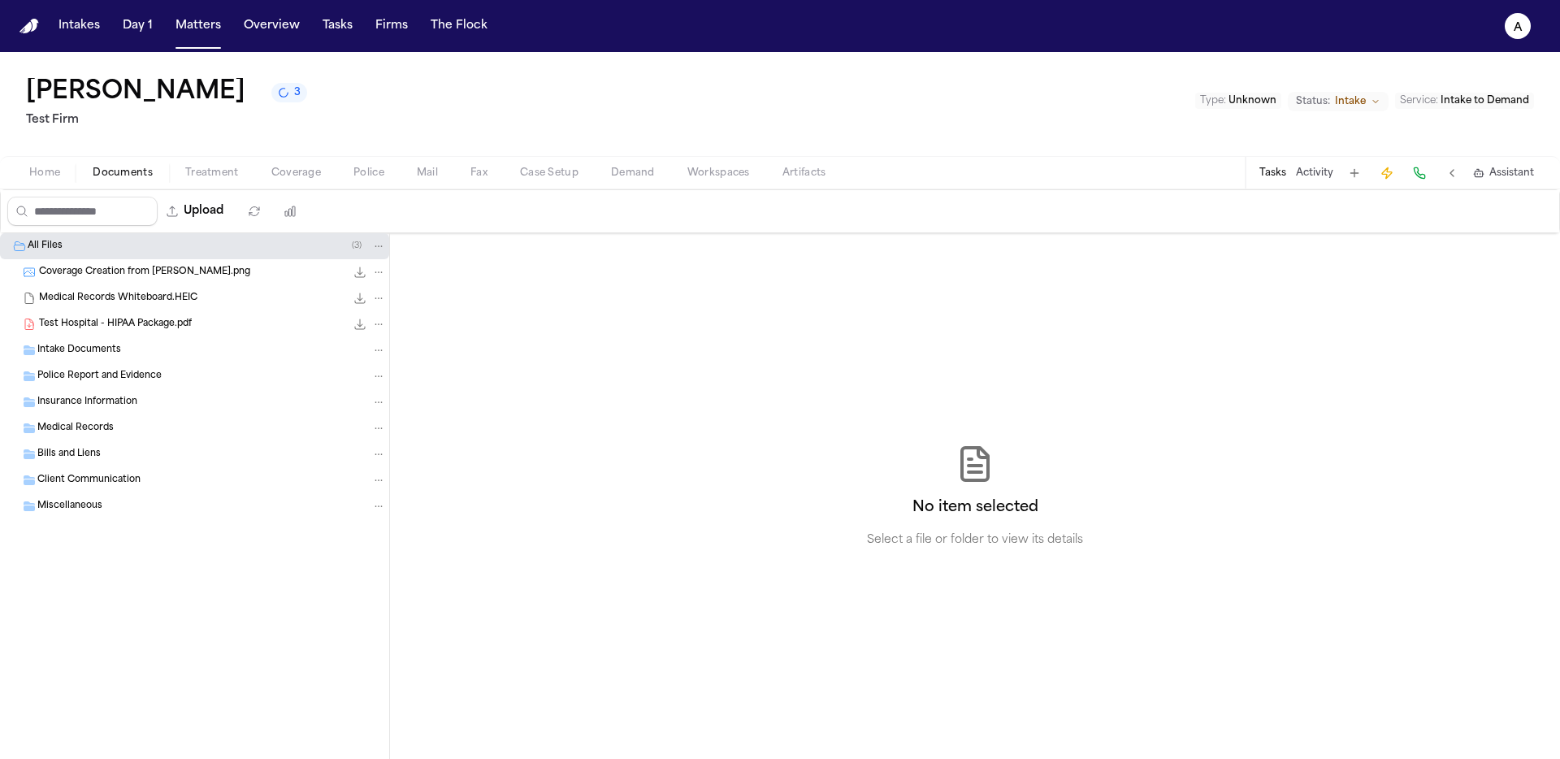
click at [39, 158] on div "Home Documents Treatment Coverage Police Mail Fax Case Setup Demand Workspaces …" at bounding box center [780, 172] width 1560 height 32
click at [40, 173] on span "Home" at bounding box center [44, 173] width 31 height 13
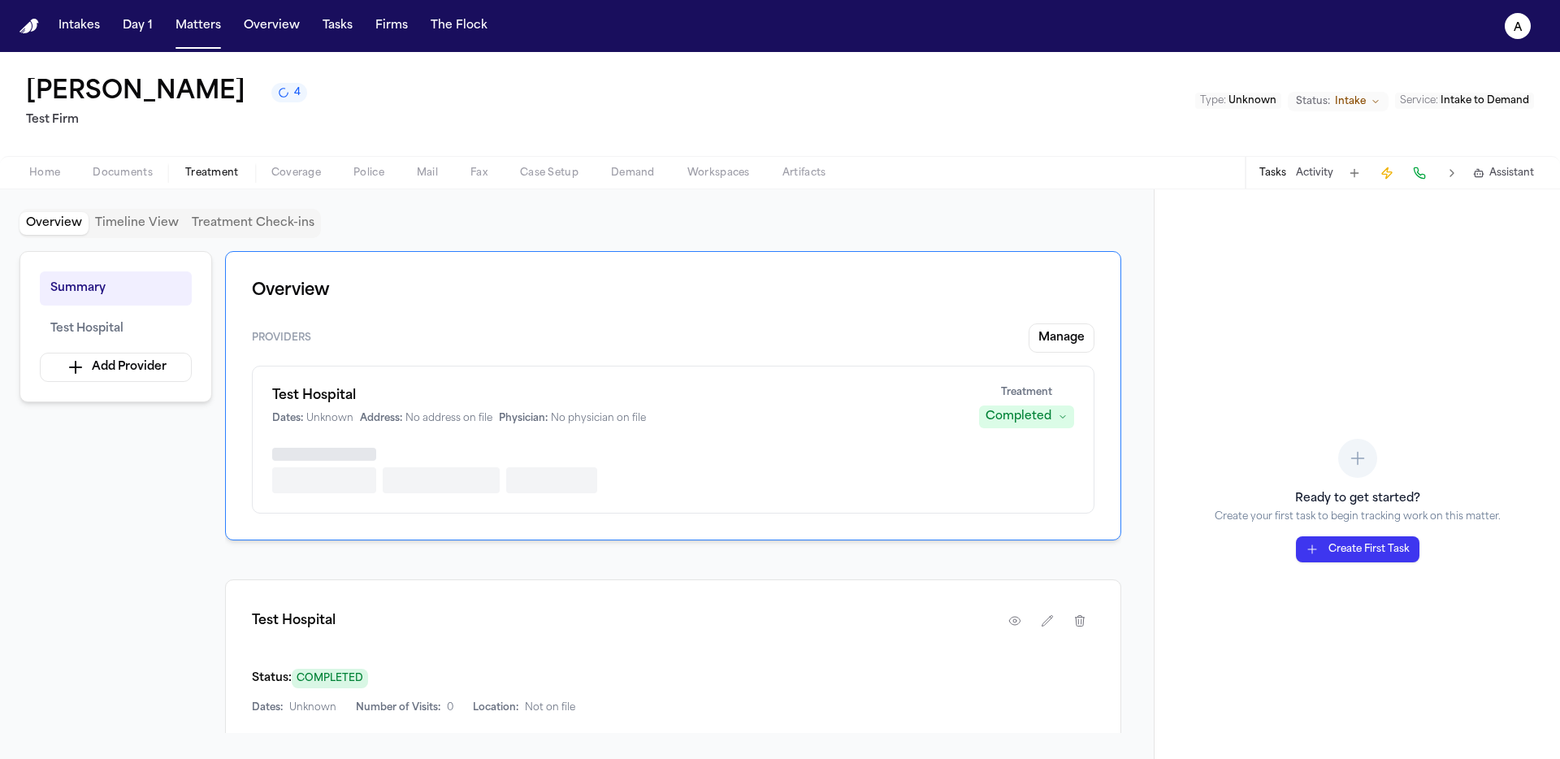
click at [248, 181] on button "Treatment" at bounding box center [212, 172] width 86 height 19
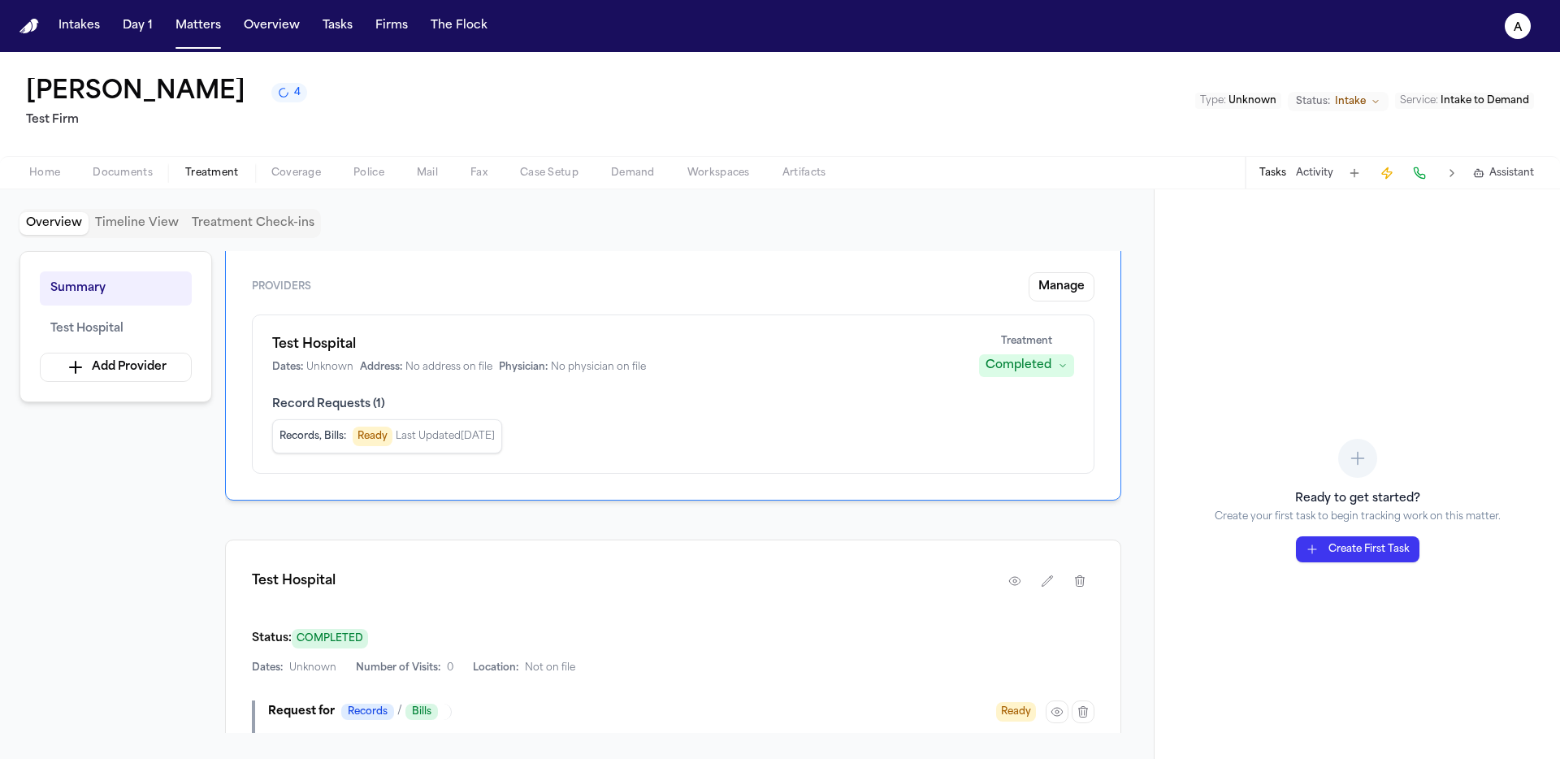
scroll to position [51, 0]
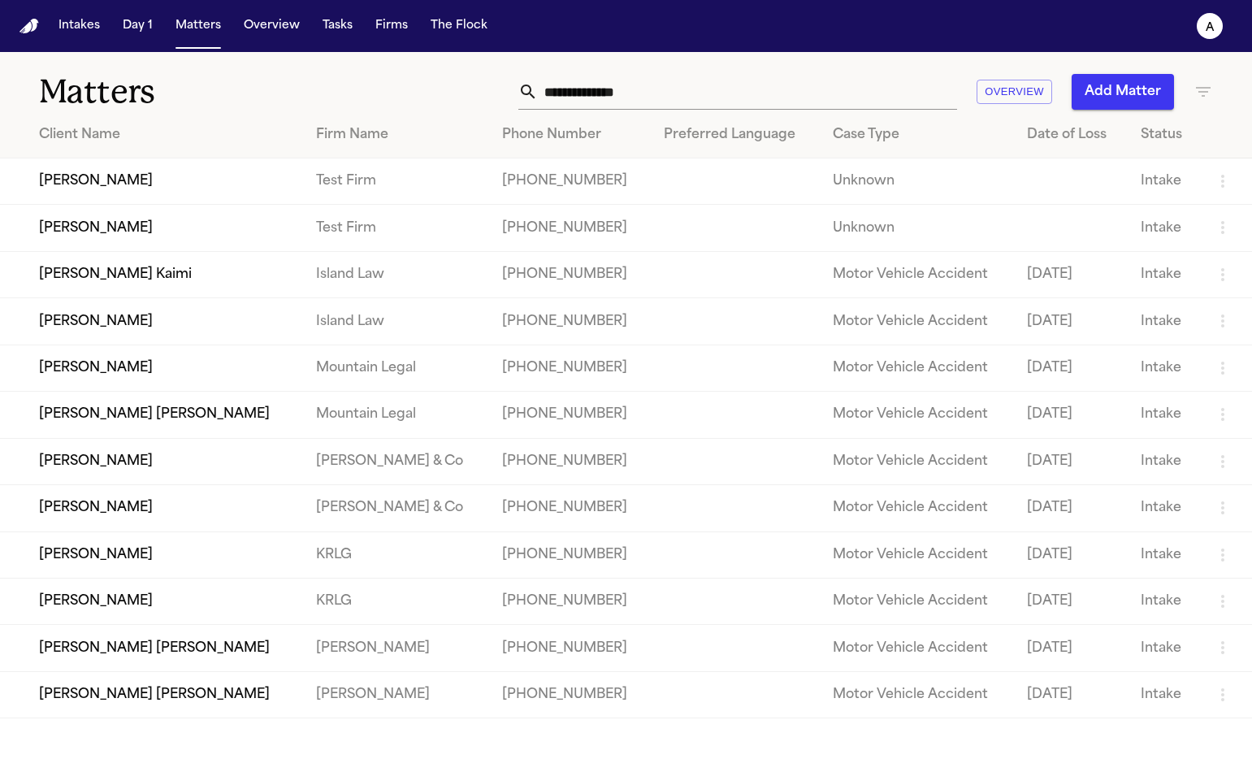
click at [115, 196] on td "Jane Doe" at bounding box center [151, 181] width 303 height 46
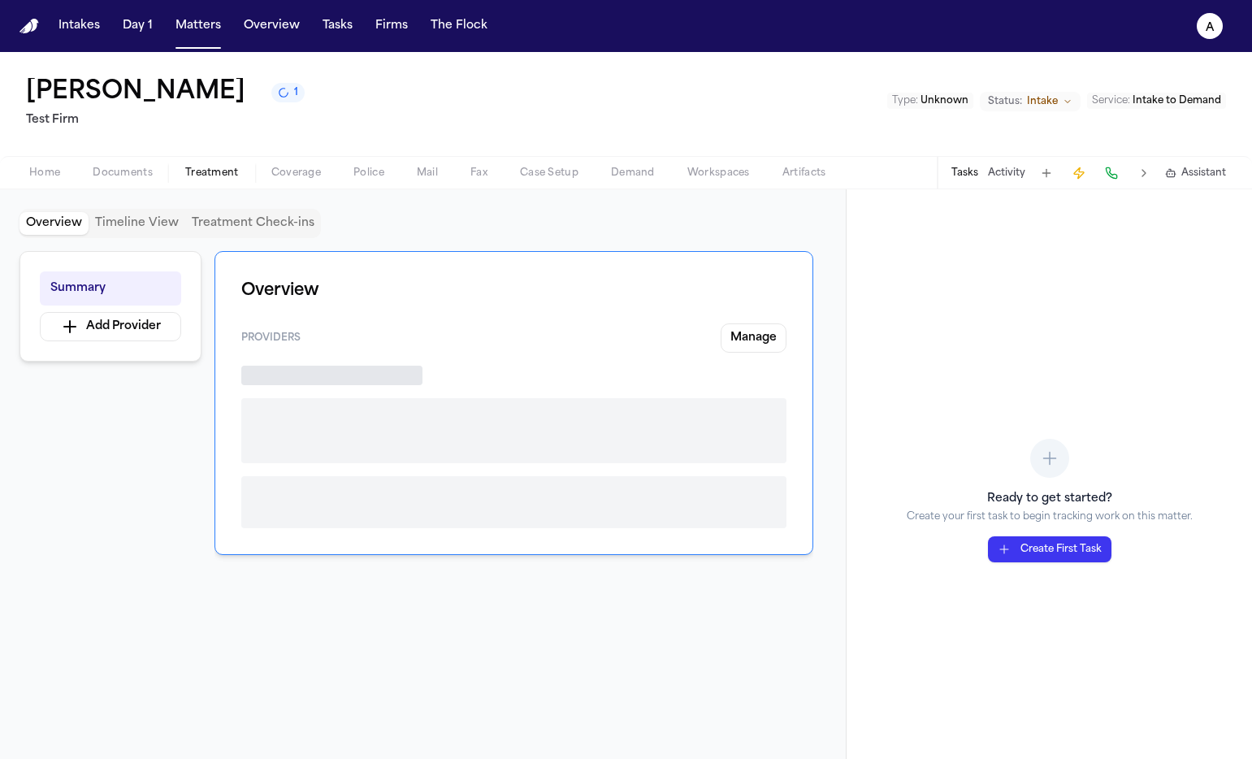
click at [240, 170] on button "Treatment" at bounding box center [212, 172] width 86 height 19
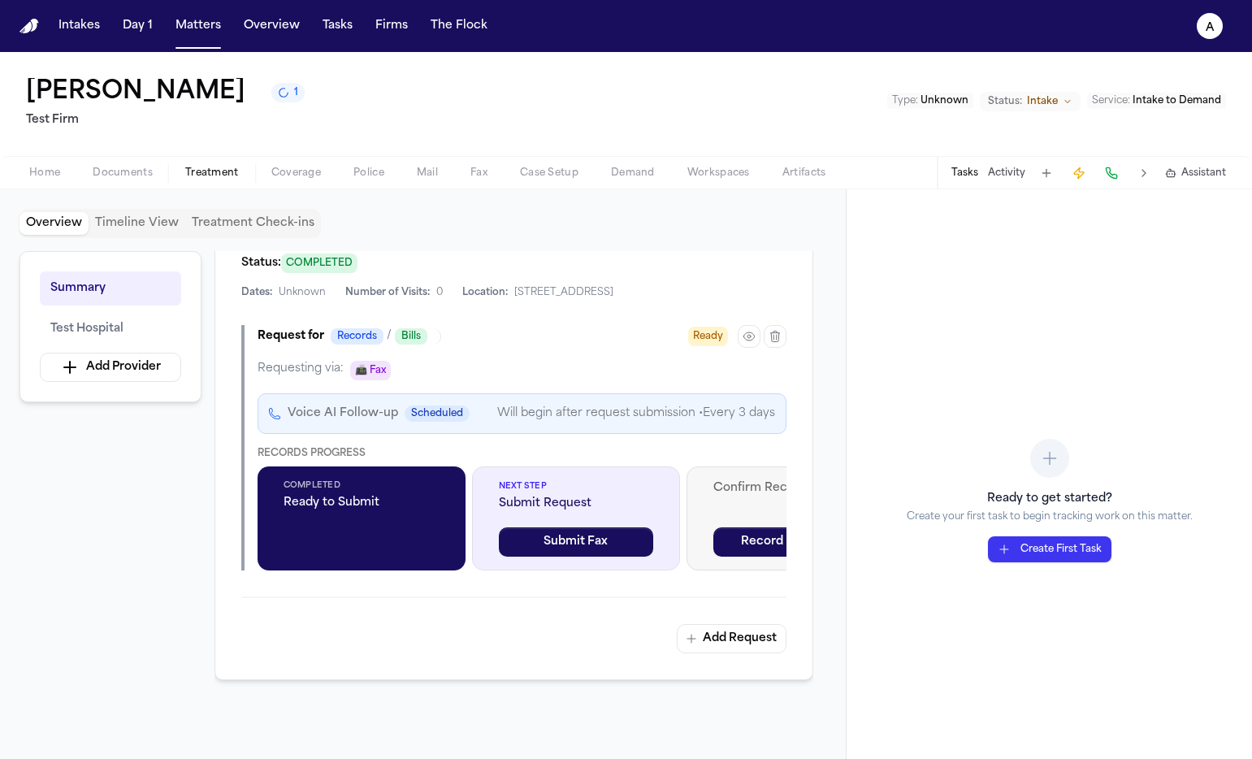
scroll to position [423, 0]
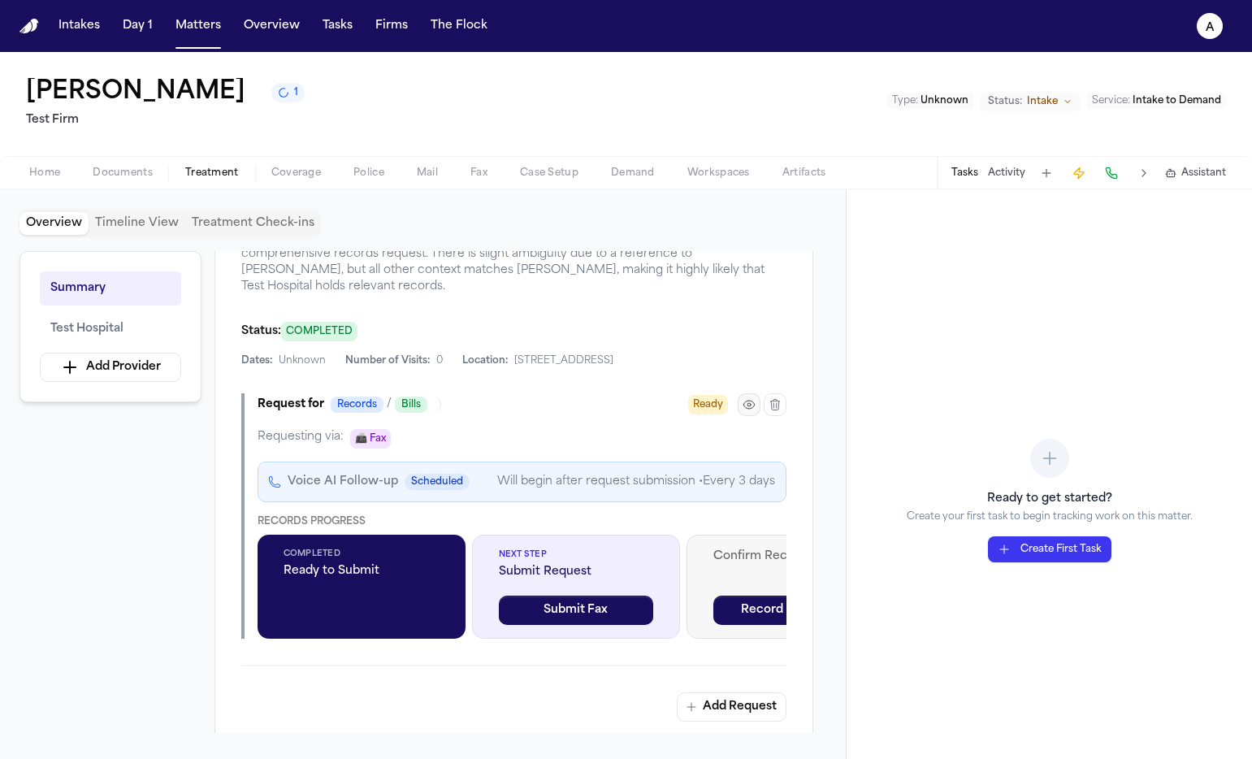
click at [749, 415] on button "button" at bounding box center [749, 404] width 23 height 23
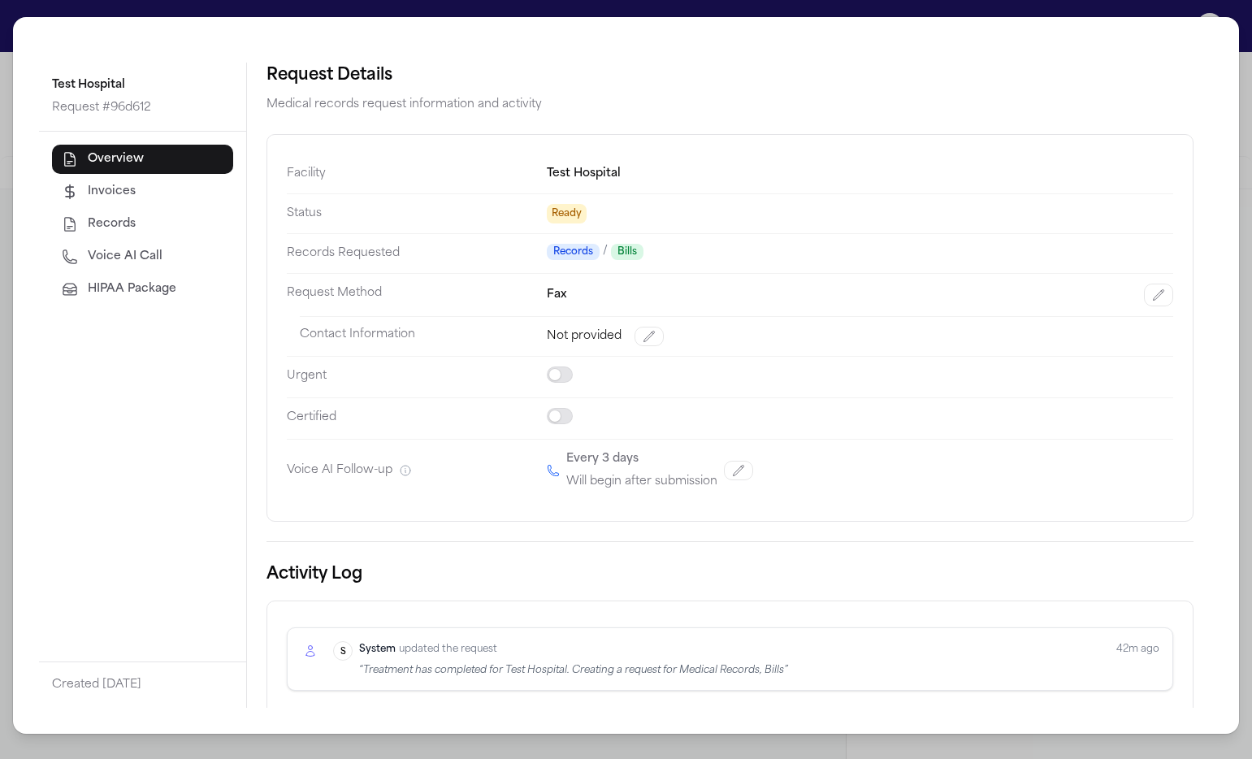
click at [179, 285] on button "HIPAA Package" at bounding box center [142, 289] width 181 height 29
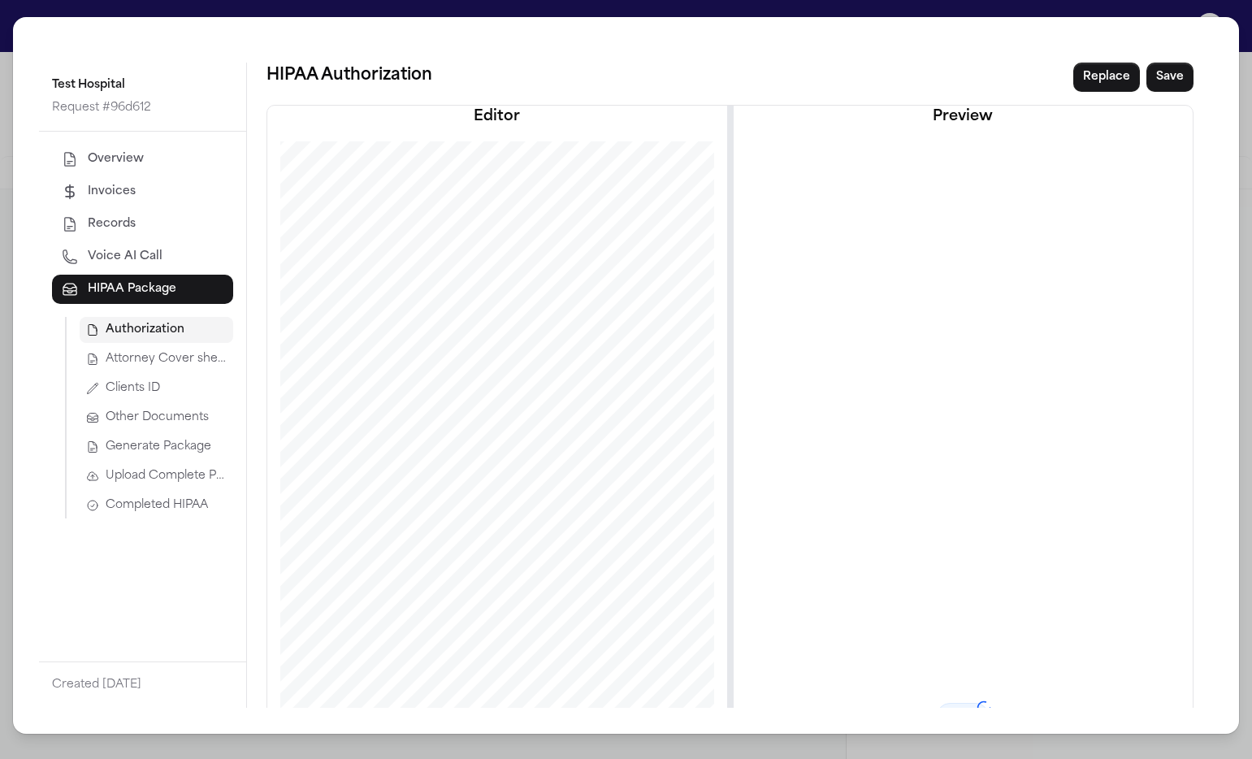
click at [183, 439] on span "Generate Package" at bounding box center [159, 447] width 106 height 16
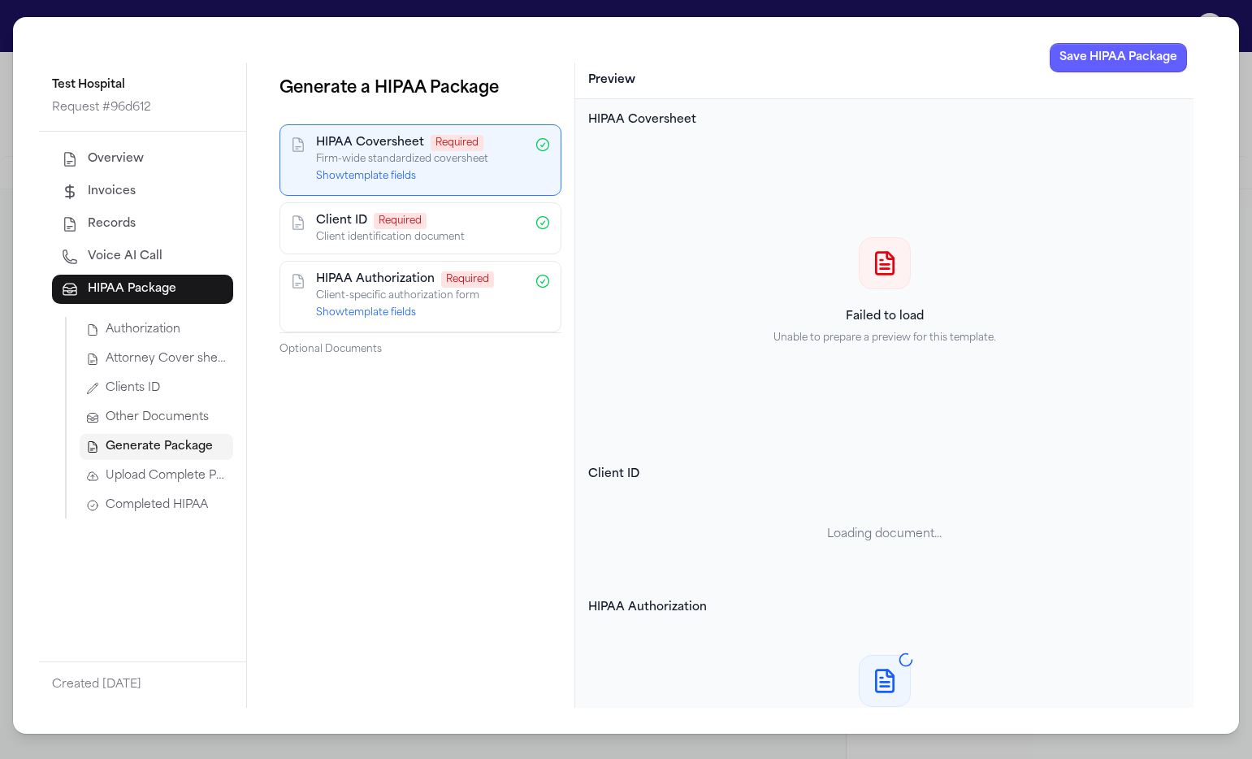
click at [391, 172] on button "Show template fields" at bounding box center [366, 176] width 100 height 13
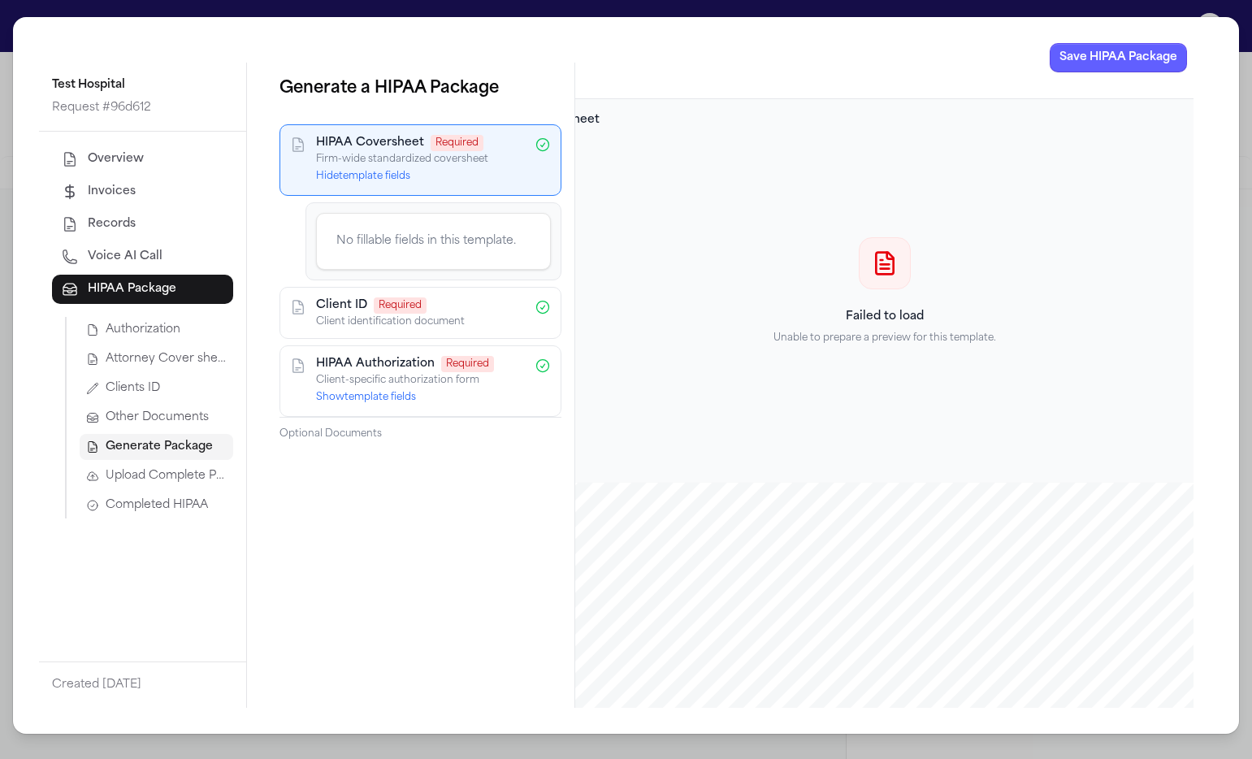
click at [189, 368] on button "Attorney Cover sheet" at bounding box center [157, 359] width 154 height 26
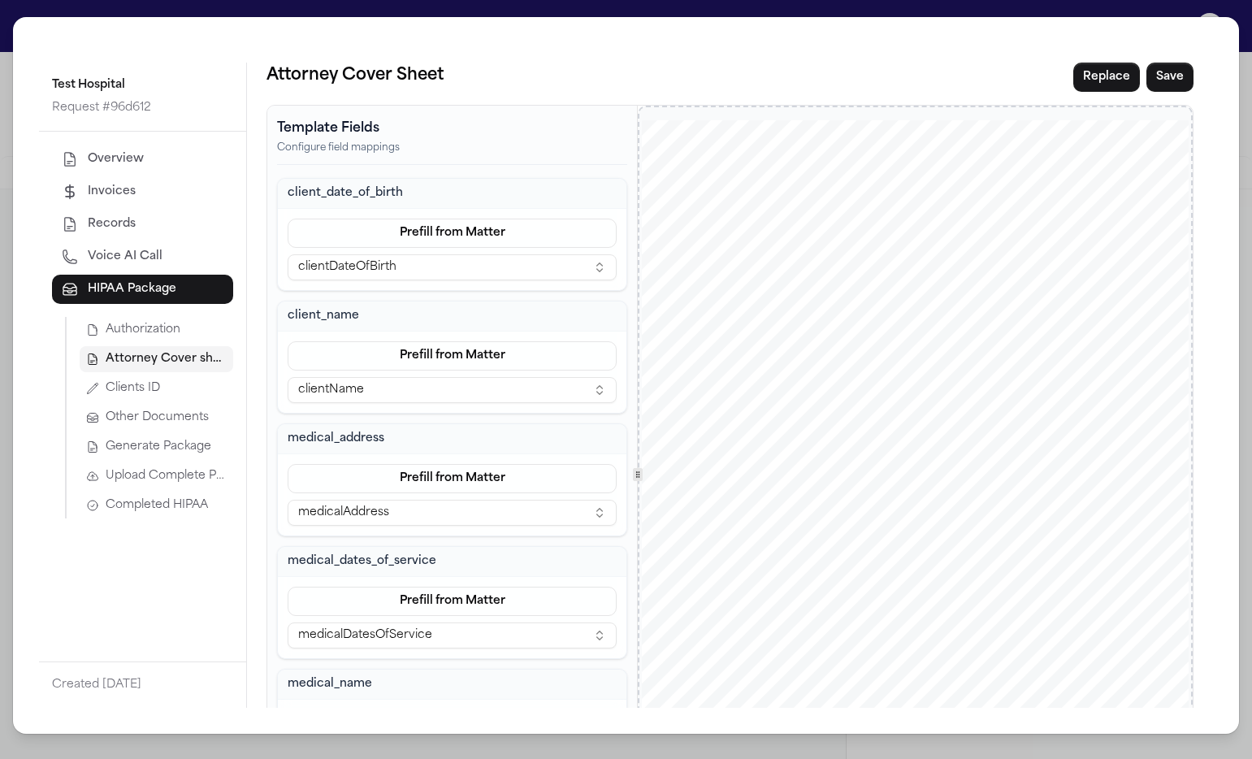
click at [195, 444] on span "Generate Package" at bounding box center [159, 447] width 106 height 16
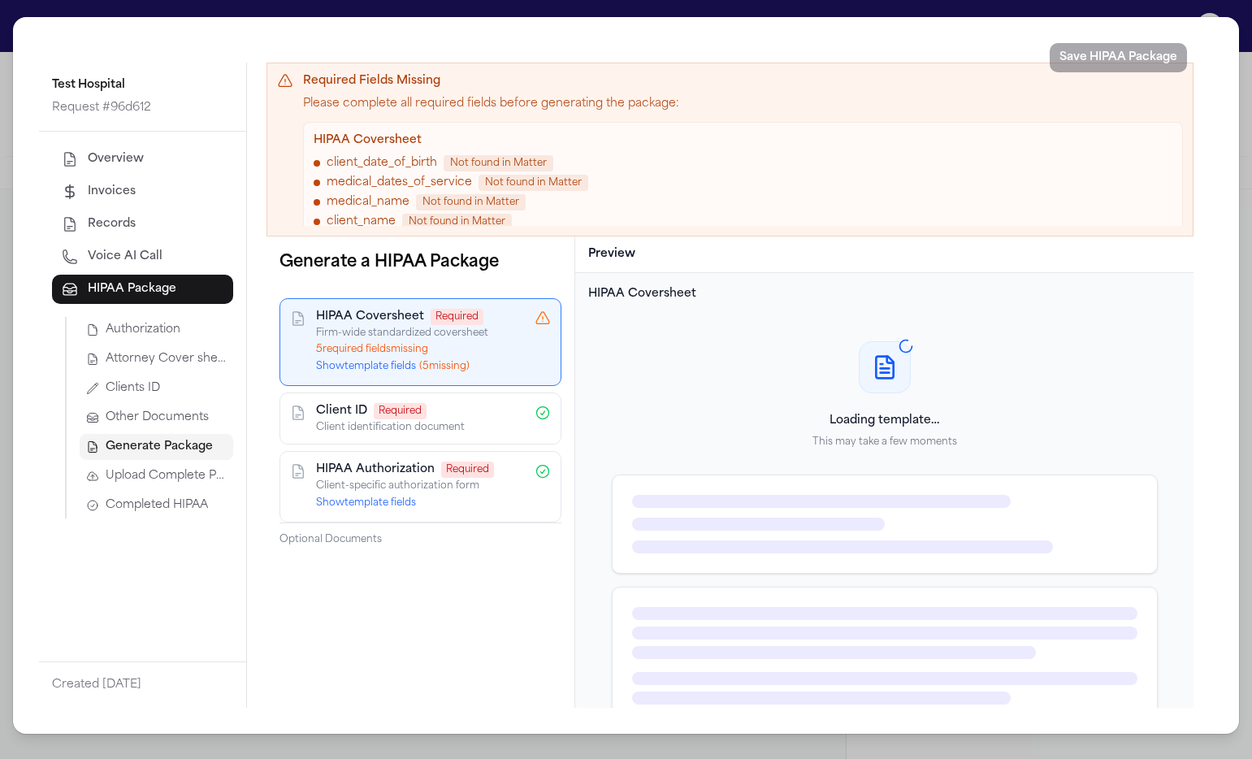
click at [389, 370] on button "Show template fields ( 5 missing)" at bounding box center [393, 366] width 154 height 13
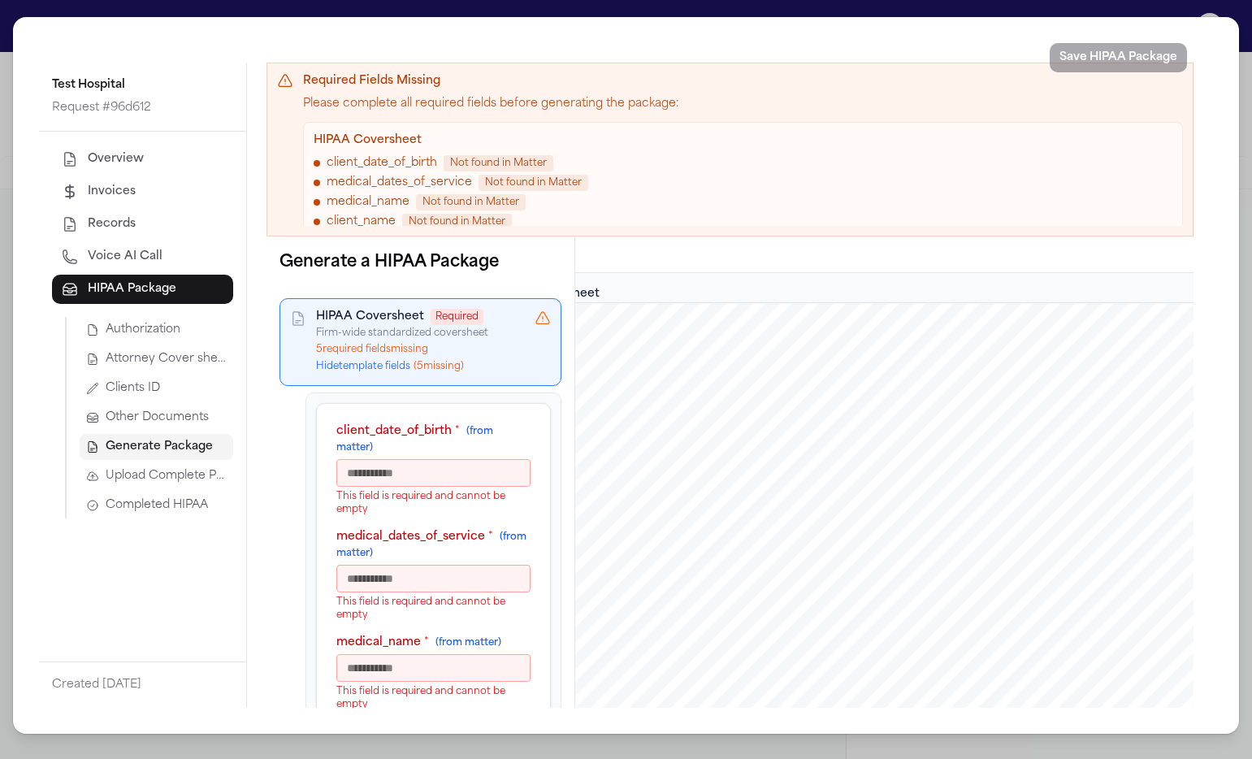
scroll to position [20, 0]
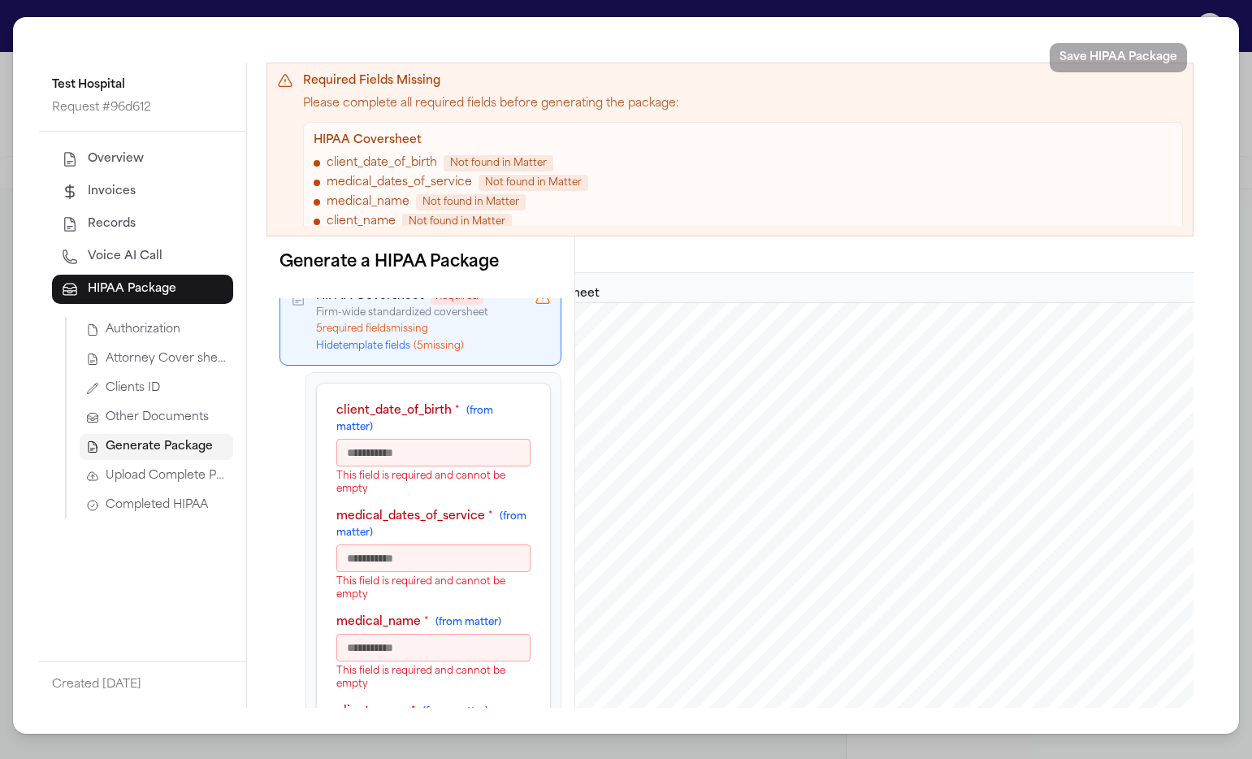
click at [187, 369] on button "Attorney Cover sheet" at bounding box center [157, 359] width 154 height 26
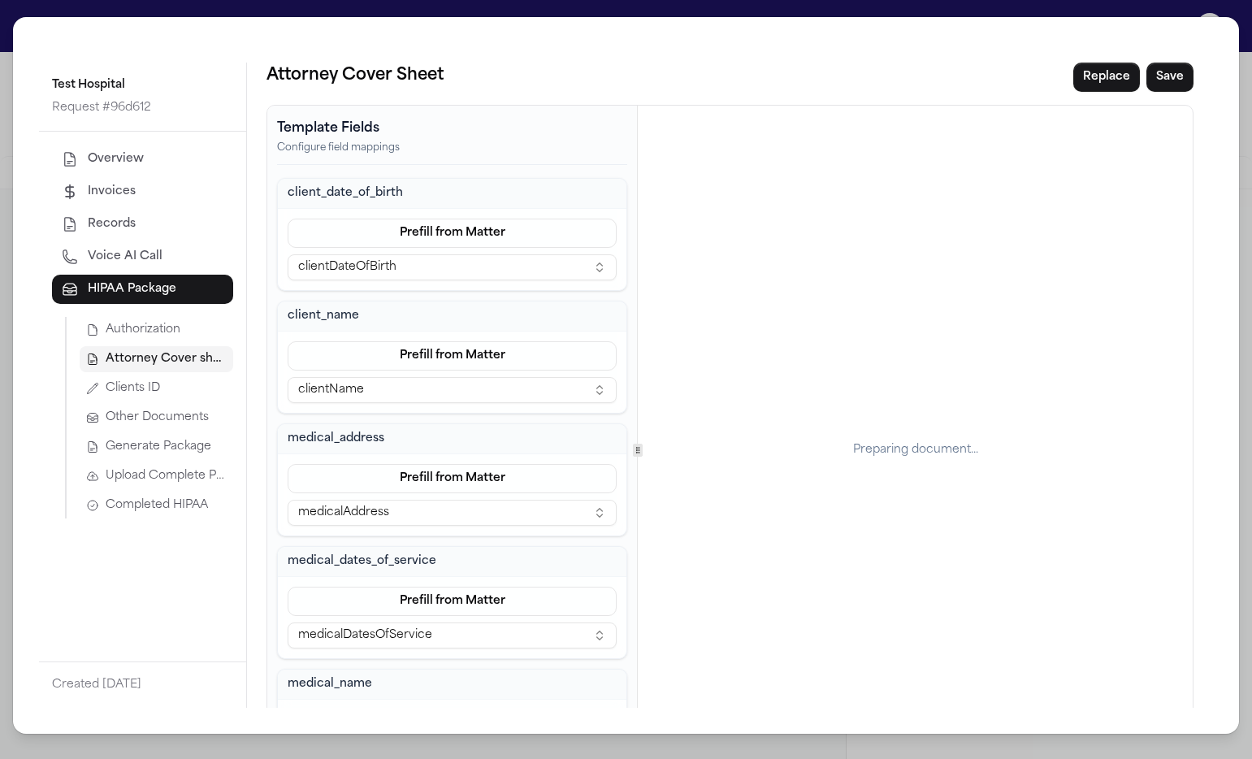
click at [183, 464] on button "Upload Complete Package" at bounding box center [157, 476] width 154 height 26
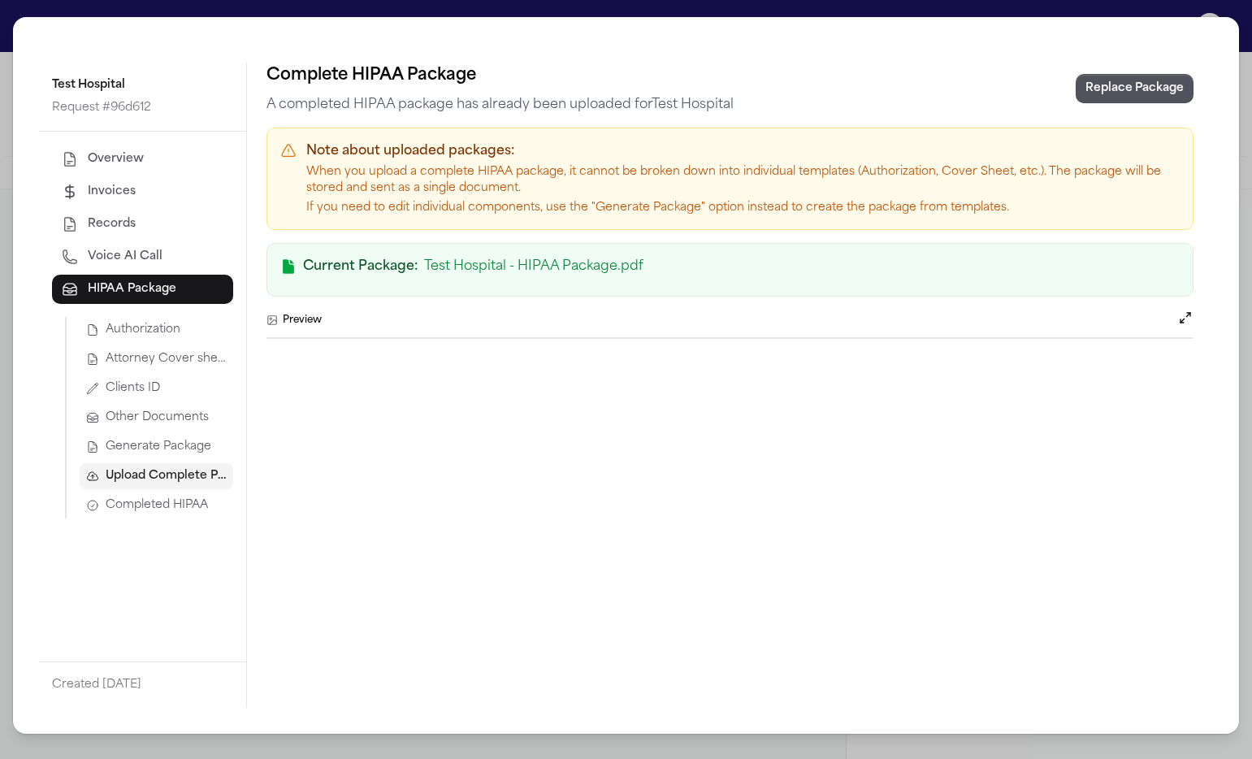
click at [187, 445] on span "Generate Package" at bounding box center [159, 447] width 106 height 16
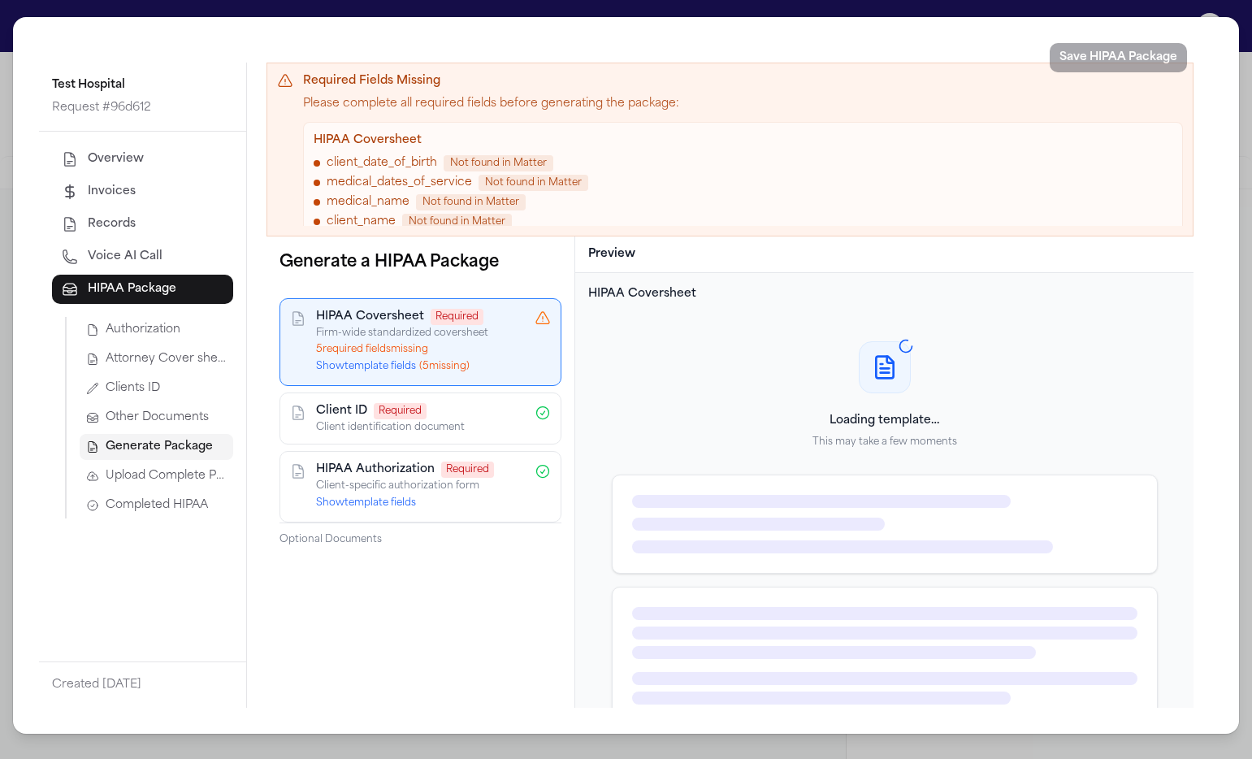
click at [315, 371] on div "HIPAA Coversheet Required Firm-wide standardized coversheet 5 required field s …" at bounding box center [420, 342] width 282 height 88
click at [318, 369] on button "Show template fields ( 5 missing)" at bounding box center [393, 366] width 154 height 13
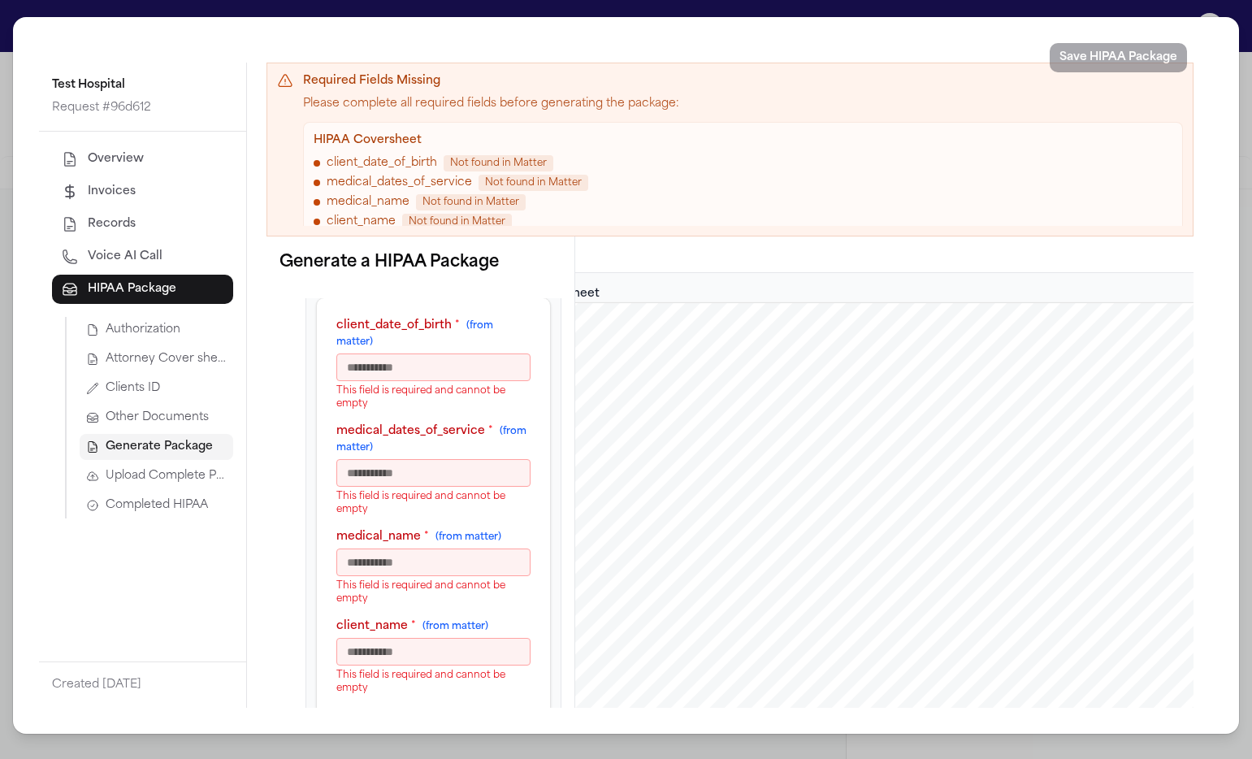
scroll to position [0, 0]
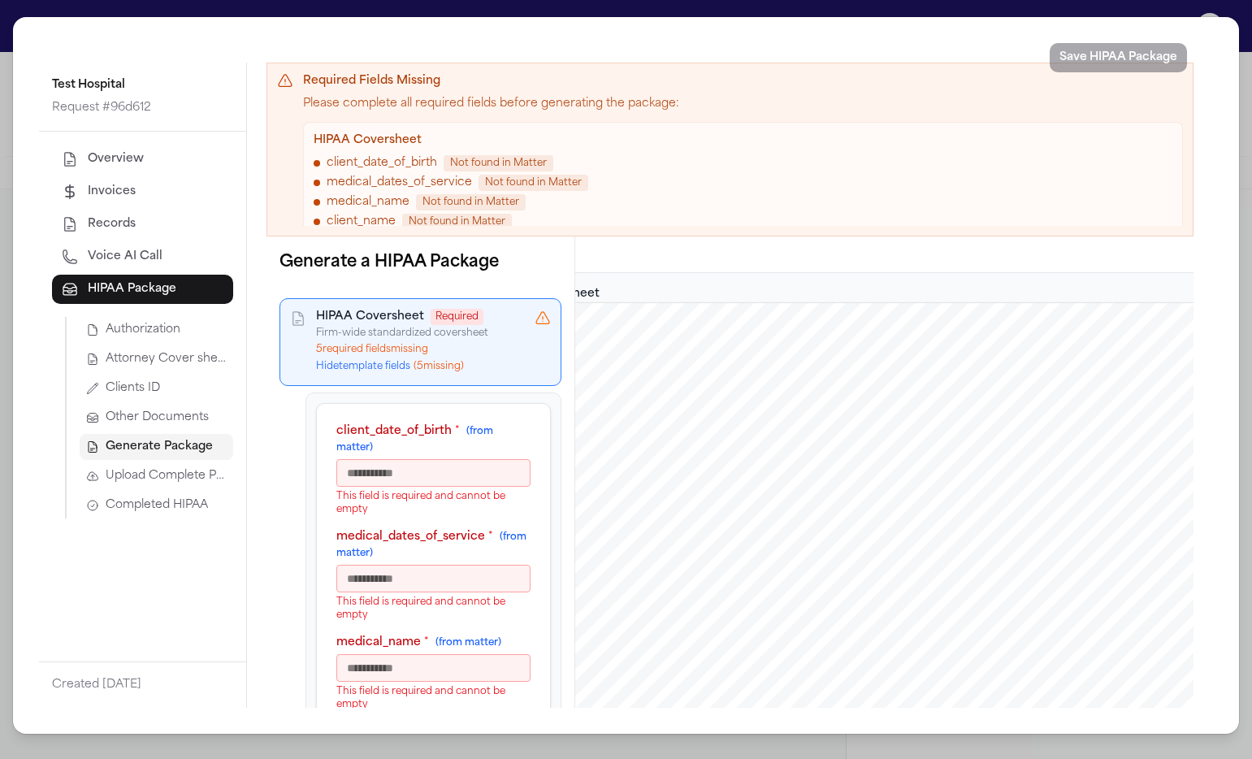
click at [1242, 22] on div "Test Hospital Request # 96d612 Overview Invoices Records Voice AI Call HIPAA Pa…" at bounding box center [626, 379] width 1252 height 759
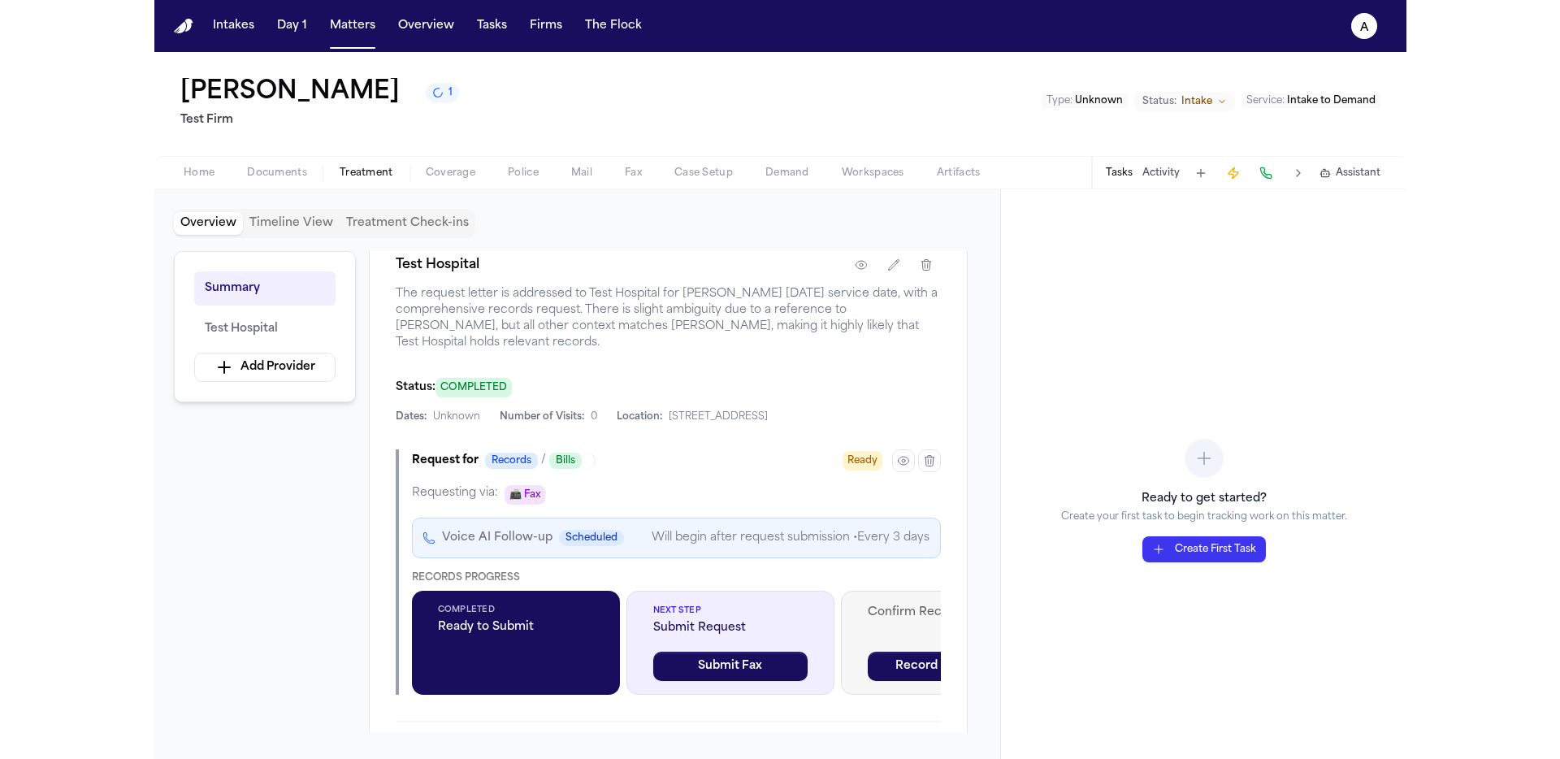
scroll to position [327, 0]
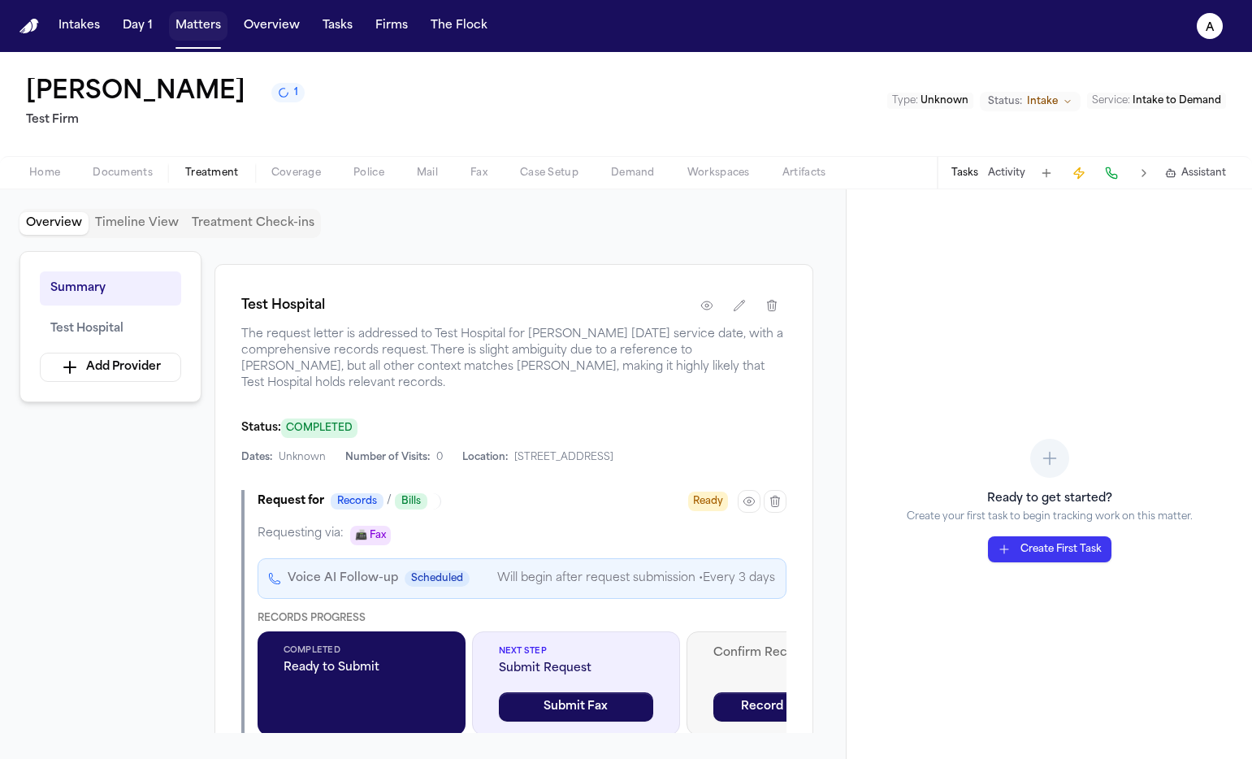
click at [209, 26] on button "Matters" at bounding box center [198, 25] width 58 height 29
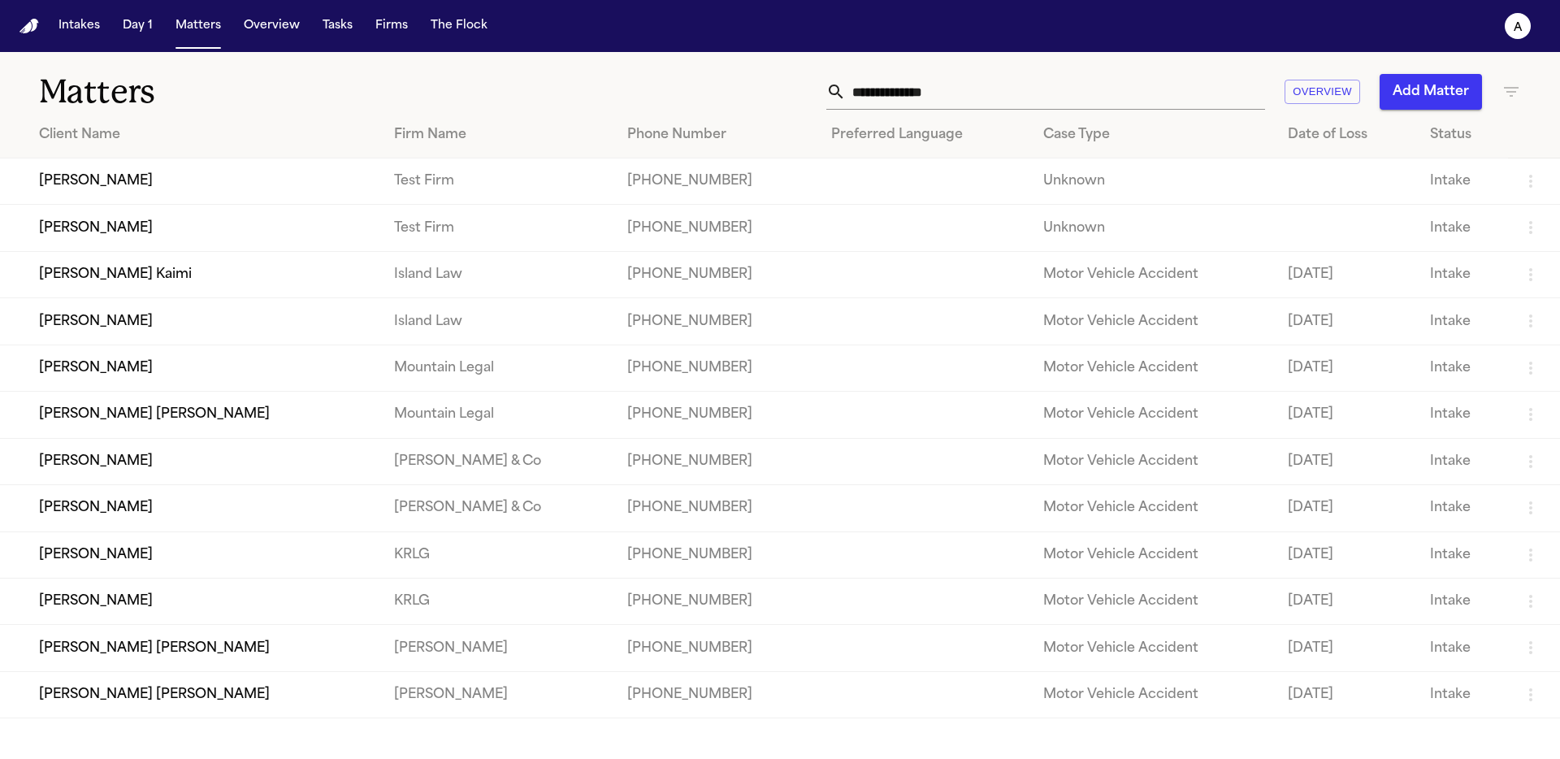
drag, startPoint x: 1083, startPoint y: 62, endPoint x: 1085, endPoint y: 90, distance: 28.5
click at [1081, 63] on div "Matters Overview Add Matter" at bounding box center [780, 82] width 1560 height 60
click at [1068, 104] on input "text" at bounding box center [1055, 92] width 419 height 36
click at [52, 754] on main "Matters Overview Add Matter Client Name Firm Name Phone Number Preferred Langua…" at bounding box center [780, 405] width 1560 height 707
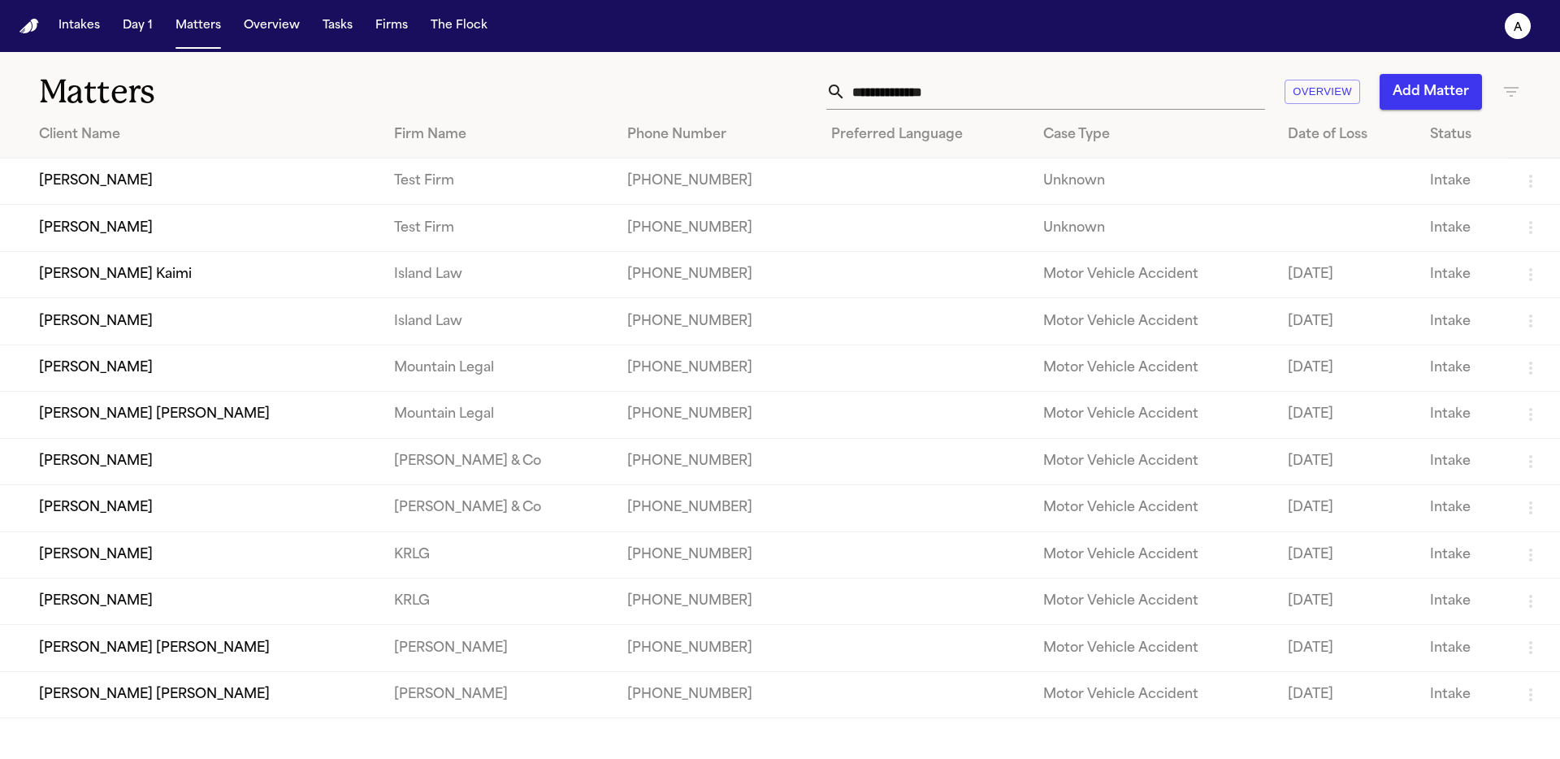
click at [944, 84] on input "text" at bounding box center [1055, 92] width 419 height 36
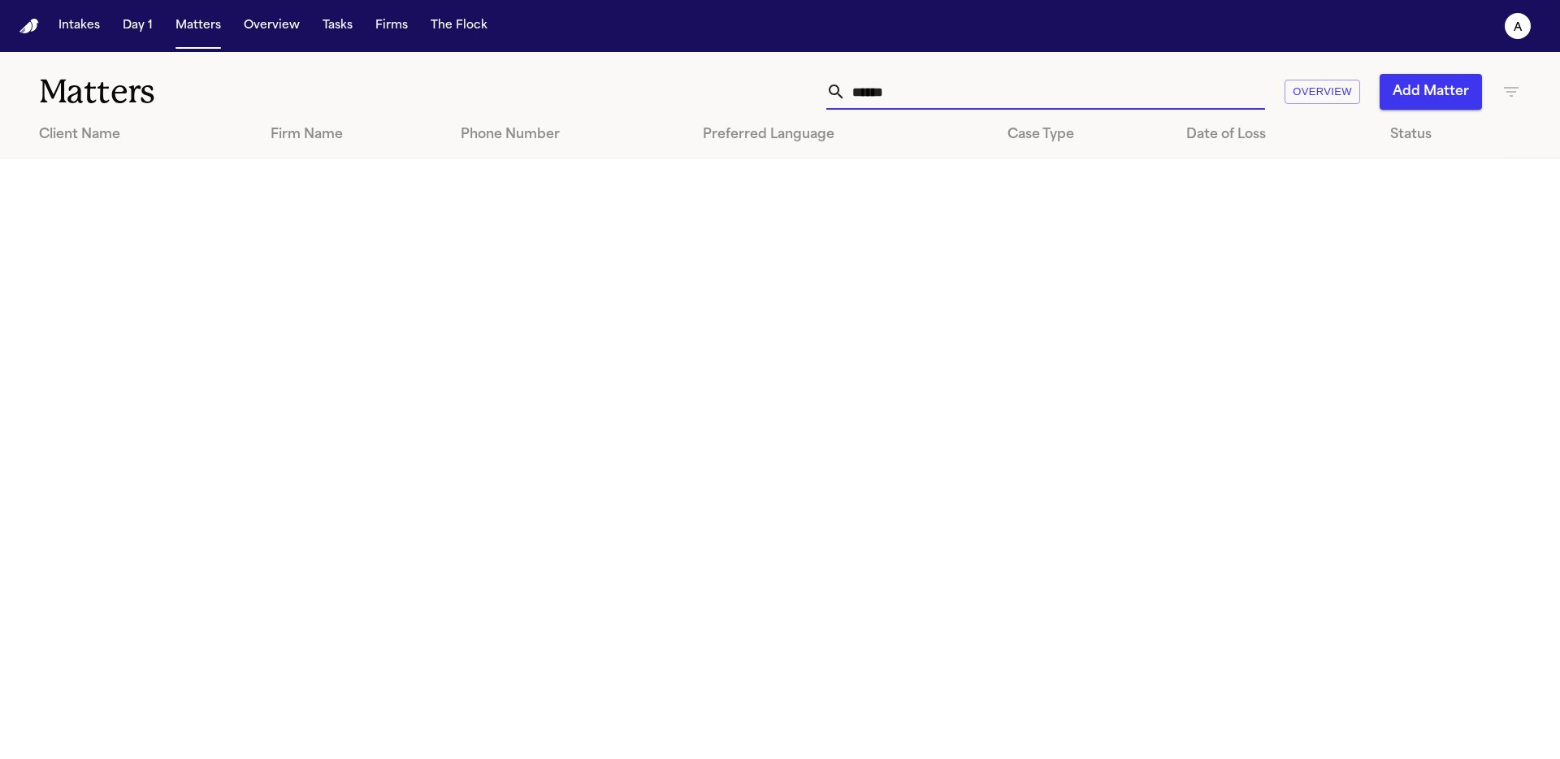
type input "*******"
type input "******"
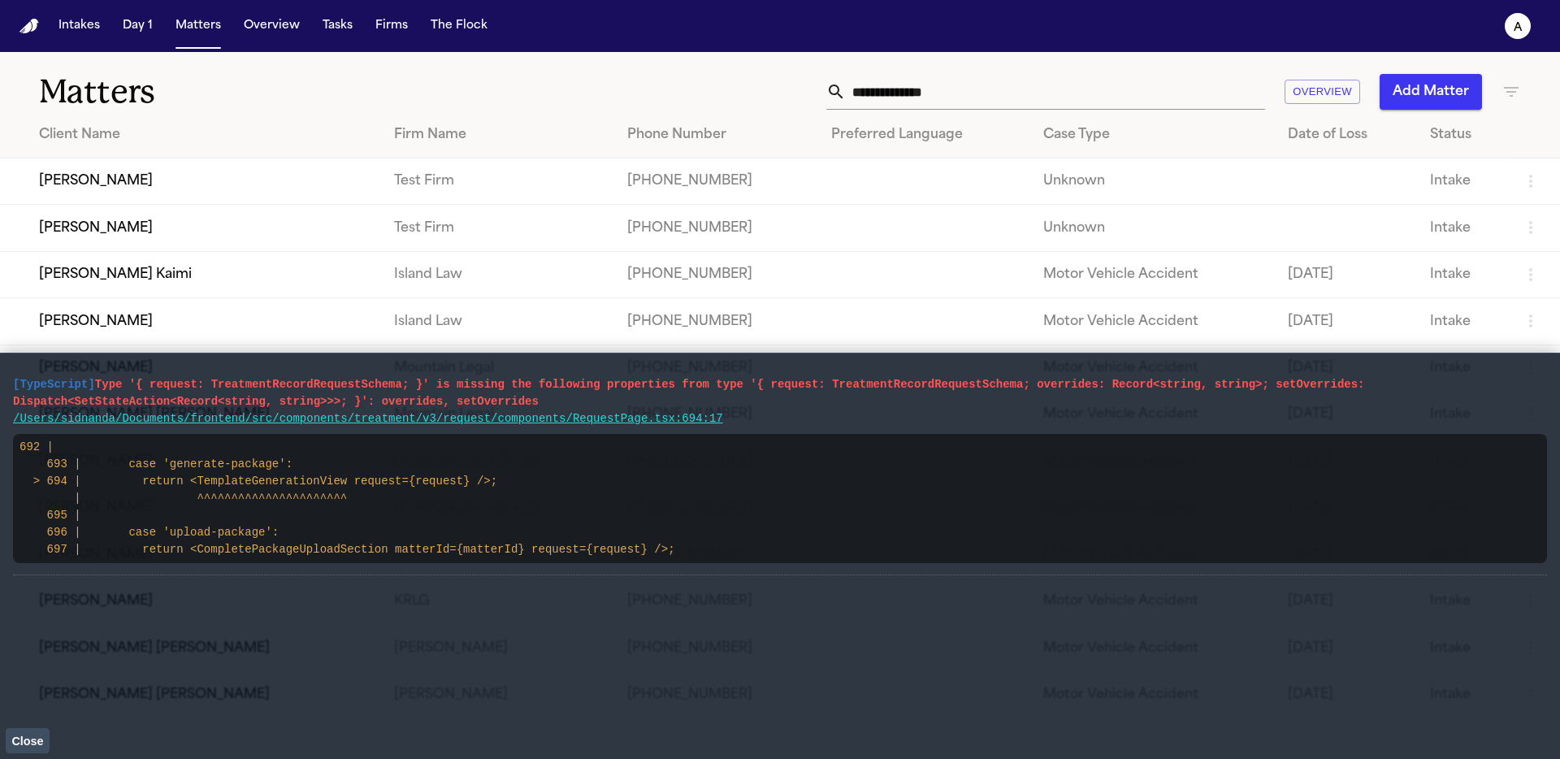
drag, startPoint x: 789, startPoint y: 431, endPoint x: 0, endPoint y: 380, distance: 790.5
click at [0, 380] on main "[TypeScript] Type '{ request: TreatmentRecordRequestSchema; }' is missing the f…" at bounding box center [780, 556] width 1560 height 406
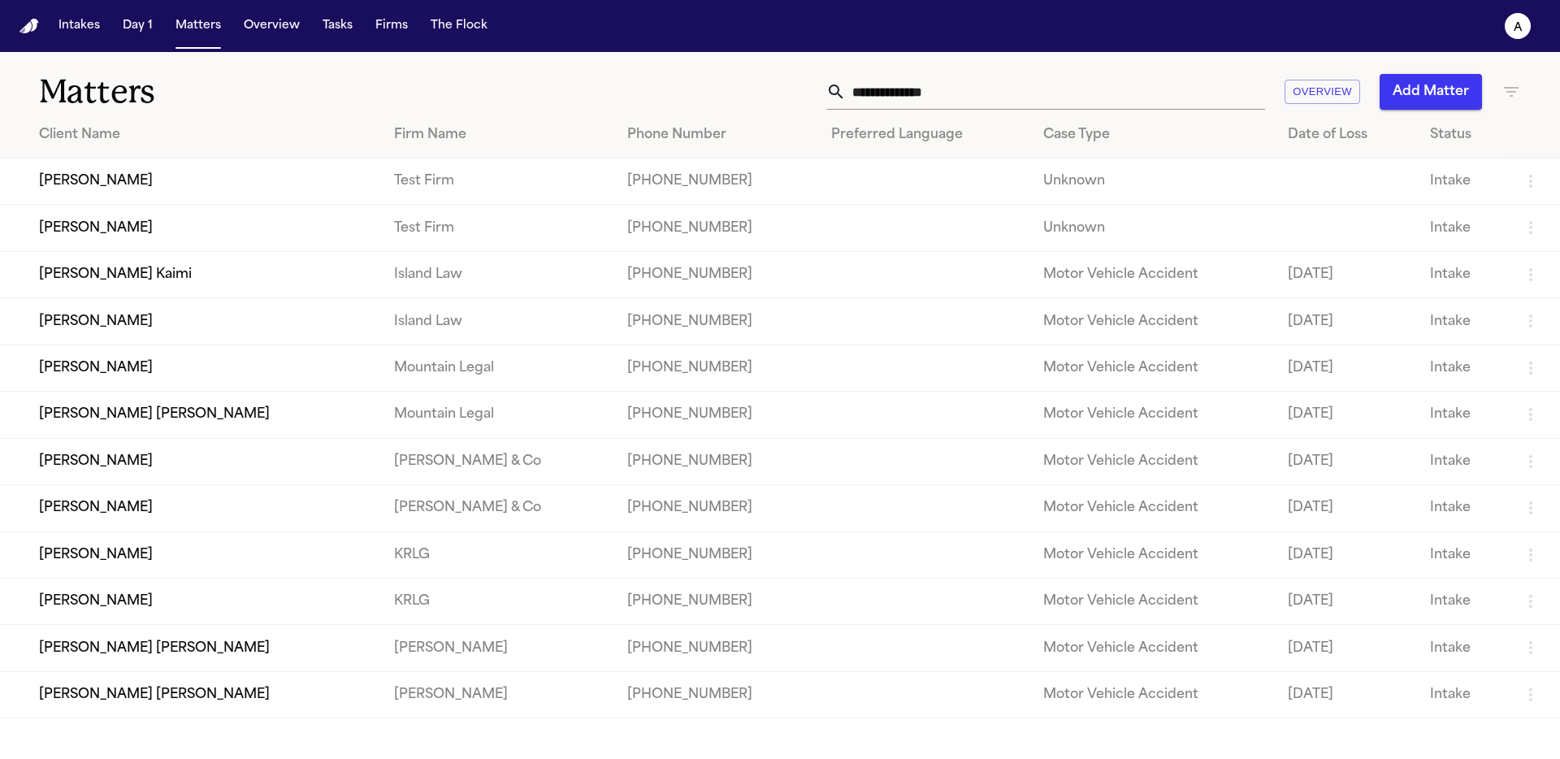
click at [97, 191] on td "[PERSON_NAME]" at bounding box center [190, 181] width 381 height 46
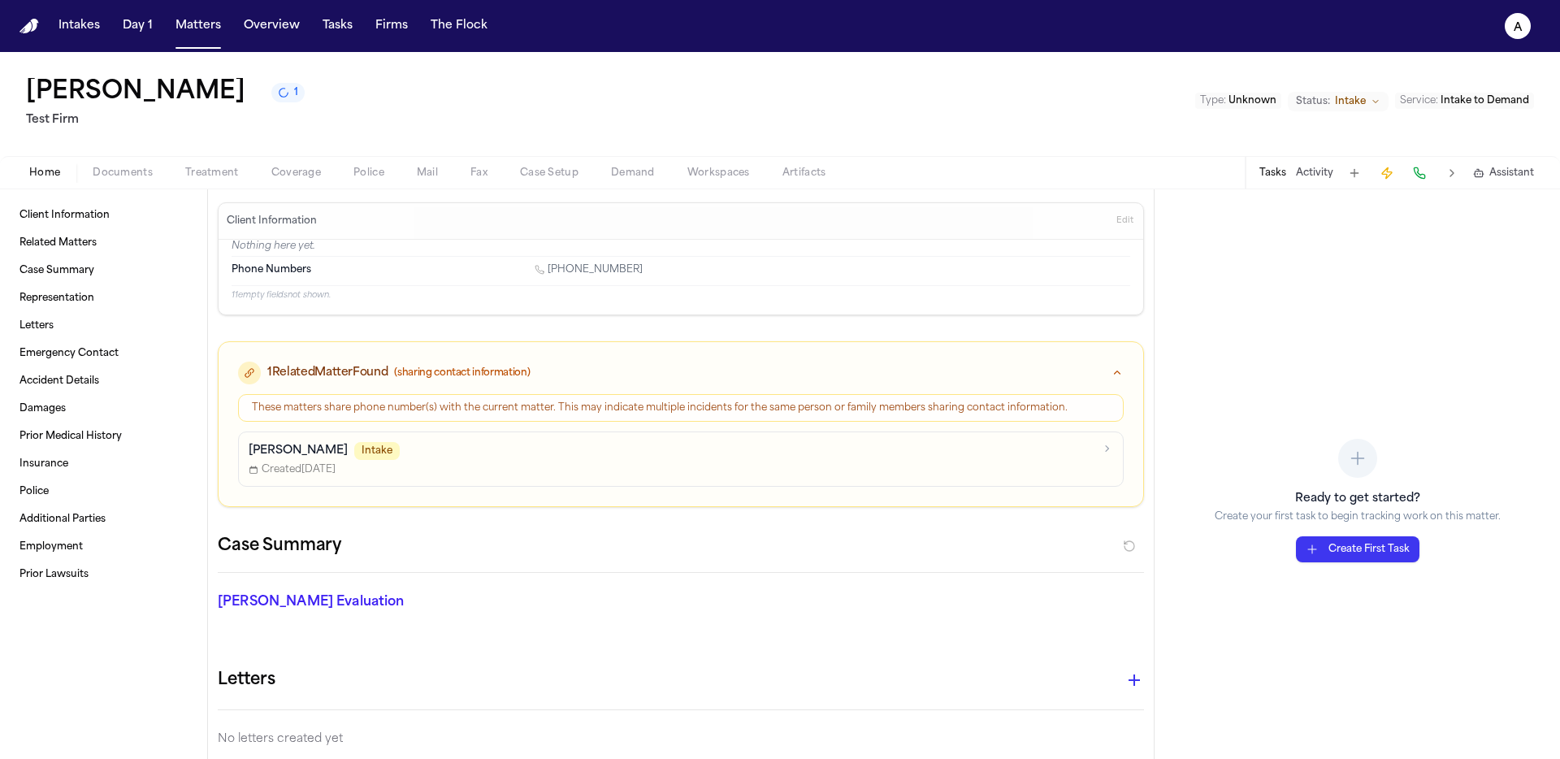
click at [225, 181] on button "Treatment" at bounding box center [212, 172] width 86 height 19
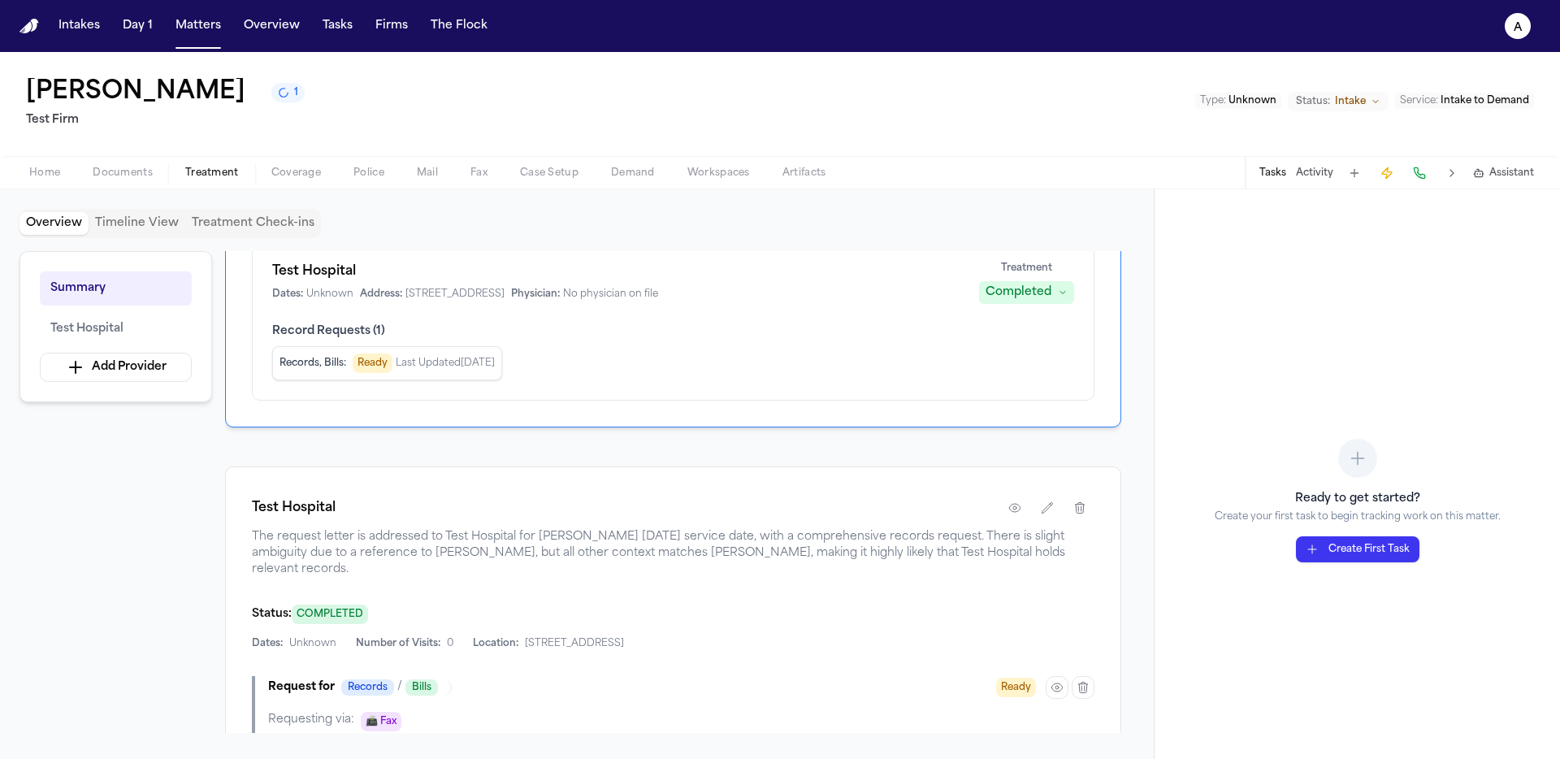
scroll to position [296, 0]
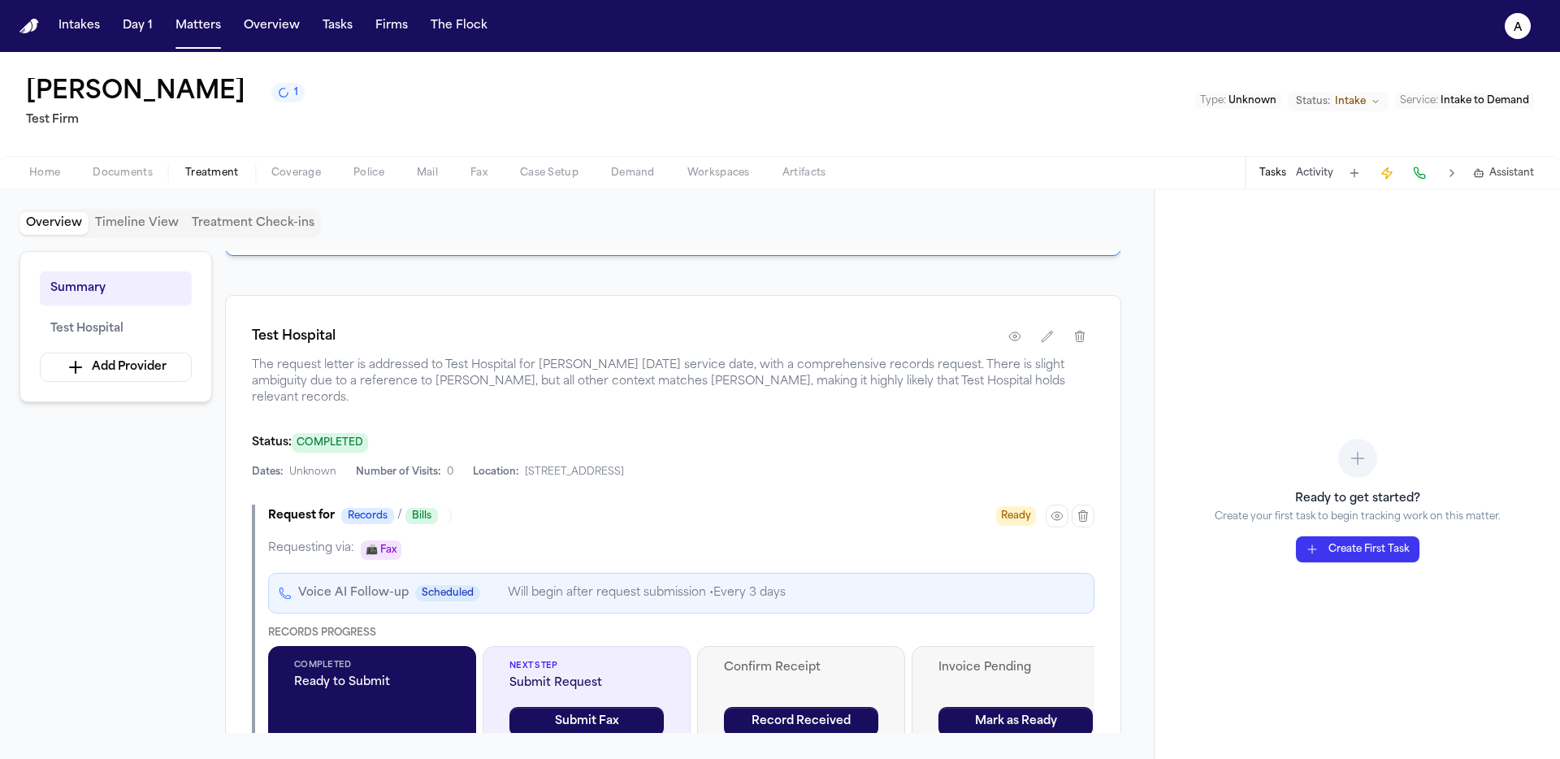
click at [1048, 516] on button "button" at bounding box center [1057, 516] width 23 height 23
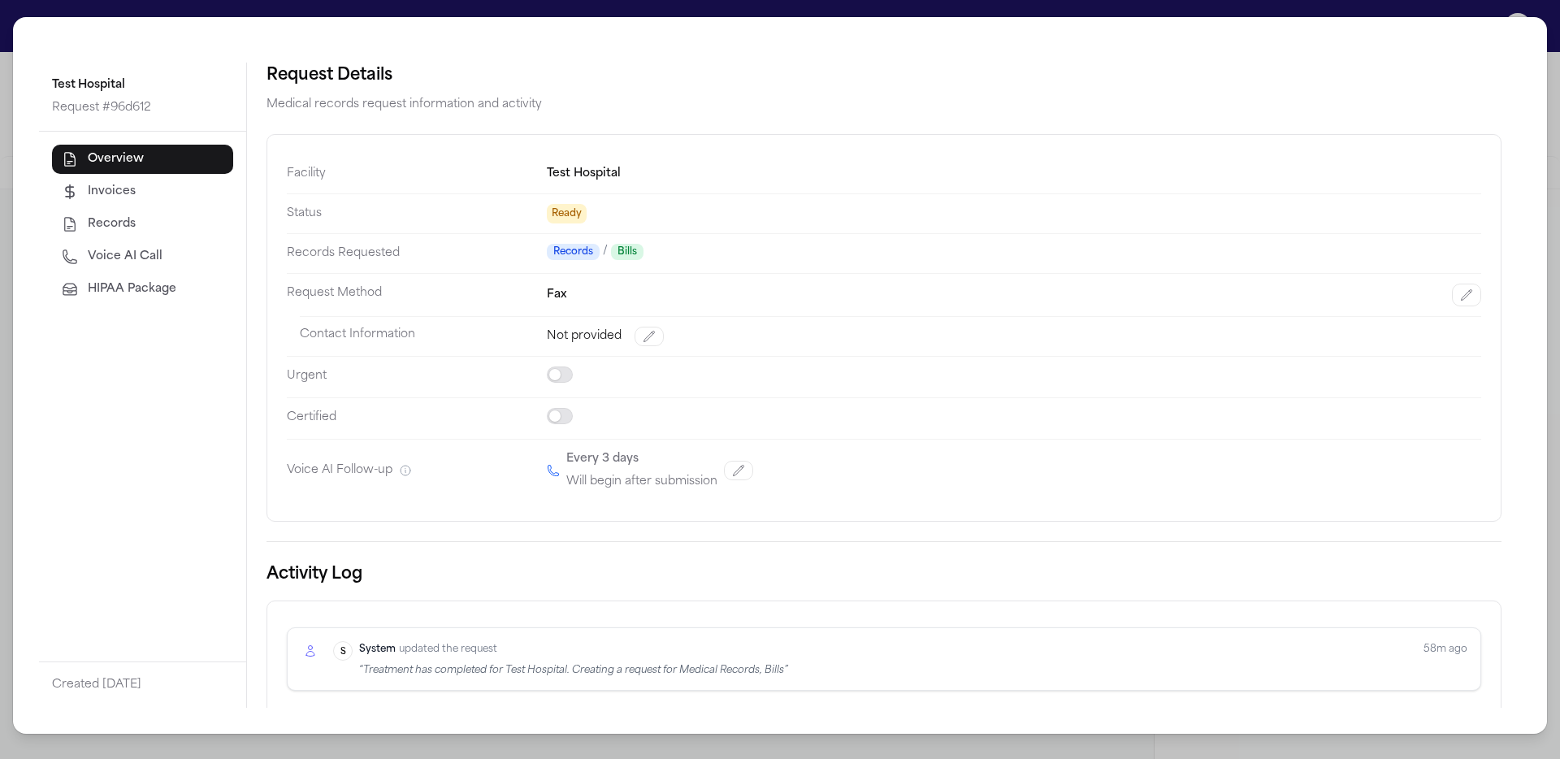
click at [132, 258] on span "Voice AI Call" at bounding box center [125, 257] width 75 height 16
select select "***"
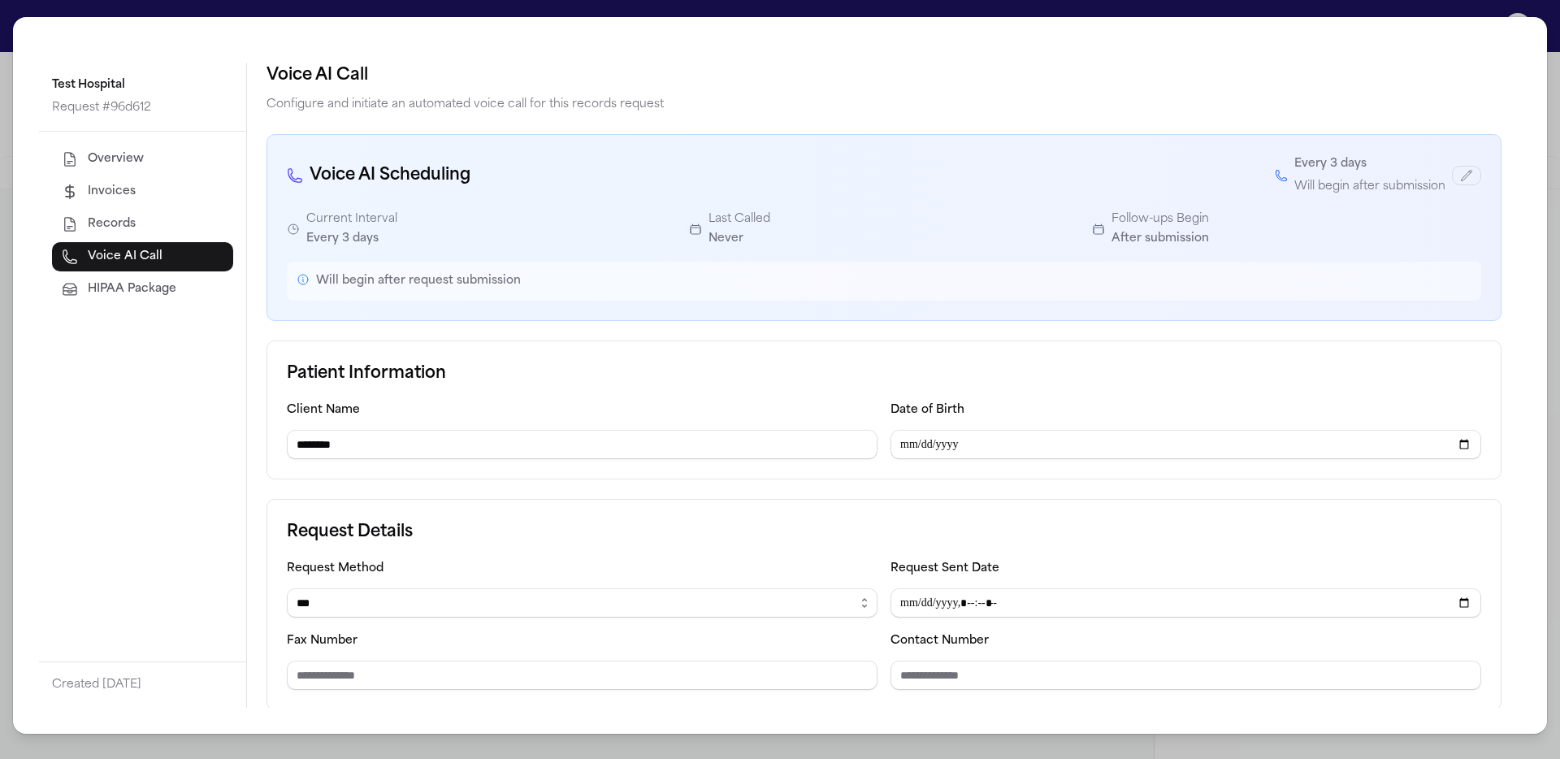
click at [141, 300] on button "HIPAA Package" at bounding box center [142, 289] width 181 height 29
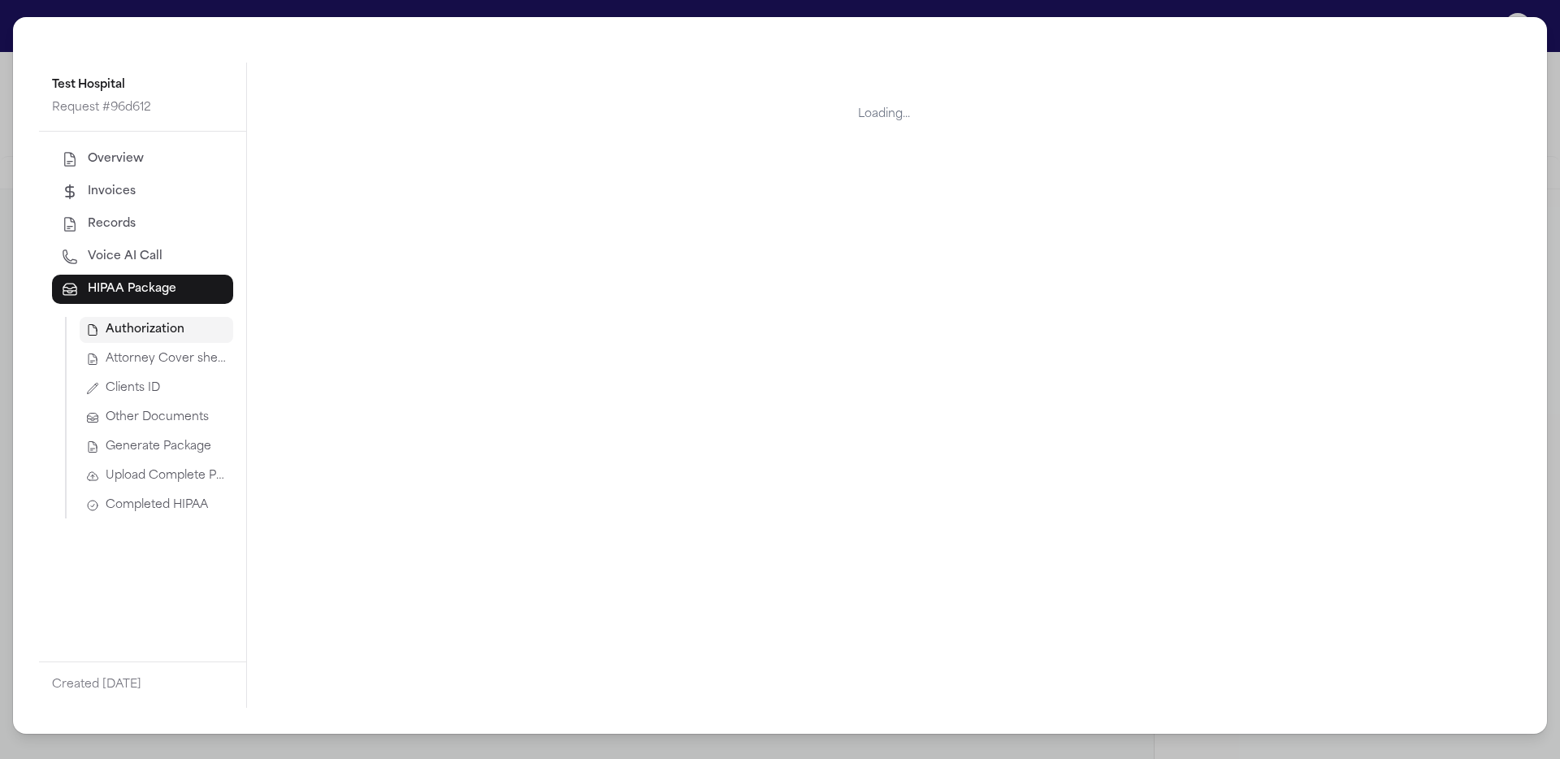
click at [180, 444] on span "Generate Package" at bounding box center [159, 447] width 106 height 16
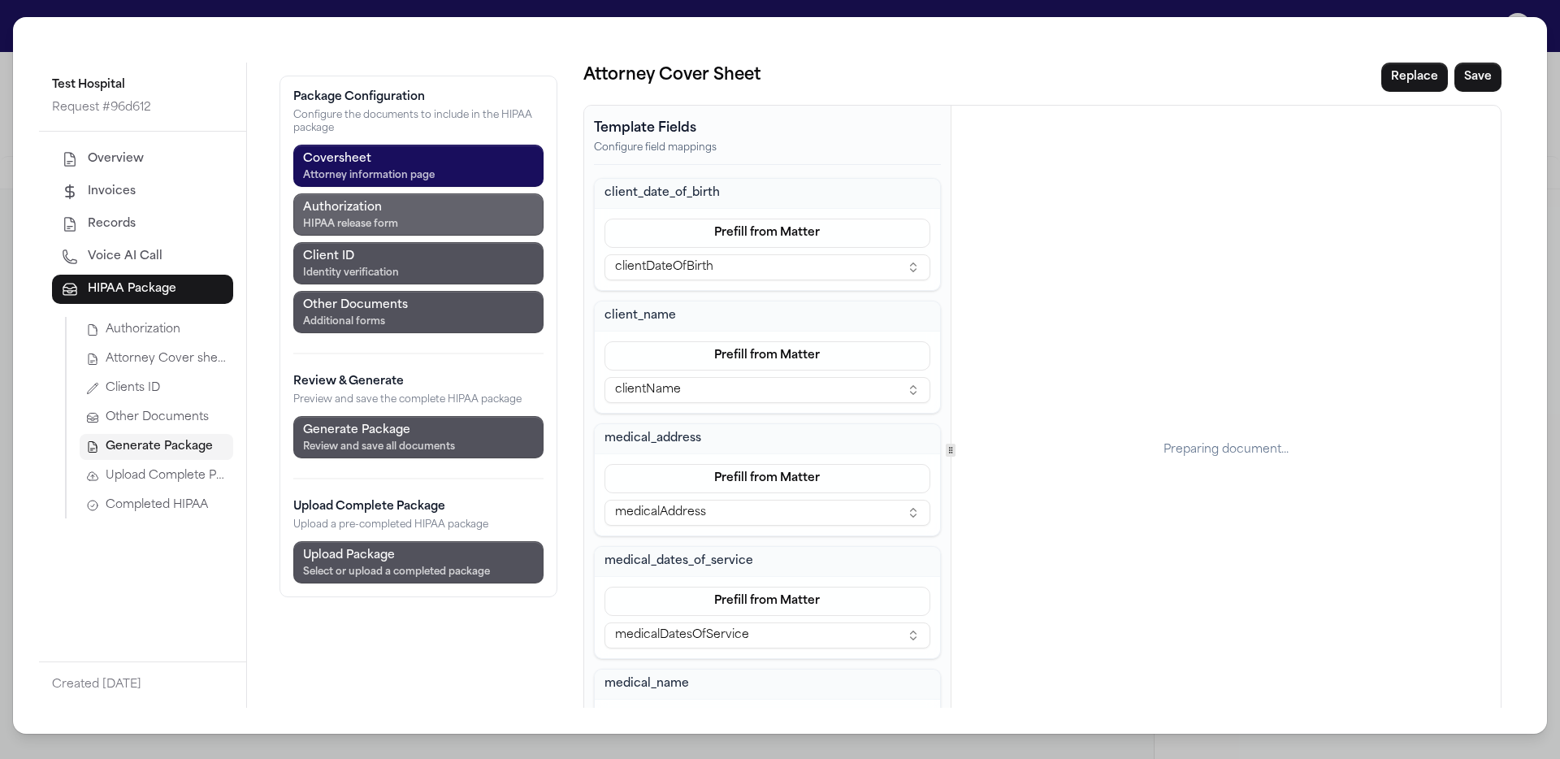
click at [414, 229] on button "Authorization HIPAA release form" at bounding box center [418, 214] width 250 height 42
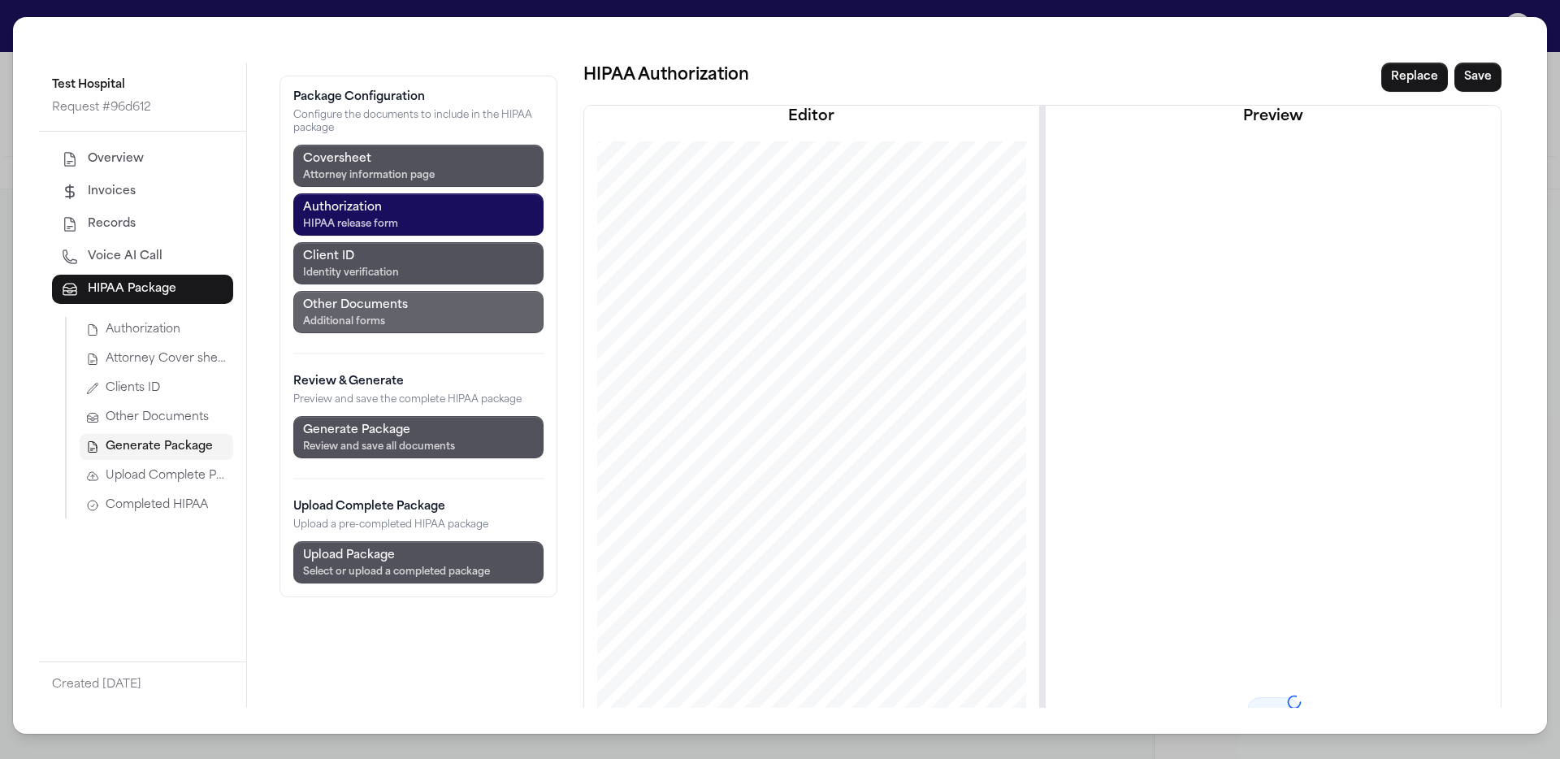
click at [417, 291] on button "Other Documents Additional forms" at bounding box center [418, 312] width 250 height 42
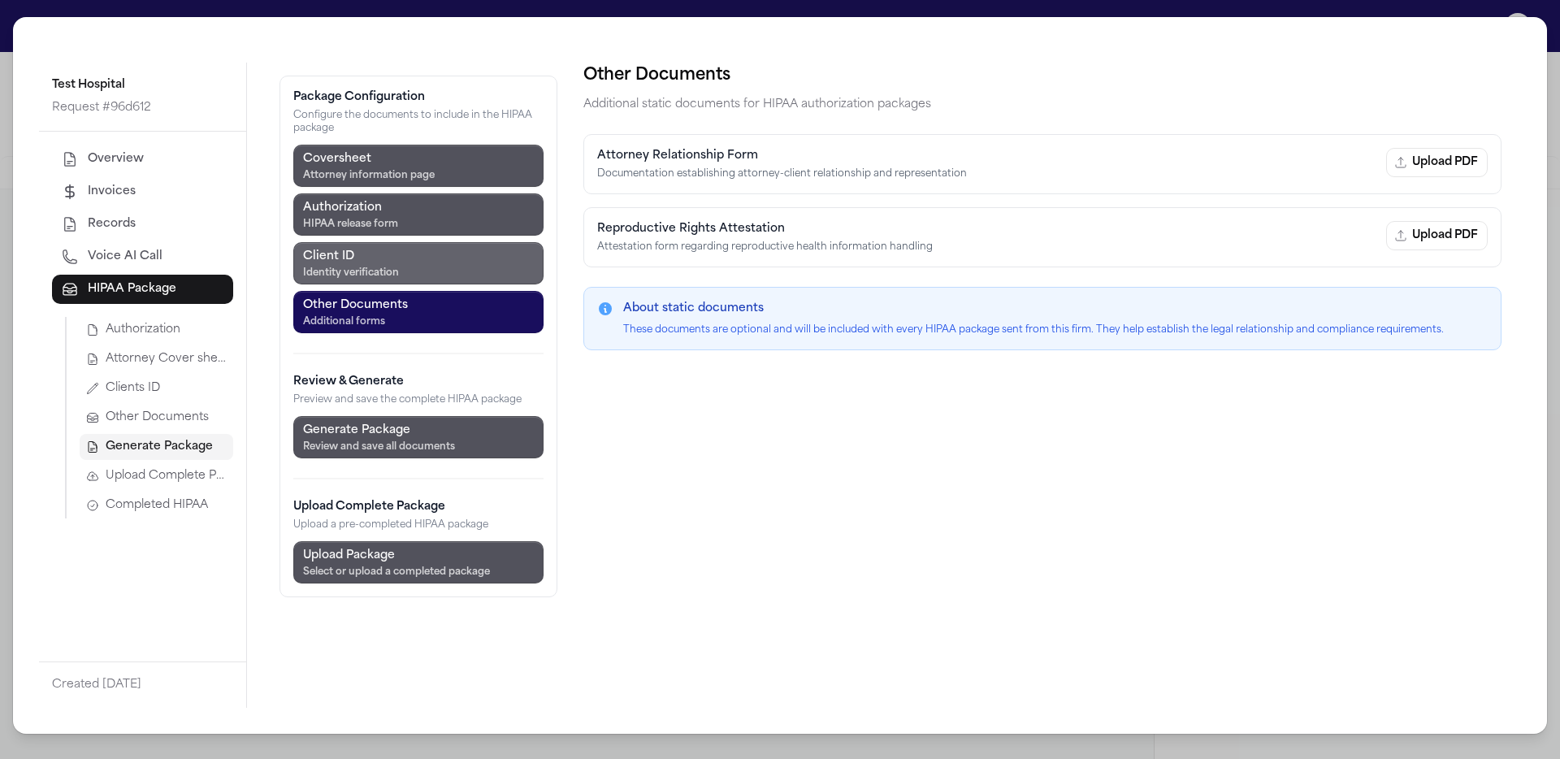
click at [420, 271] on button "Client ID Identity verification" at bounding box center [418, 263] width 250 height 42
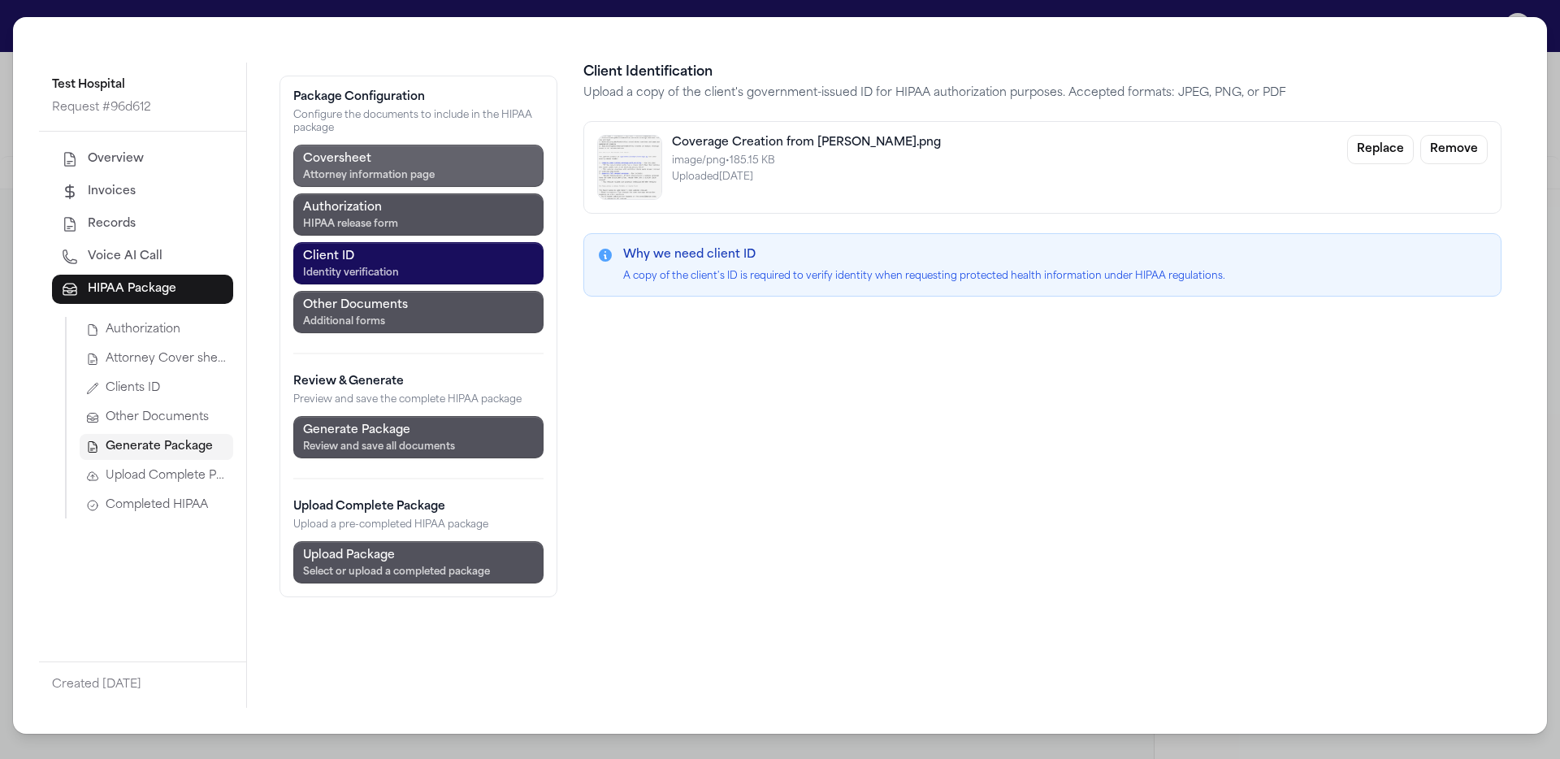
click at [414, 171] on div "Attorney information page" at bounding box center [369, 175] width 132 height 13
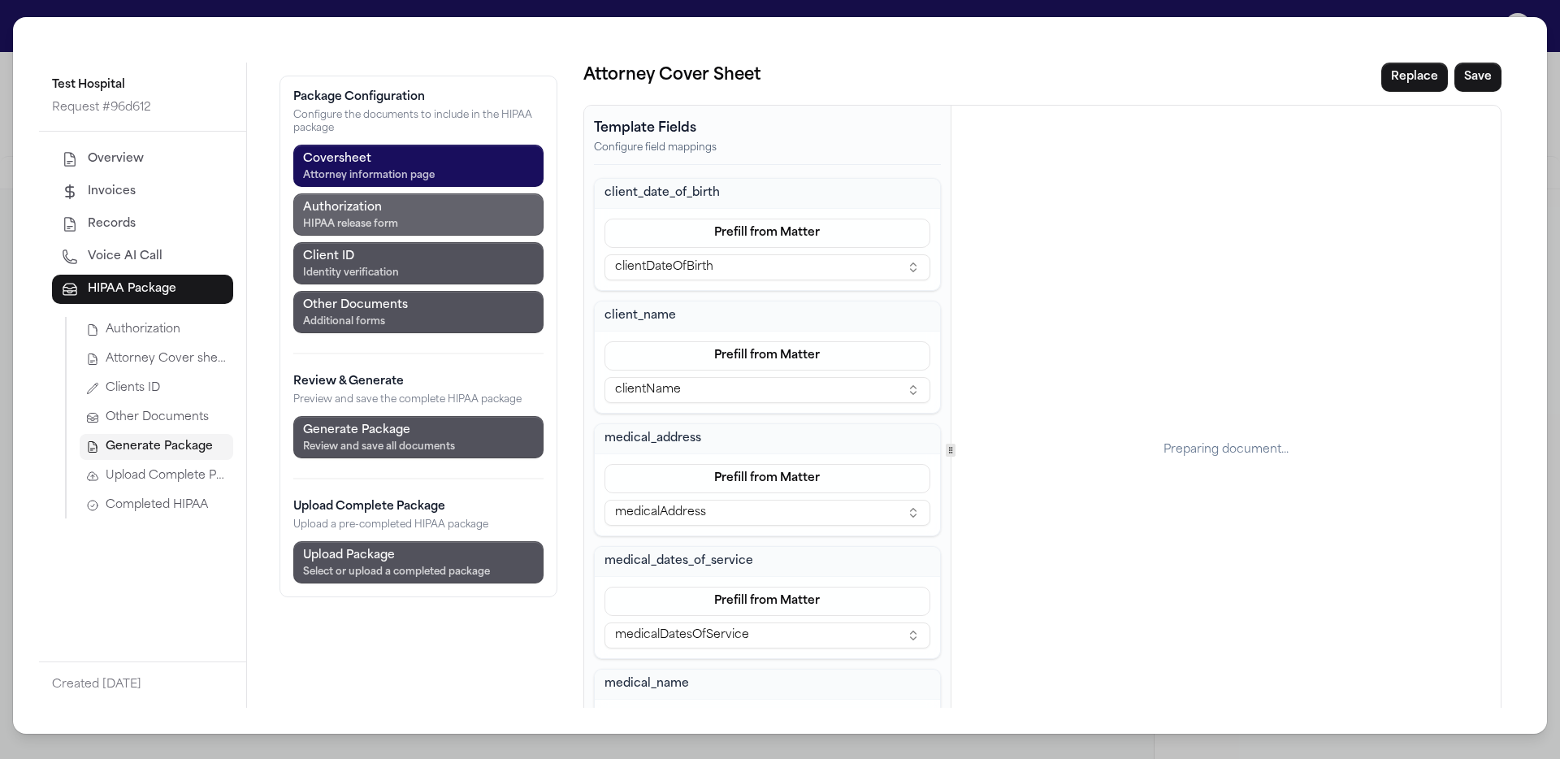
click at [414, 203] on button "Authorization HIPAA release form" at bounding box center [418, 214] width 250 height 42
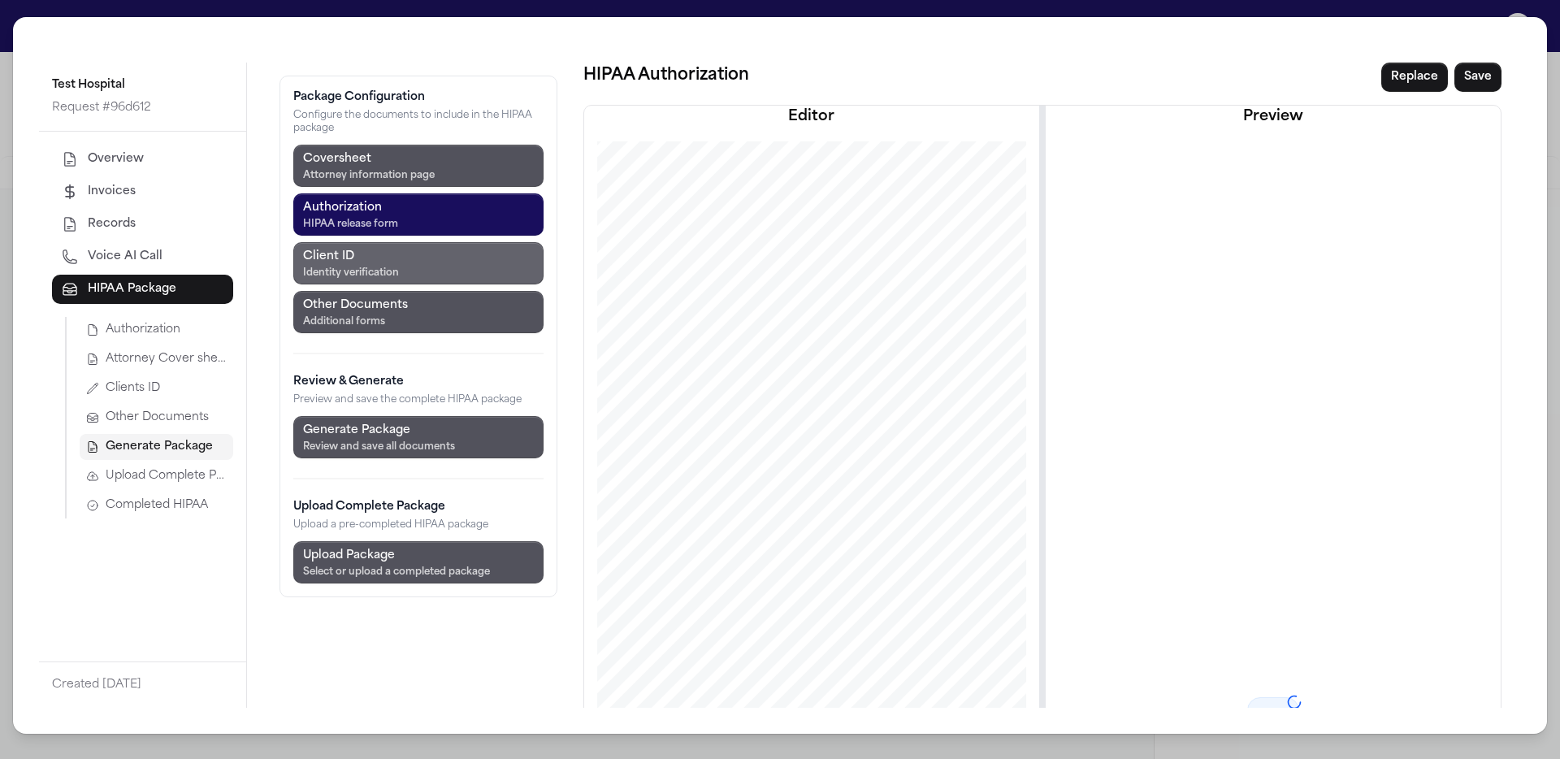
click at [437, 274] on button "Client ID Identity verification" at bounding box center [418, 263] width 250 height 42
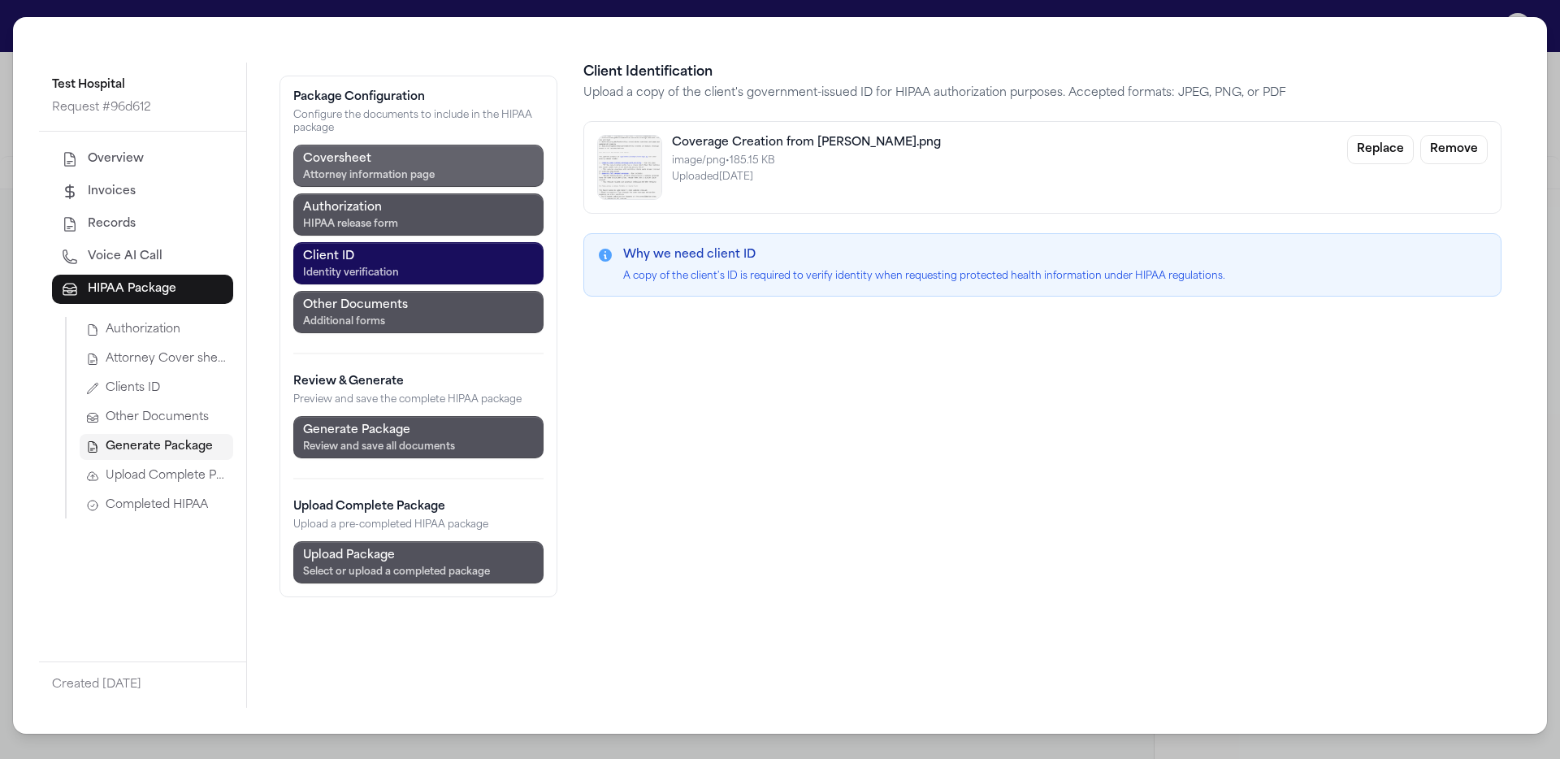
click at [449, 174] on button "Coversheet Attorney information page" at bounding box center [418, 166] width 250 height 42
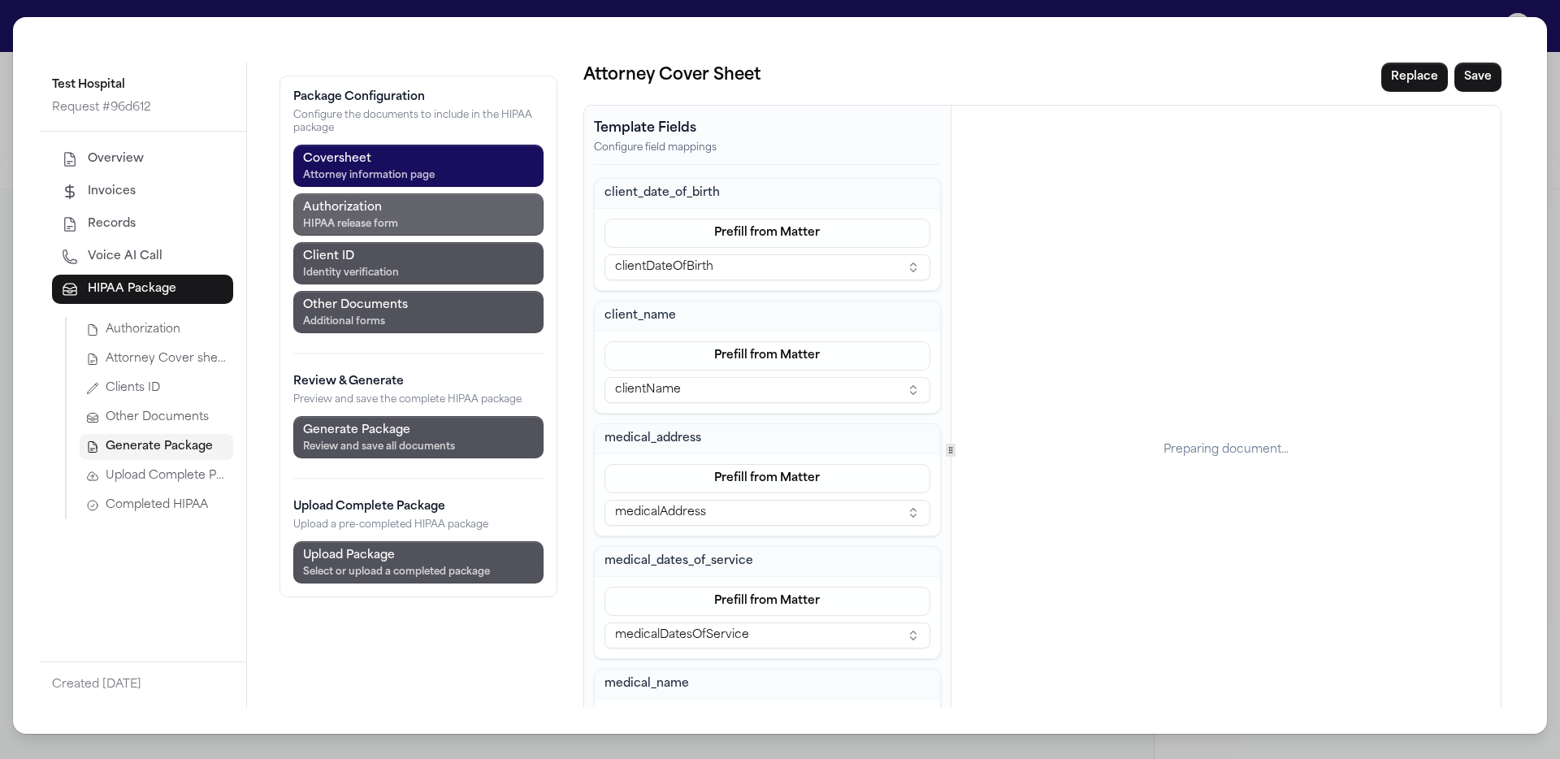
click at [500, 201] on button "Authorization HIPAA release form" at bounding box center [418, 214] width 250 height 42
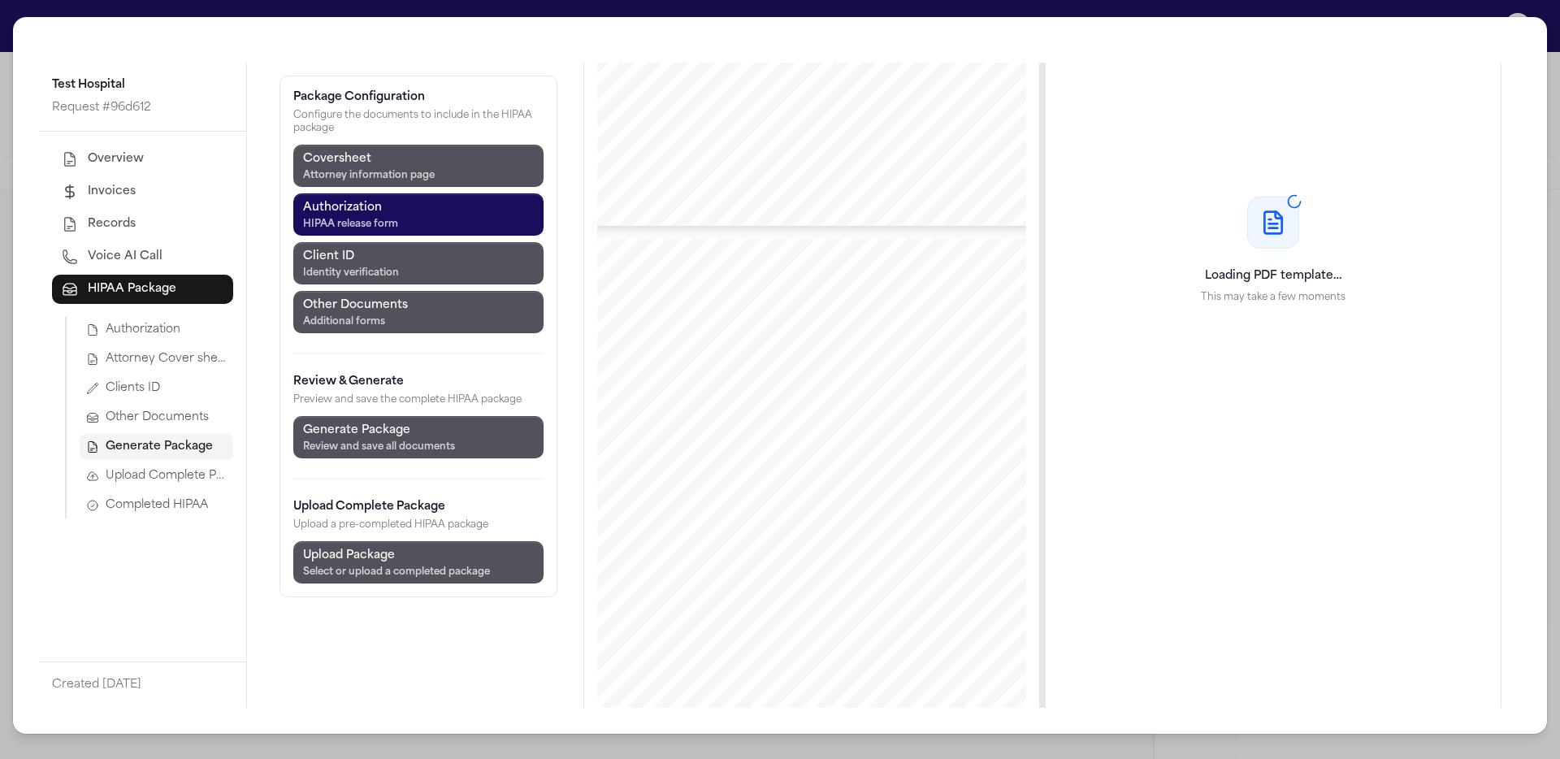
scroll to position [507, 0]
click at [445, 570] on div "Select or upload a completed package" at bounding box center [396, 571] width 187 height 13
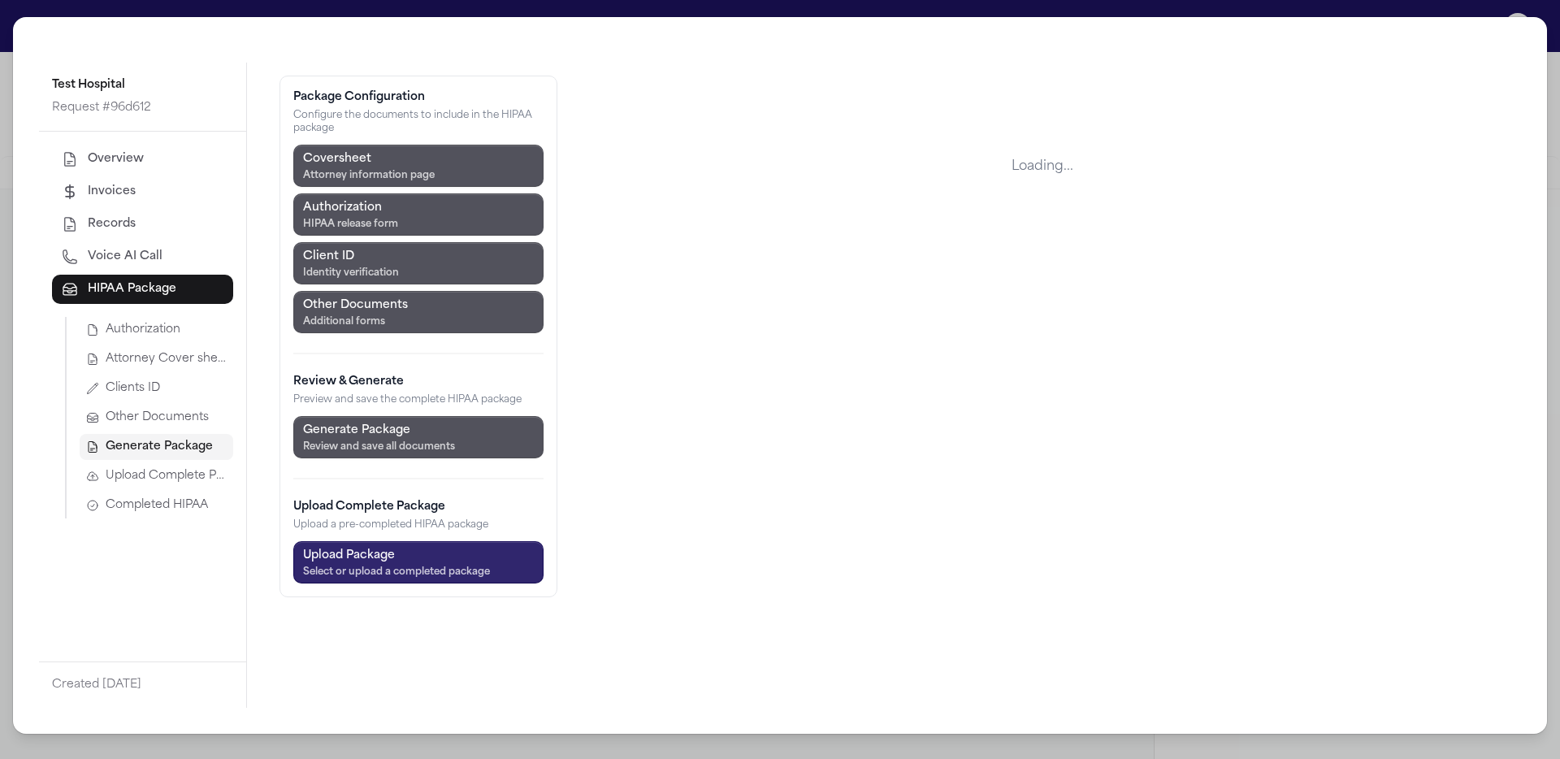
scroll to position [0, 0]
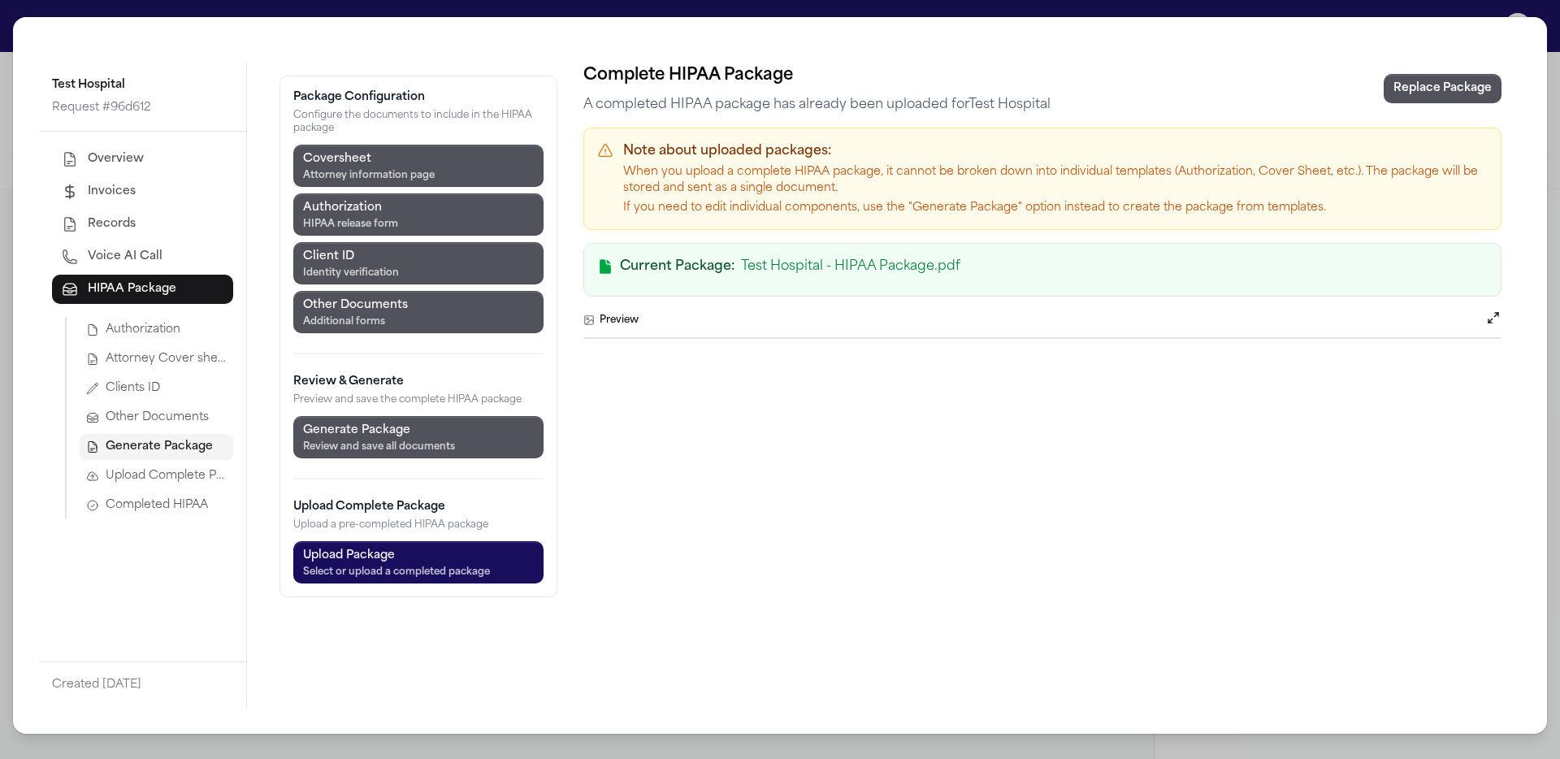
click at [152, 356] on span "Attorney Cover sheet" at bounding box center [166, 359] width 121 height 16
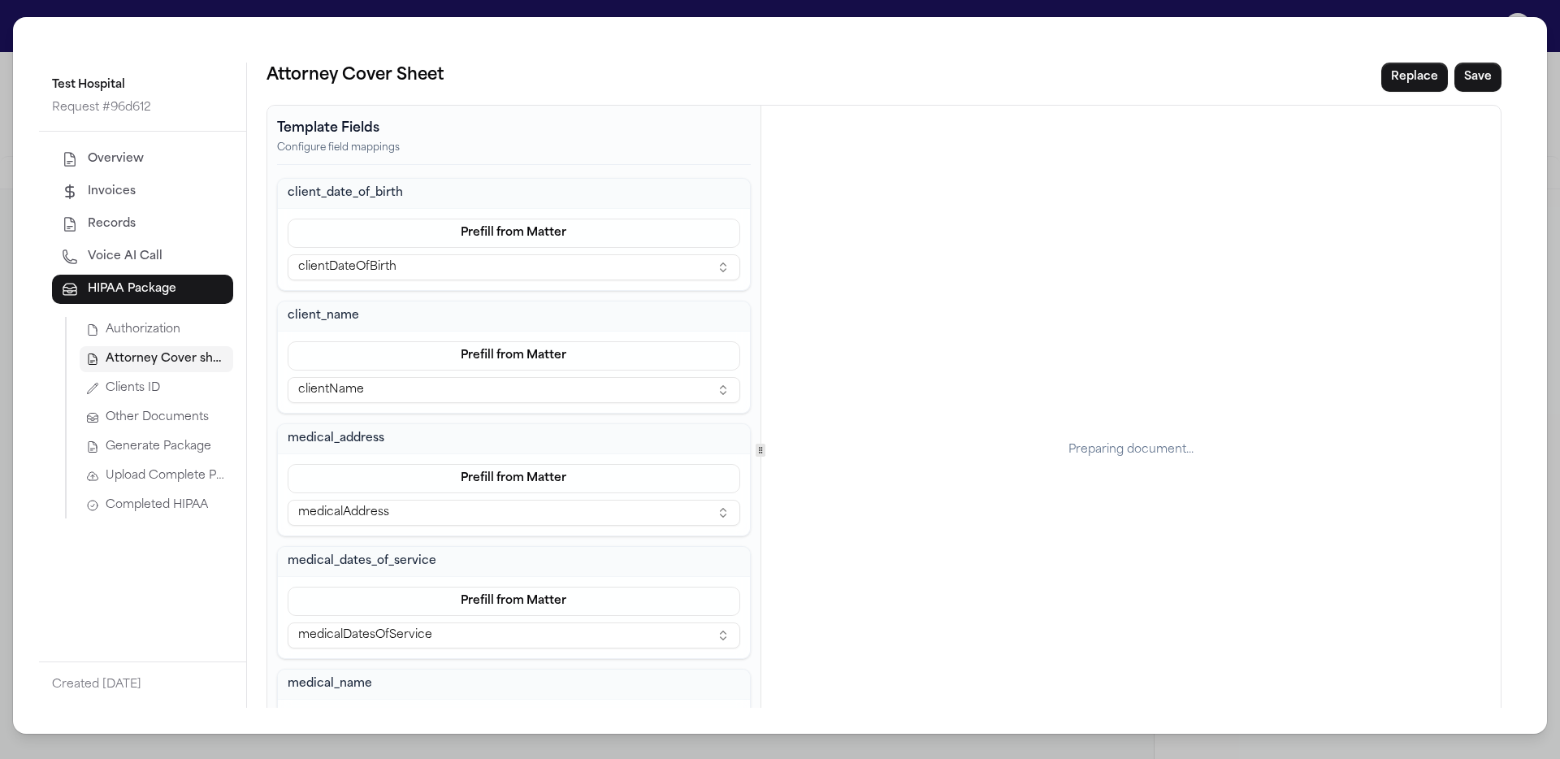
click at [163, 455] on button "Generate Package" at bounding box center [157, 447] width 154 height 26
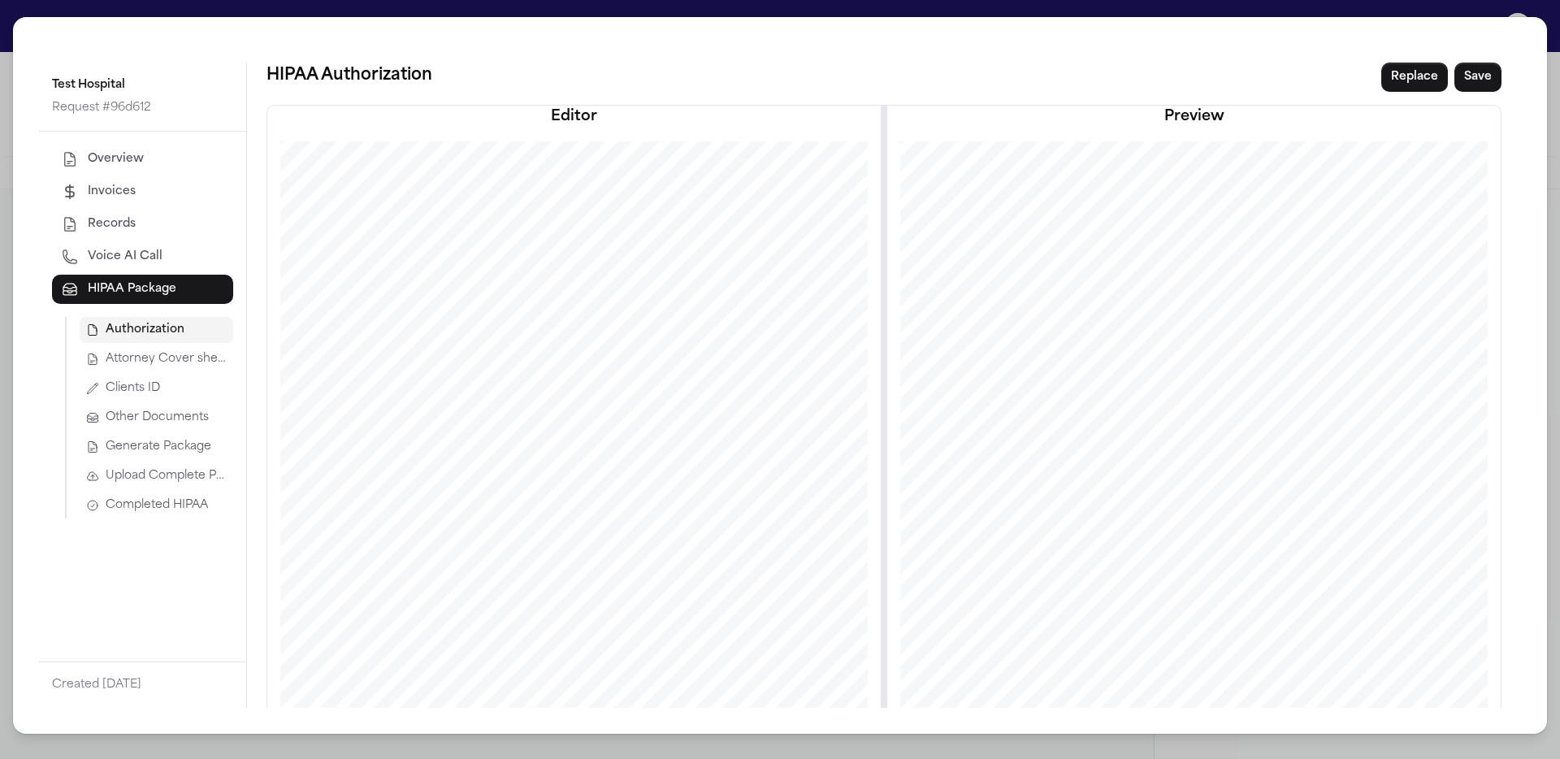
click at [194, 448] on span "Generate Package" at bounding box center [159, 447] width 106 height 16
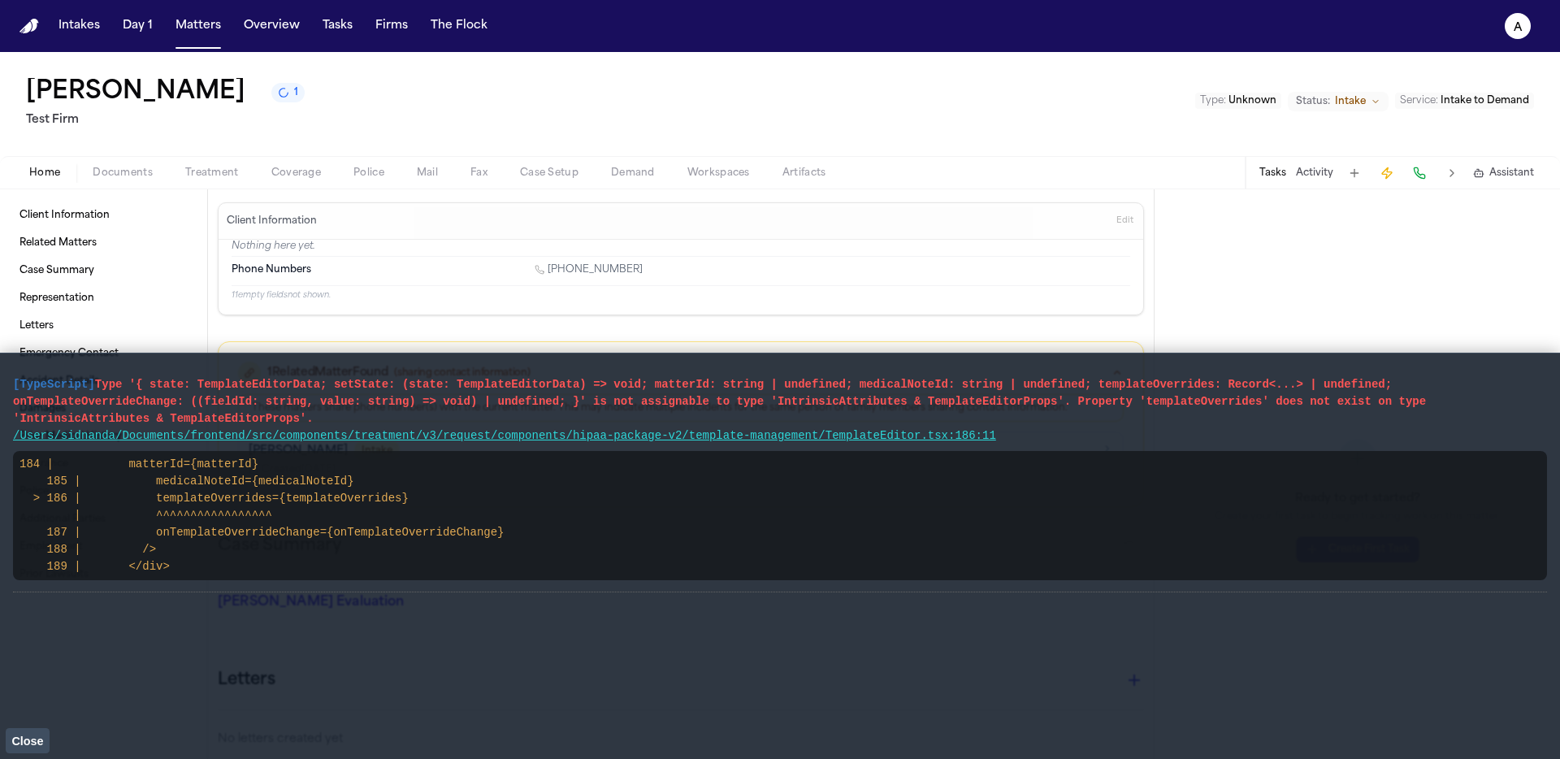
drag, startPoint x: 1031, startPoint y: 437, endPoint x: 0, endPoint y: 375, distance: 1032.8
click at [0, 375] on main "[TypeScript] Type '{ state: TemplateEditorData; setState: (state: TemplateEdito…" at bounding box center [780, 556] width 1560 height 406
